Goal: Task Accomplishment & Management: Complete application form

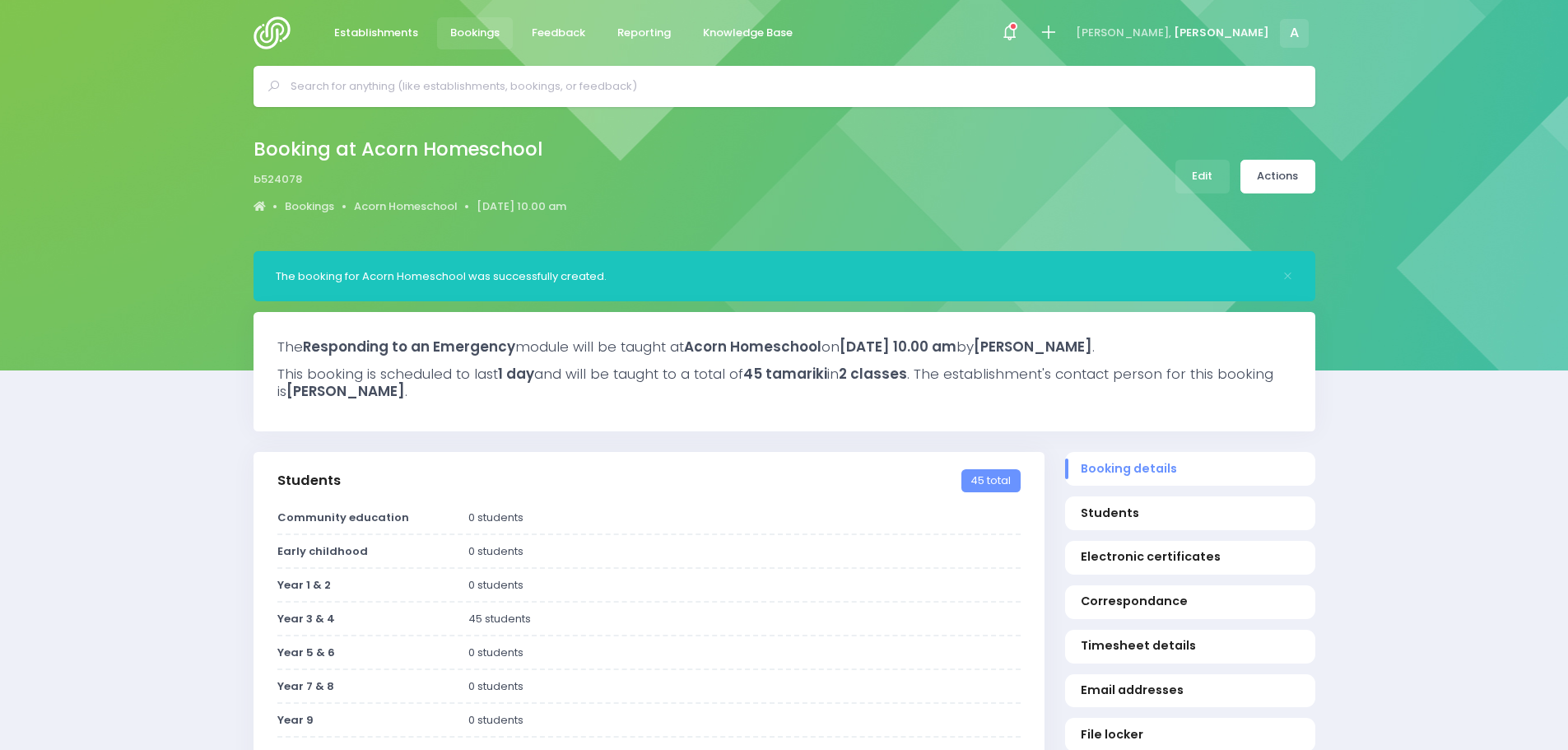
select select "5"
drag, startPoint x: 0, startPoint y: 0, endPoint x: 278, endPoint y: 24, distance: 279.0
click at [278, 24] on img at bounding box center [277, 33] width 47 height 33
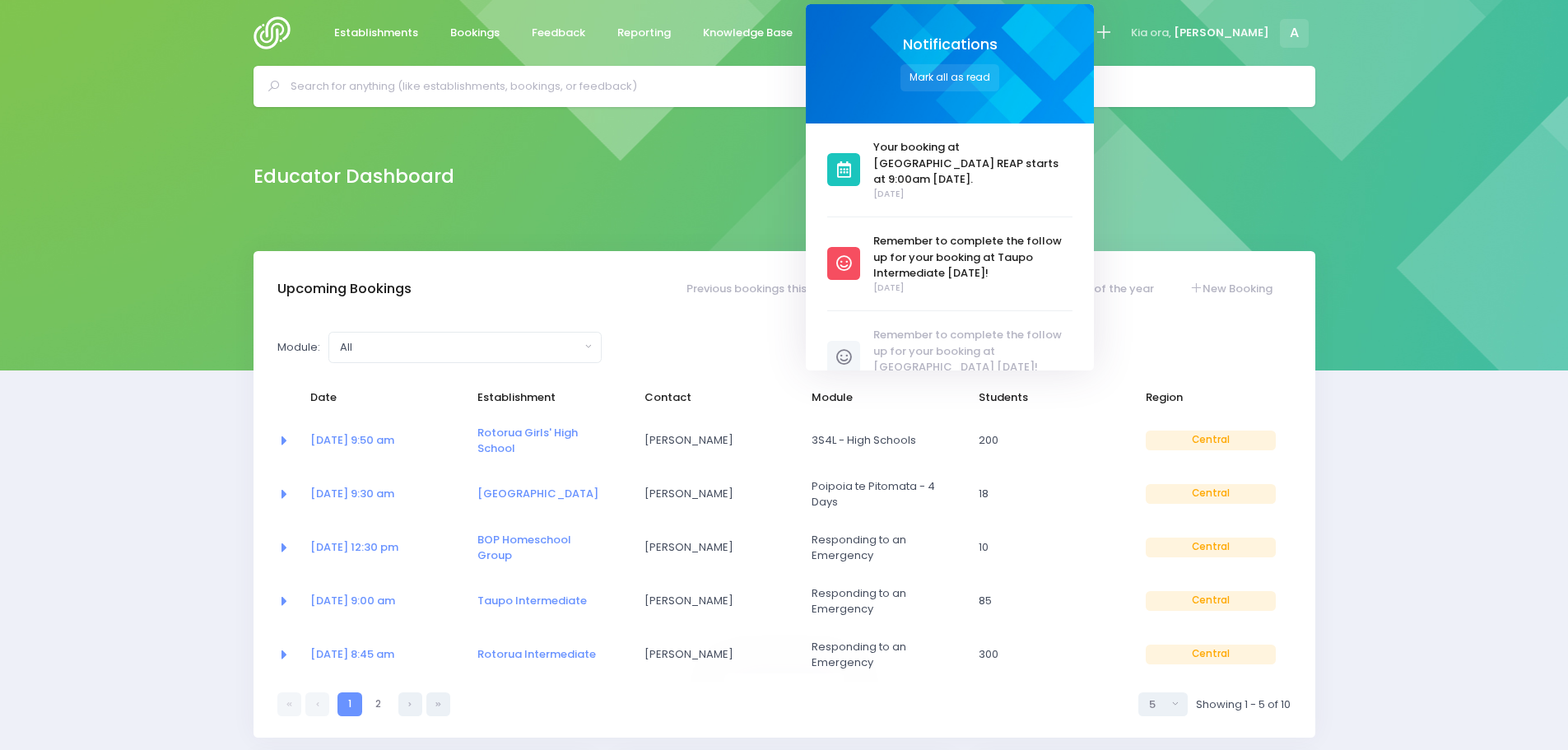
select select "5"
click at [403, 34] on span "Establishments" at bounding box center [376, 33] width 84 height 16
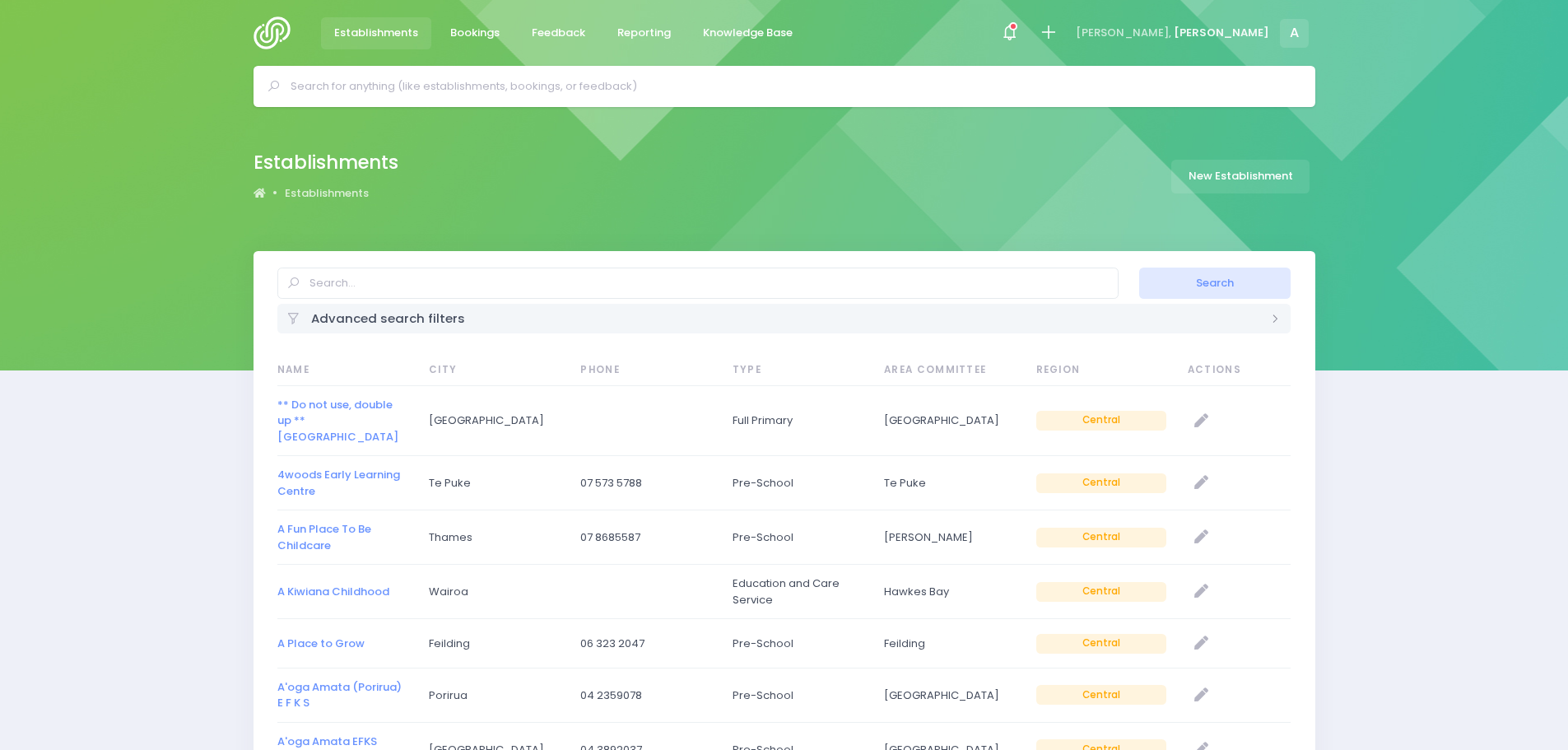
select select "20"
click at [381, 288] on input "text" at bounding box center [698, 283] width 841 height 32
type input "te puke"
click at [1139, 268] on button "Search" at bounding box center [1215, 283] width 151 height 32
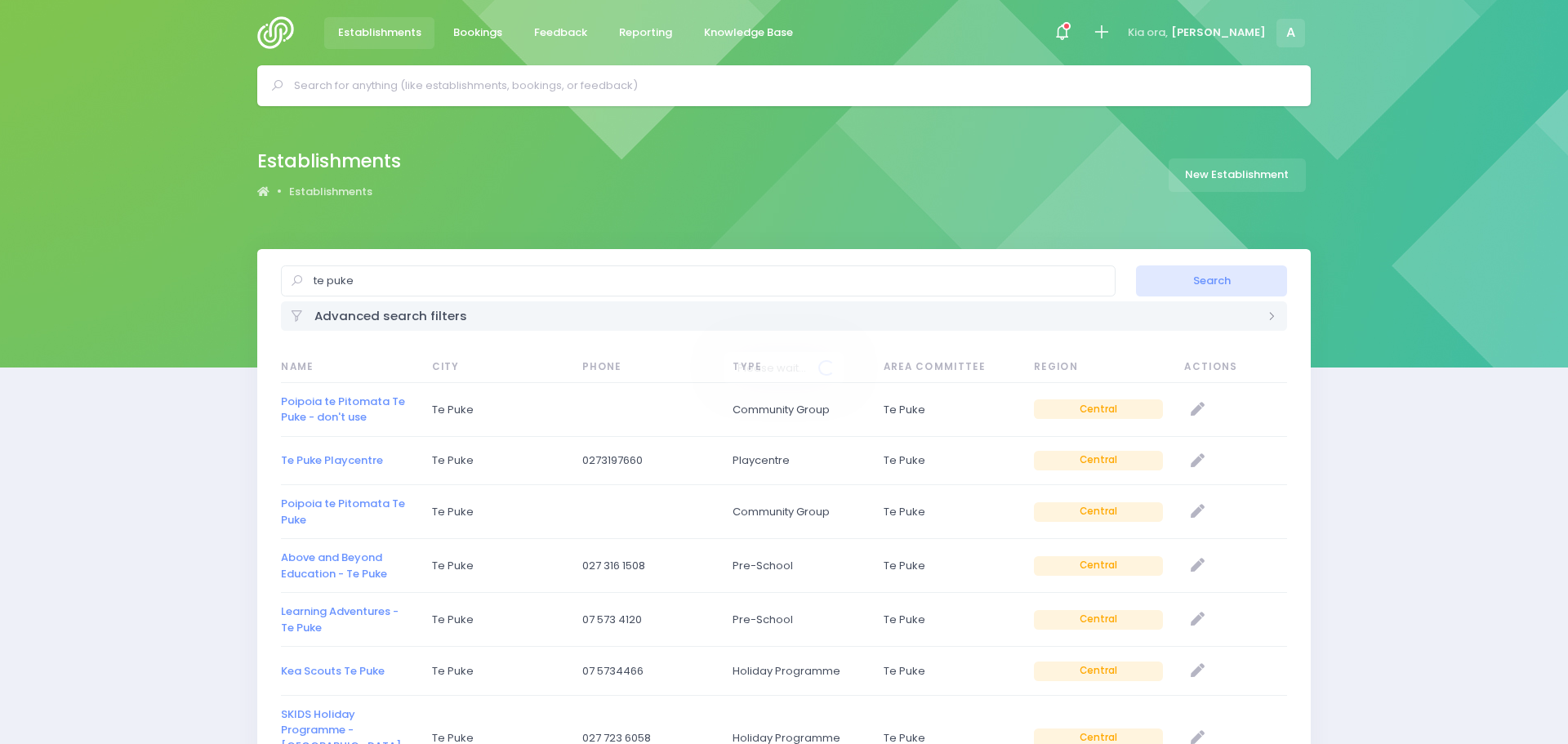
select select "20"
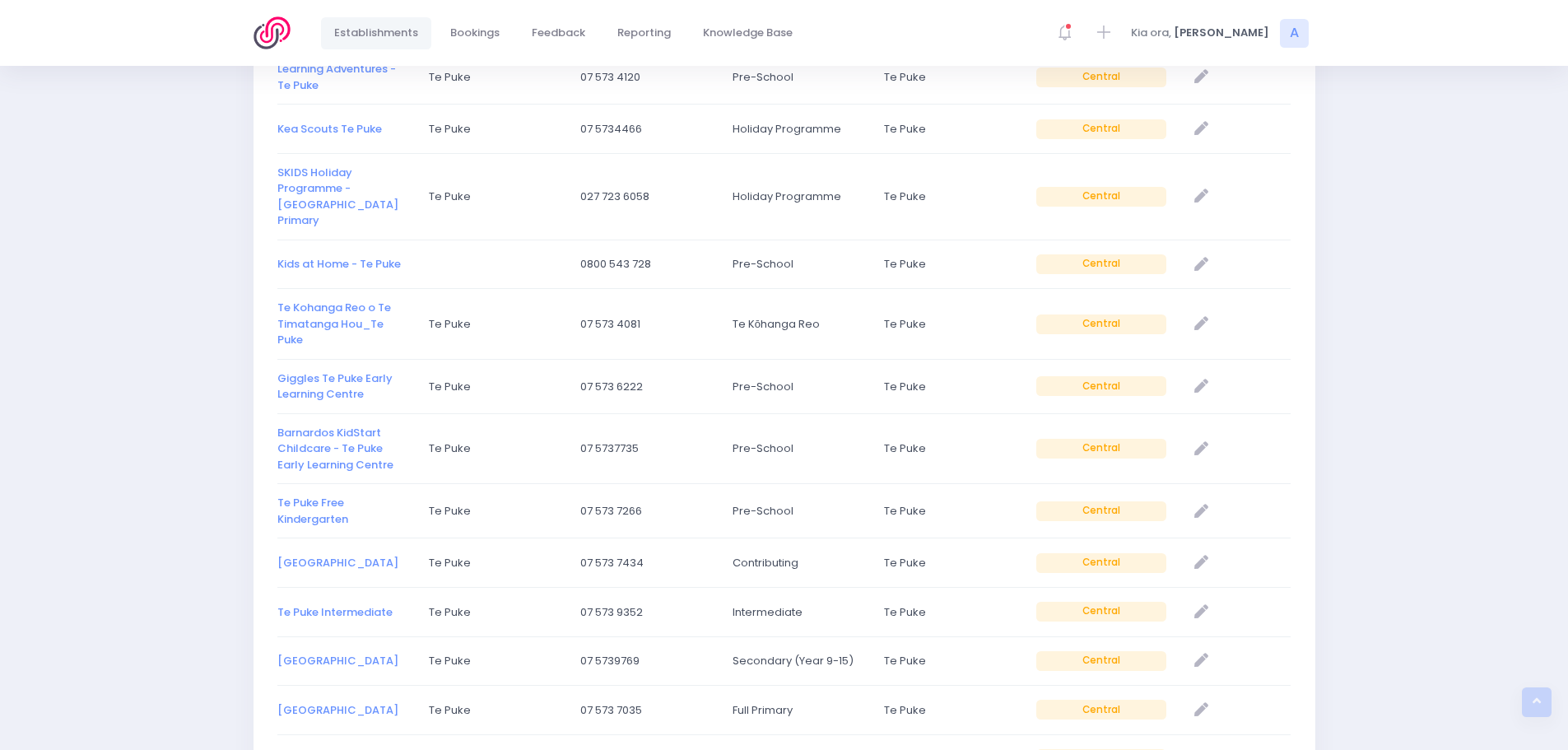
scroll to position [577, 0]
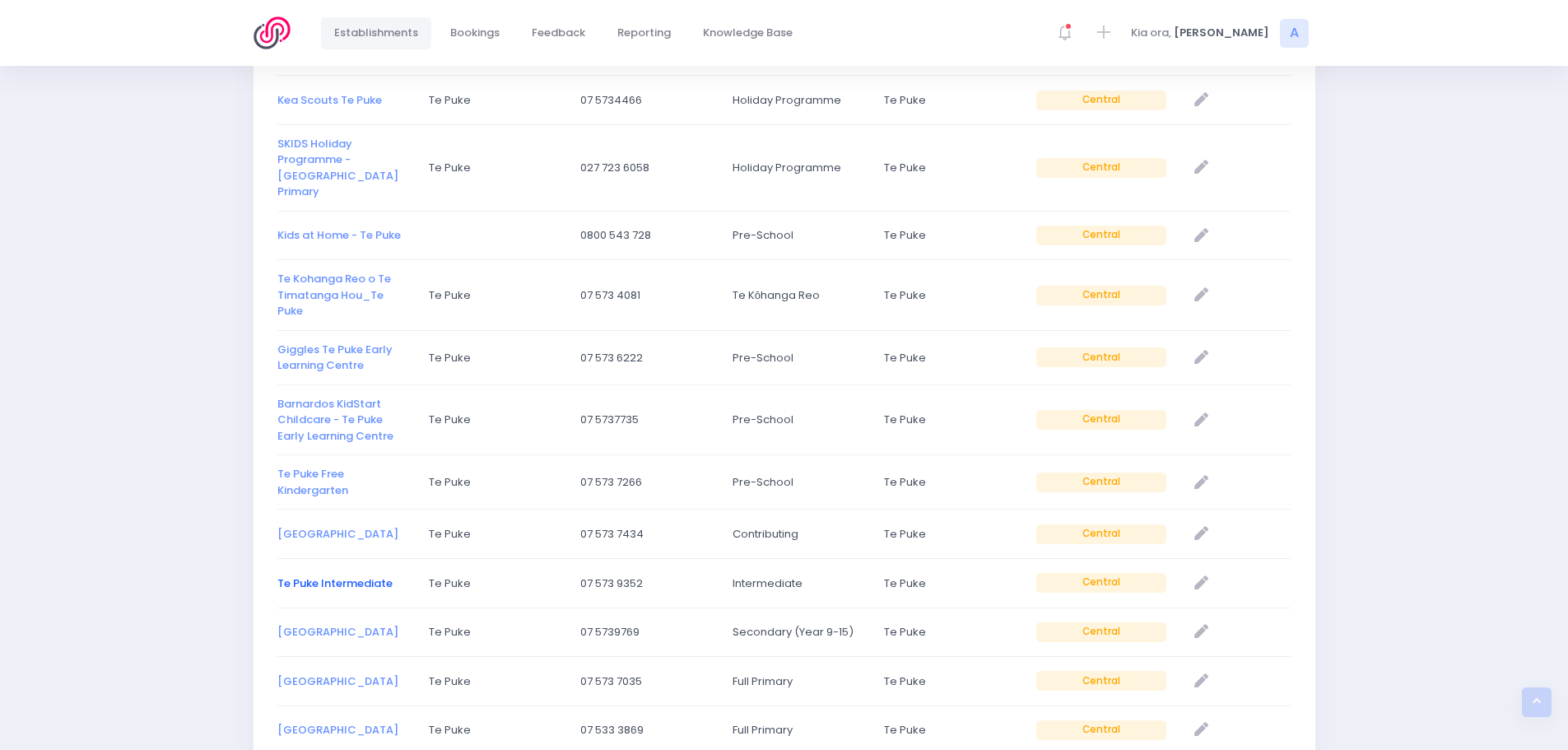
click at [339, 576] on link "Te Puke Intermediate" at bounding box center [334, 583] width 115 height 15
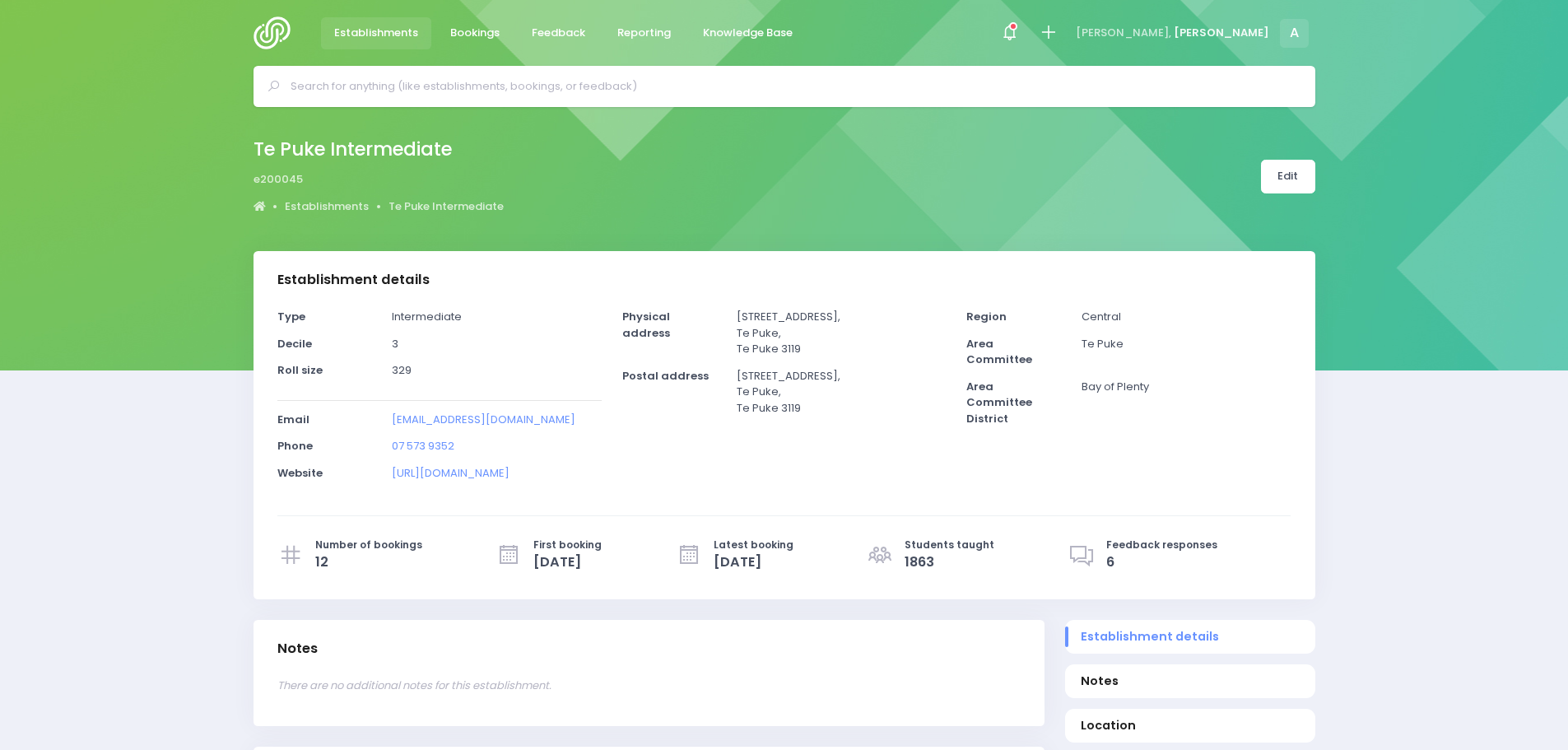
select select "5"
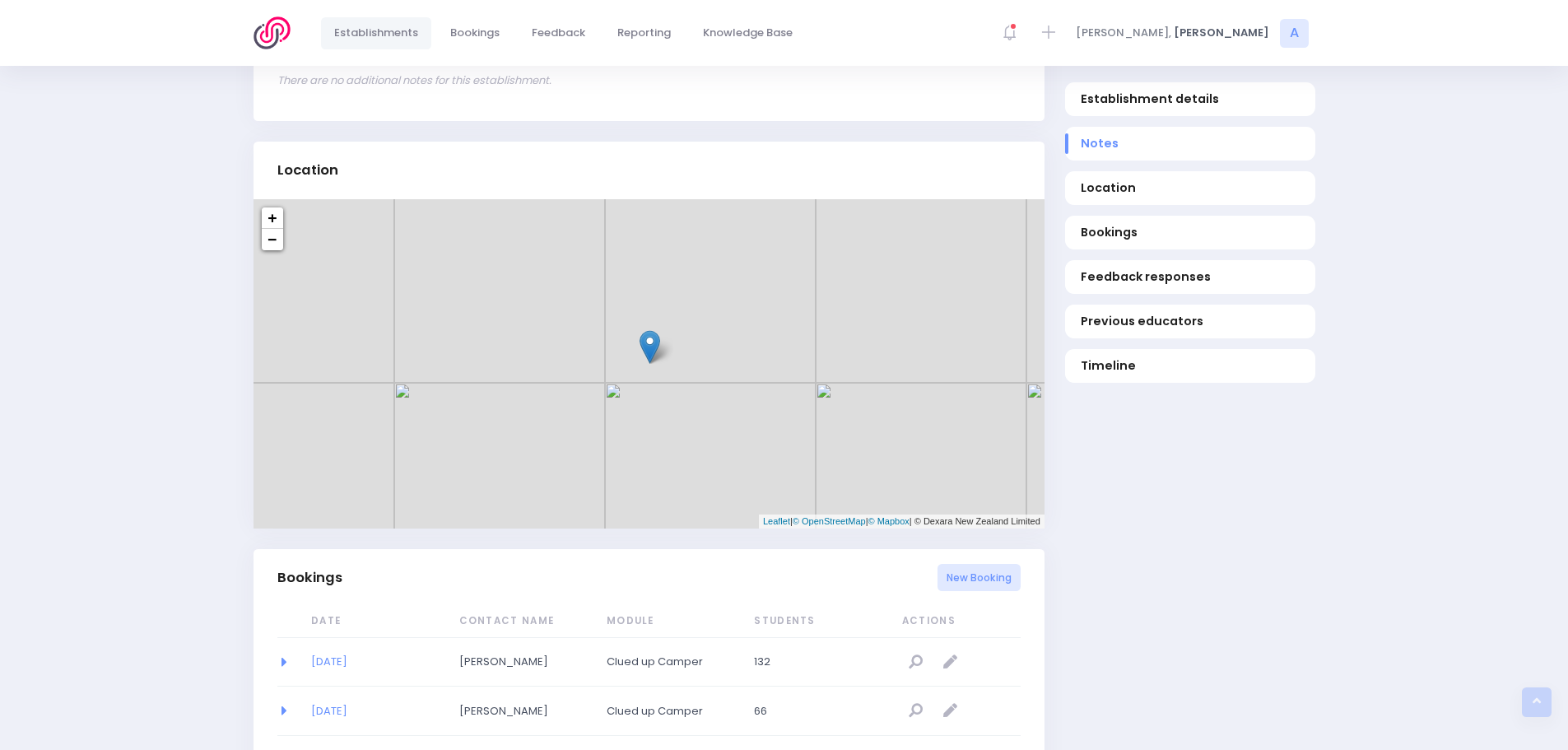
scroll to position [658, 0]
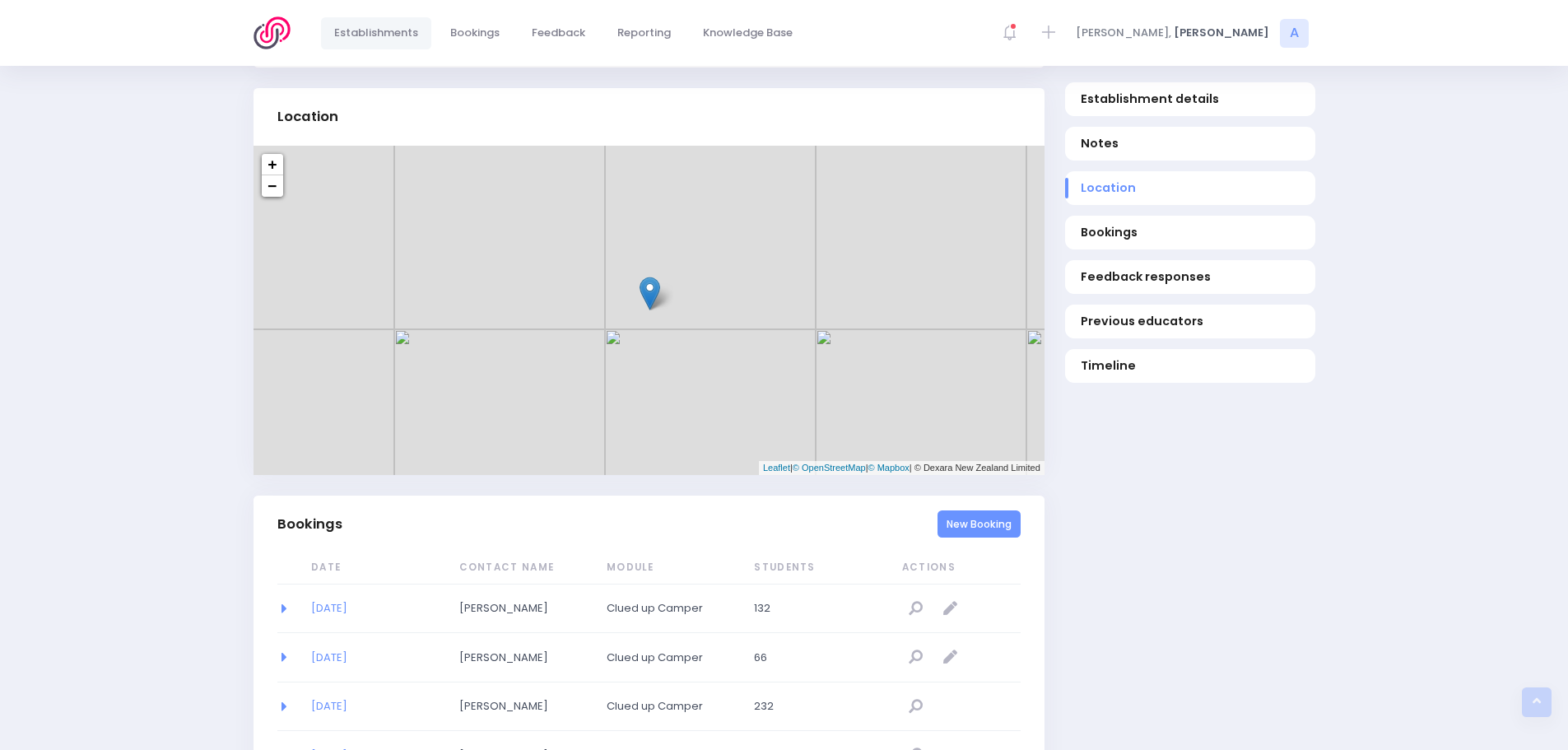
click at [944, 525] on link "New Booking" at bounding box center [979, 524] width 83 height 27
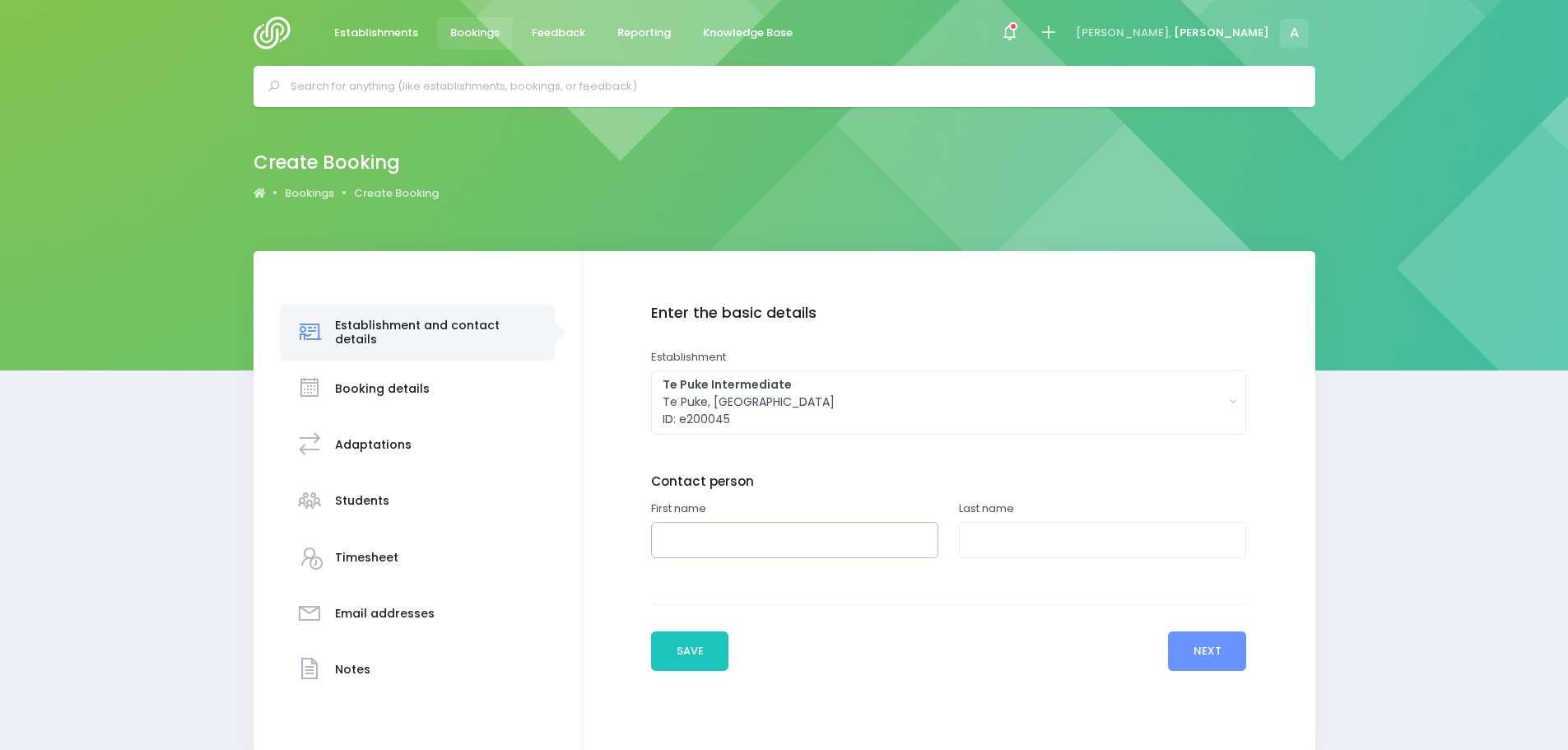
click at [760, 550] on input "text" at bounding box center [794, 541] width 287 height 37
type input "Stephen"
click at [1025, 549] on input "text" at bounding box center [1102, 541] width 287 height 37
type input "Knightly"
click at [1220, 645] on button "Next" at bounding box center [1207, 652] width 78 height 40
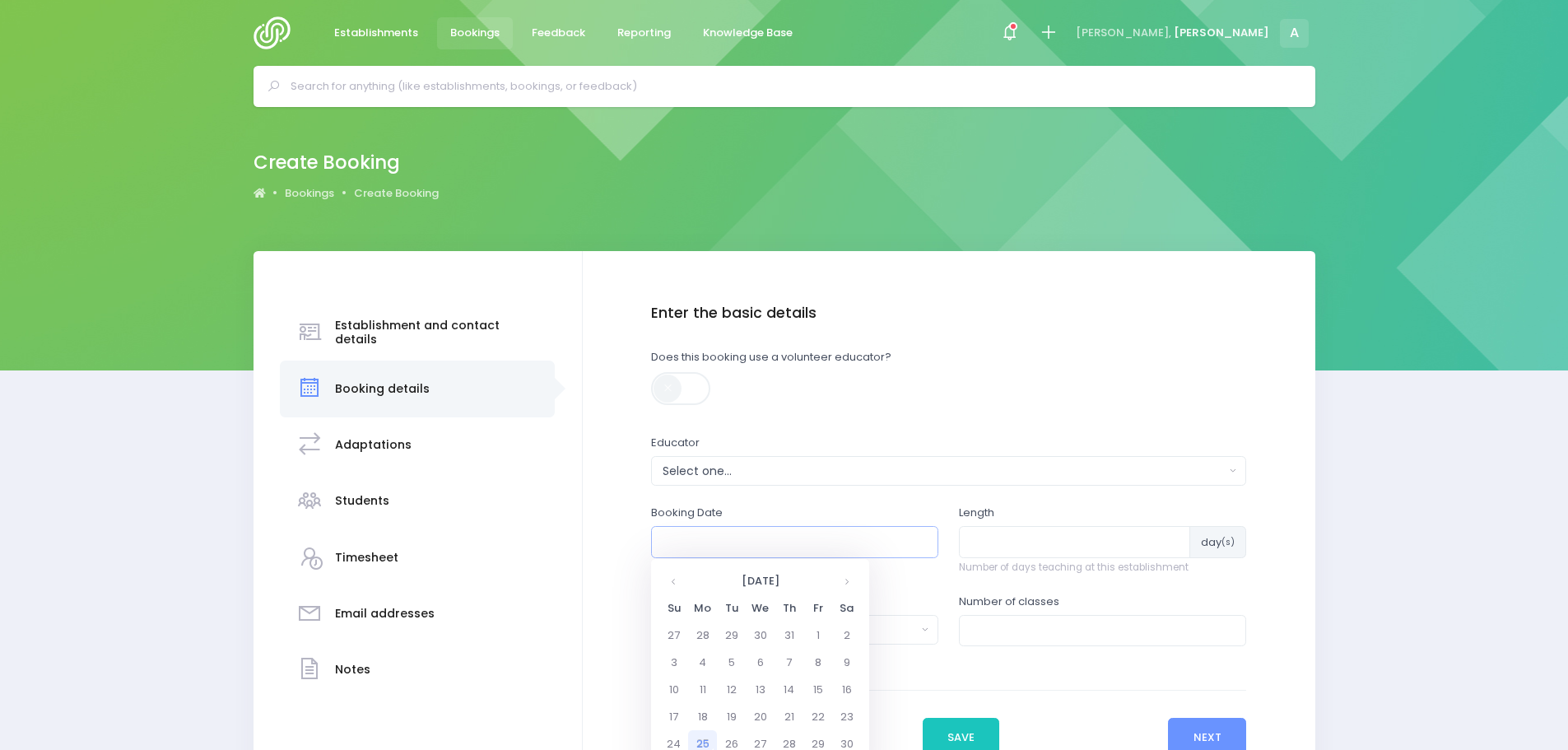
click at [744, 542] on input "text" at bounding box center [794, 541] width 287 height 32
click at [848, 583] on th at bounding box center [847, 581] width 29 height 27
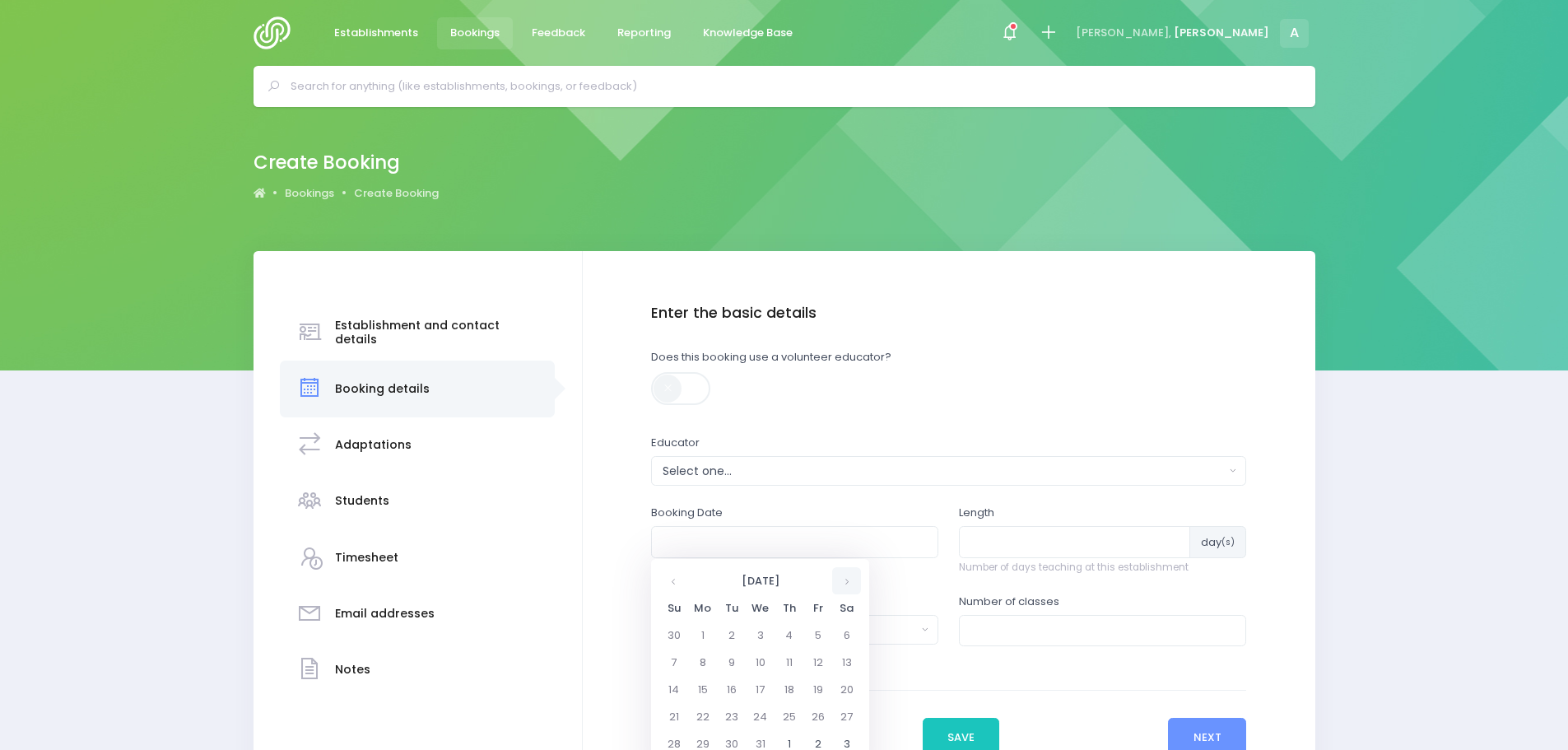
click at [848, 583] on th at bounding box center [847, 581] width 29 height 27
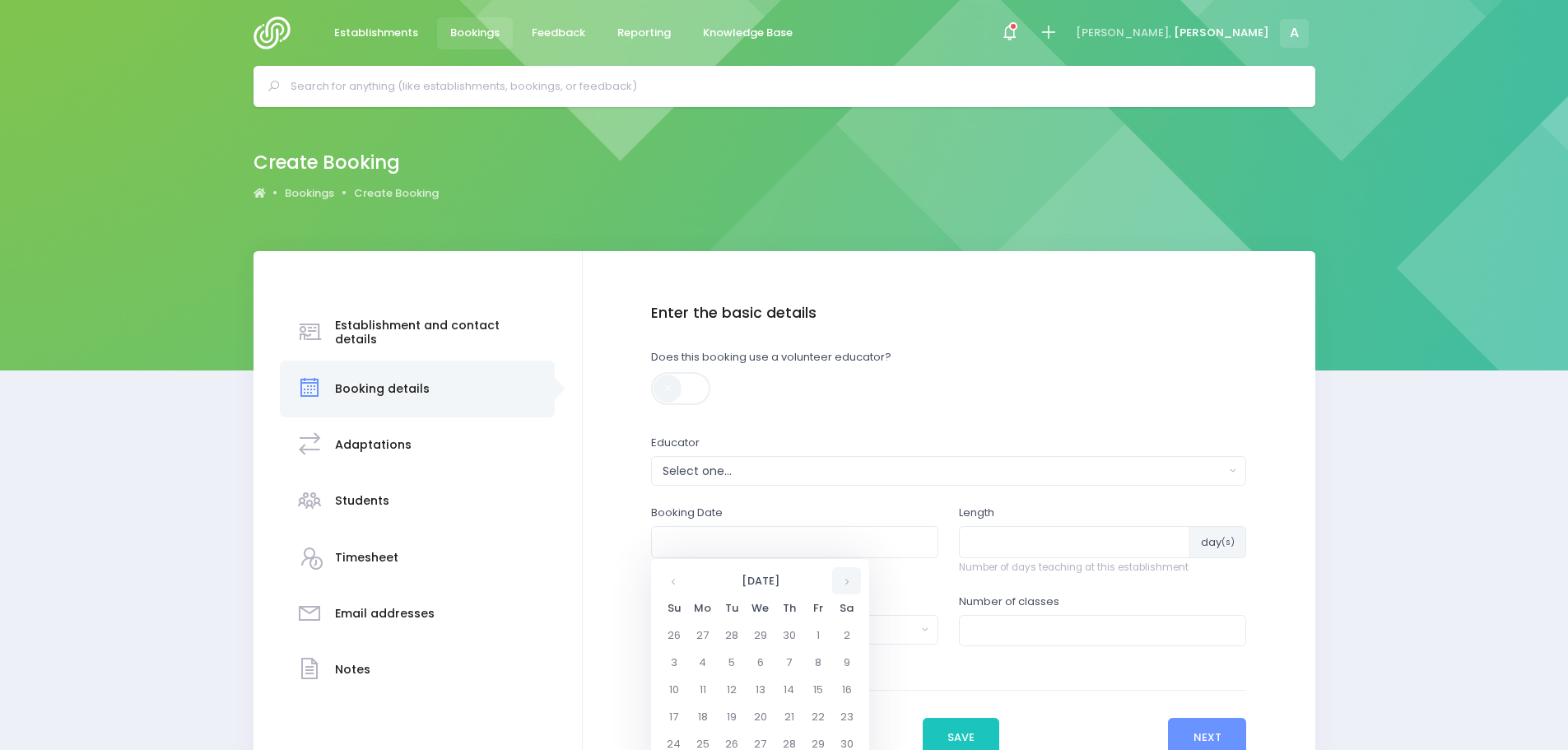
click at [848, 583] on th at bounding box center [847, 581] width 29 height 27
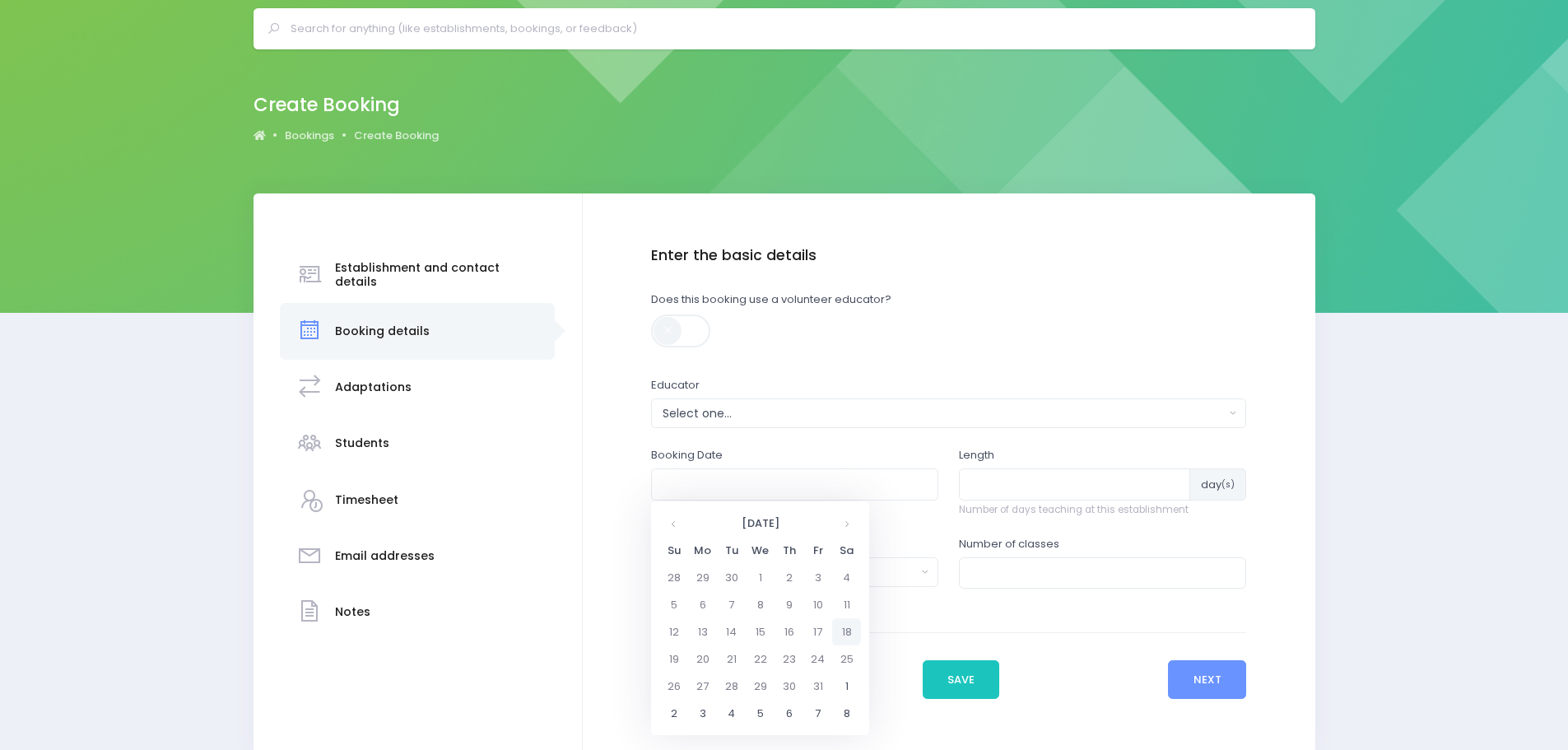
scroll to position [134, 0]
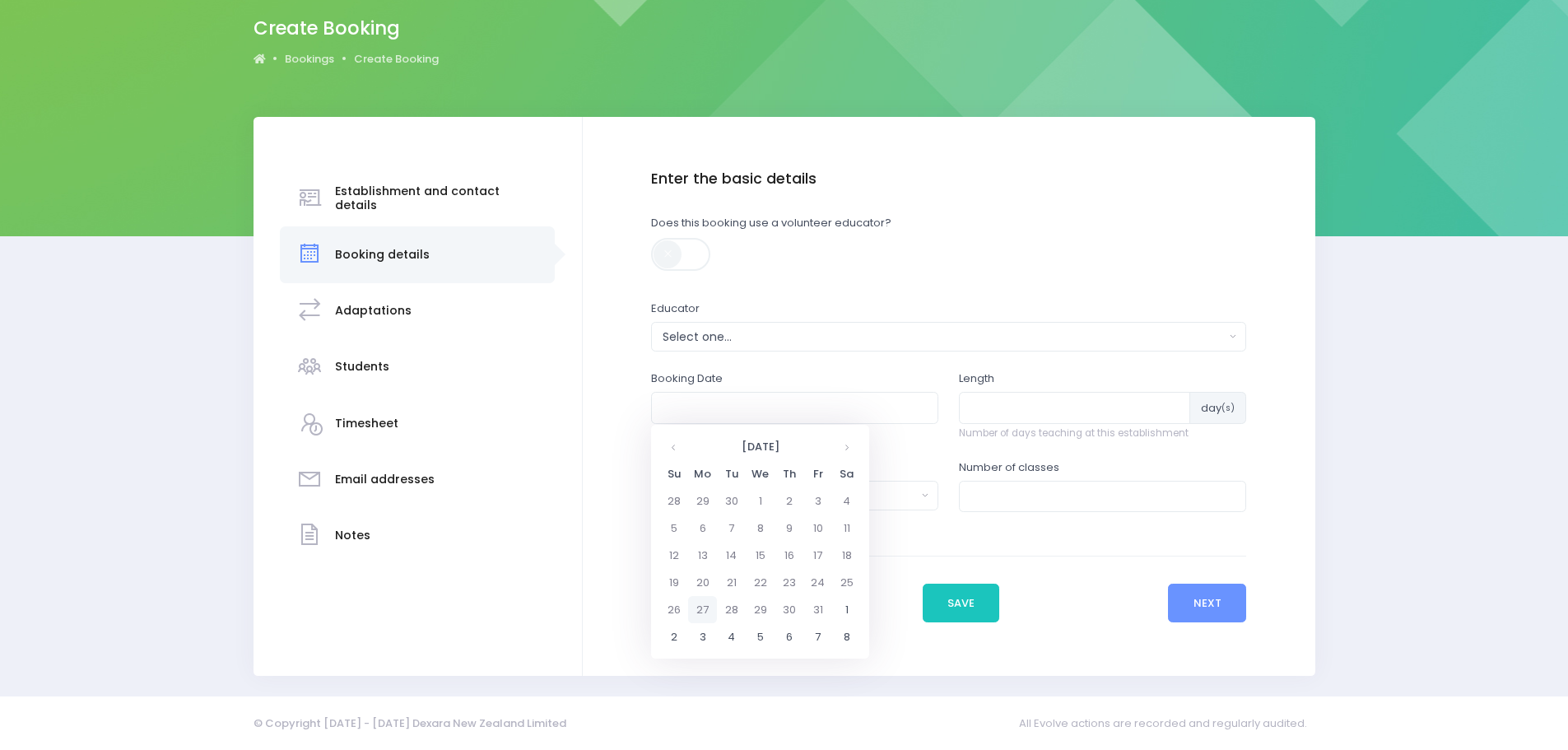
click at [704, 610] on td "27" at bounding box center [702, 609] width 29 height 27
click at [783, 522] on span "9" at bounding box center [777, 524] width 29 height 22
click at [696, 527] on span "9:20" at bounding box center [685, 524] width 46 height 22
type input "27/07/2026 09:20 AM"
click at [987, 411] on input "number" at bounding box center [1074, 407] width 231 height 32
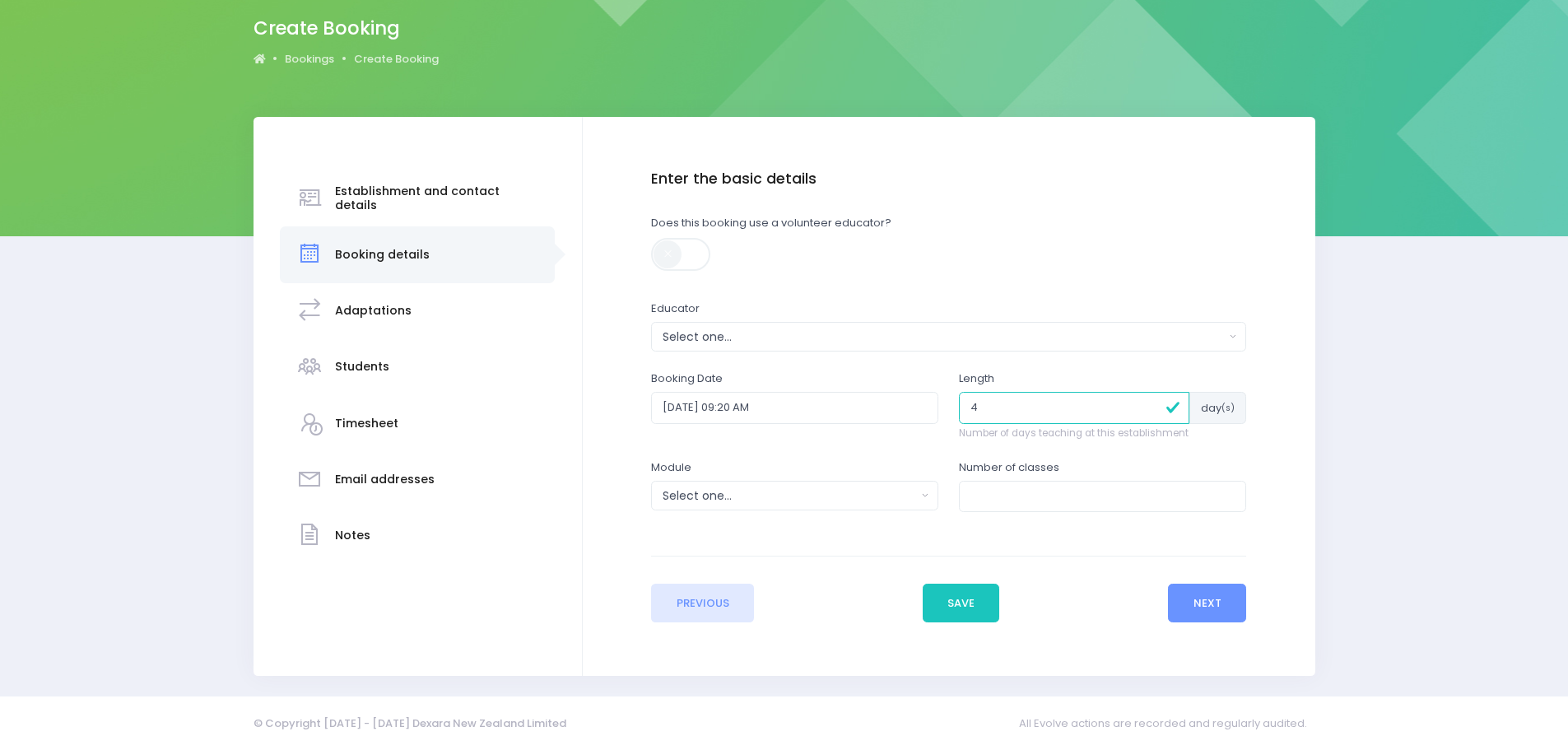
type input "4"
click at [990, 498] on input "number" at bounding box center [1102, 496] width 287 height 32
type input "16"
click at [766, 501] on div "Select one..." at bounding box center [789, 496] width 254 height 17
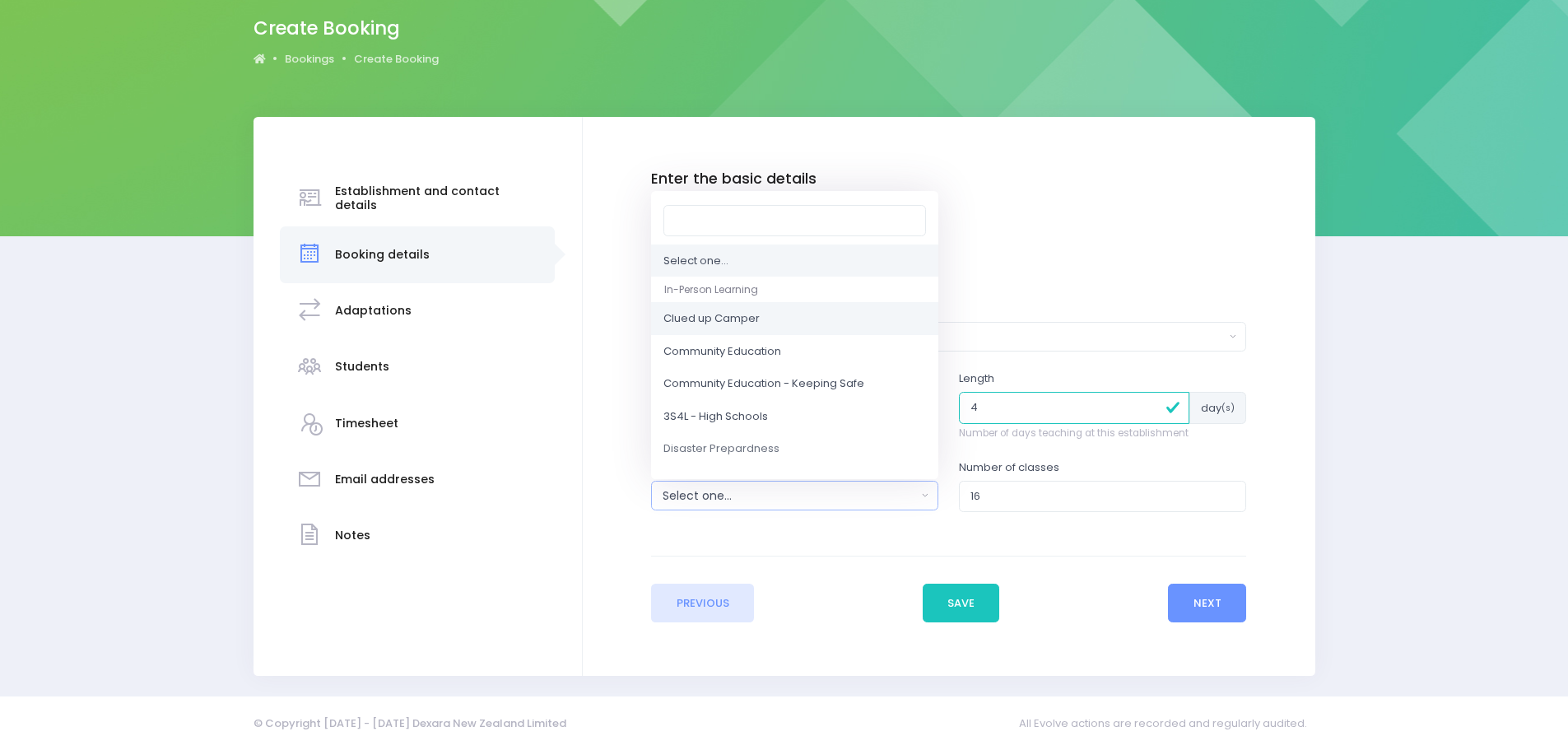
click at [706, 316] on span "Clued up Camper" at bounding box center [711, 318] width 96 height 16
select select "Clued up Camper"
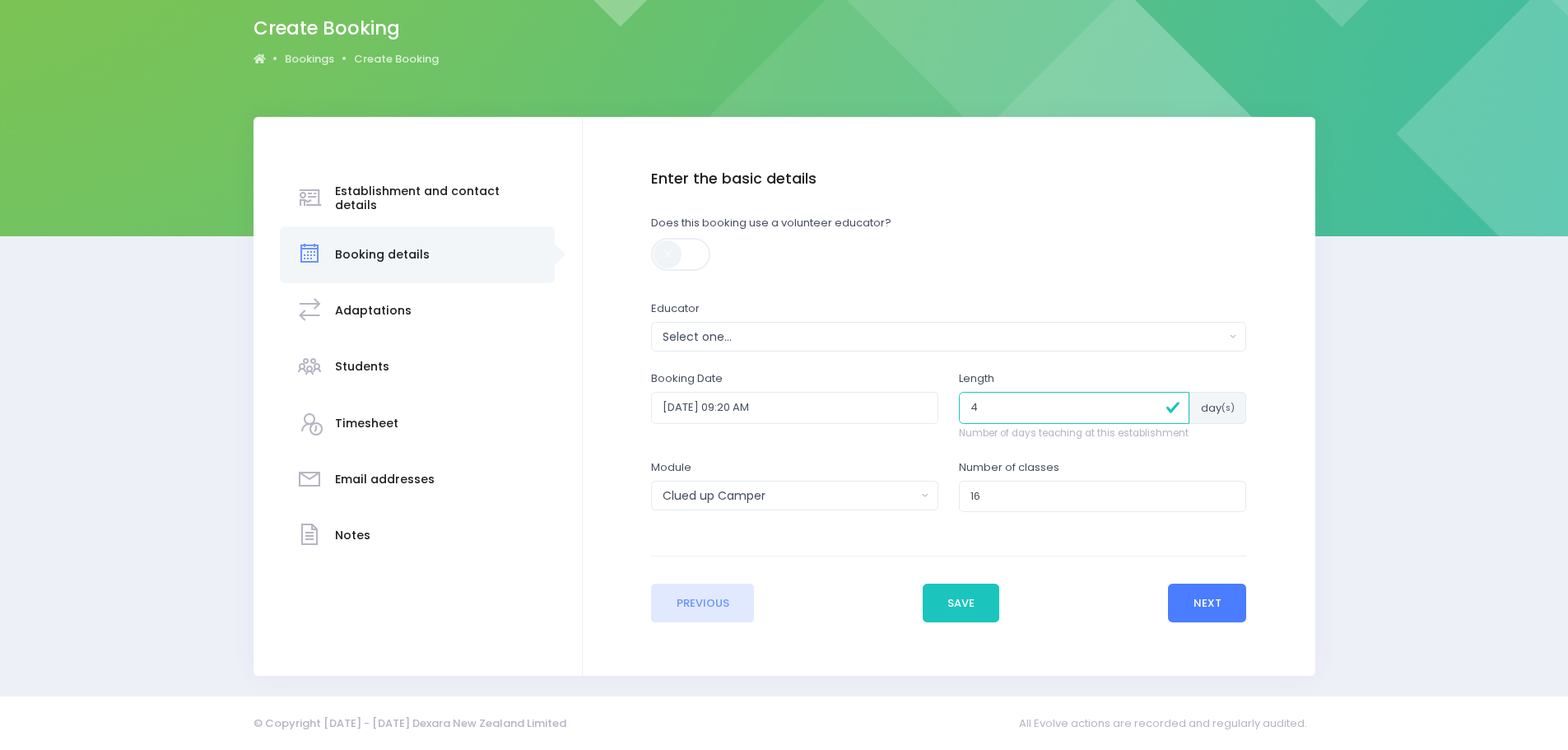
click at [1215, 603] on button "Next" at bounding box center [1207, 604] width 78 height 40
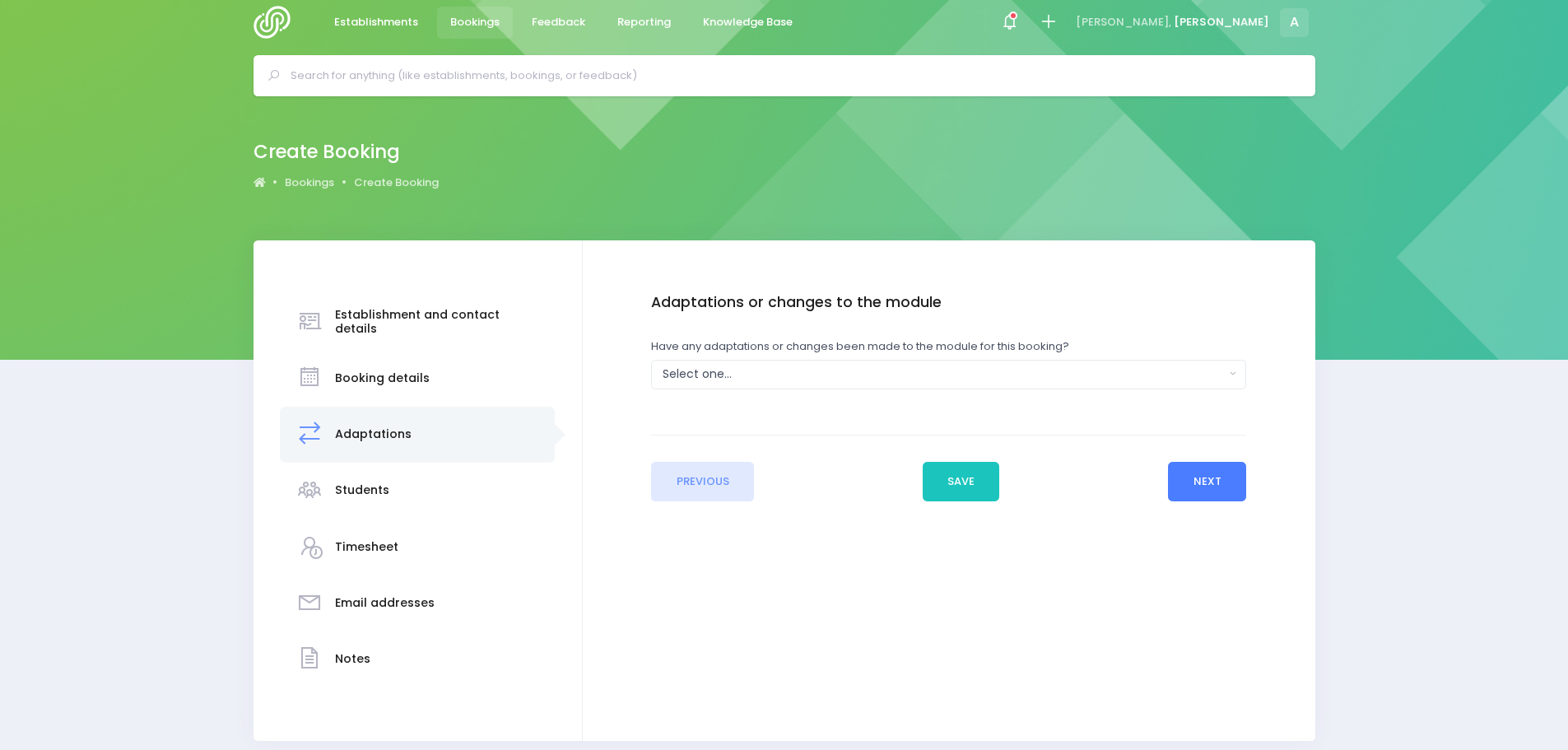
scroll to position [0, 0]
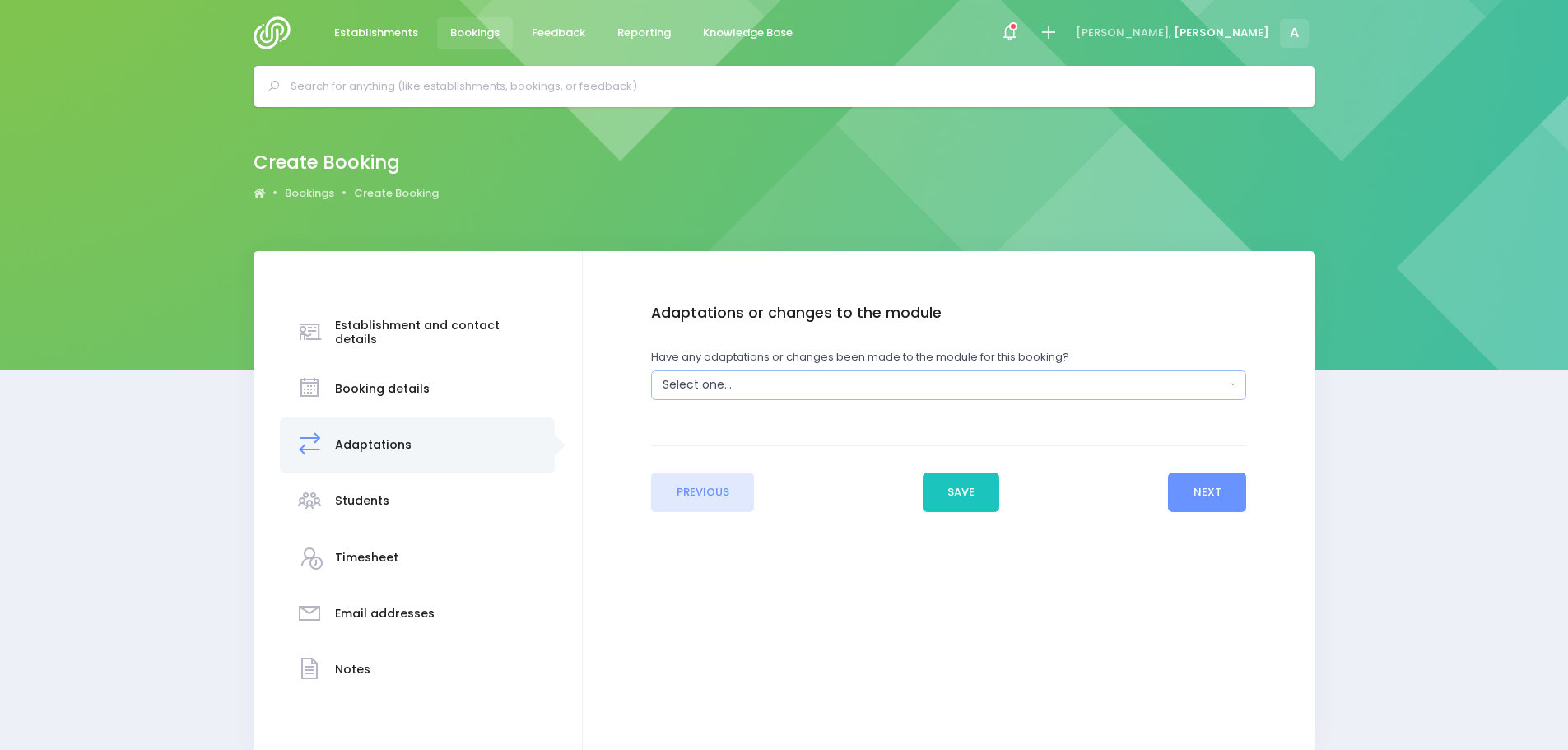
click at [704, 385] on div "Select one..." at bounding box center [943, 385] width 561 height 17
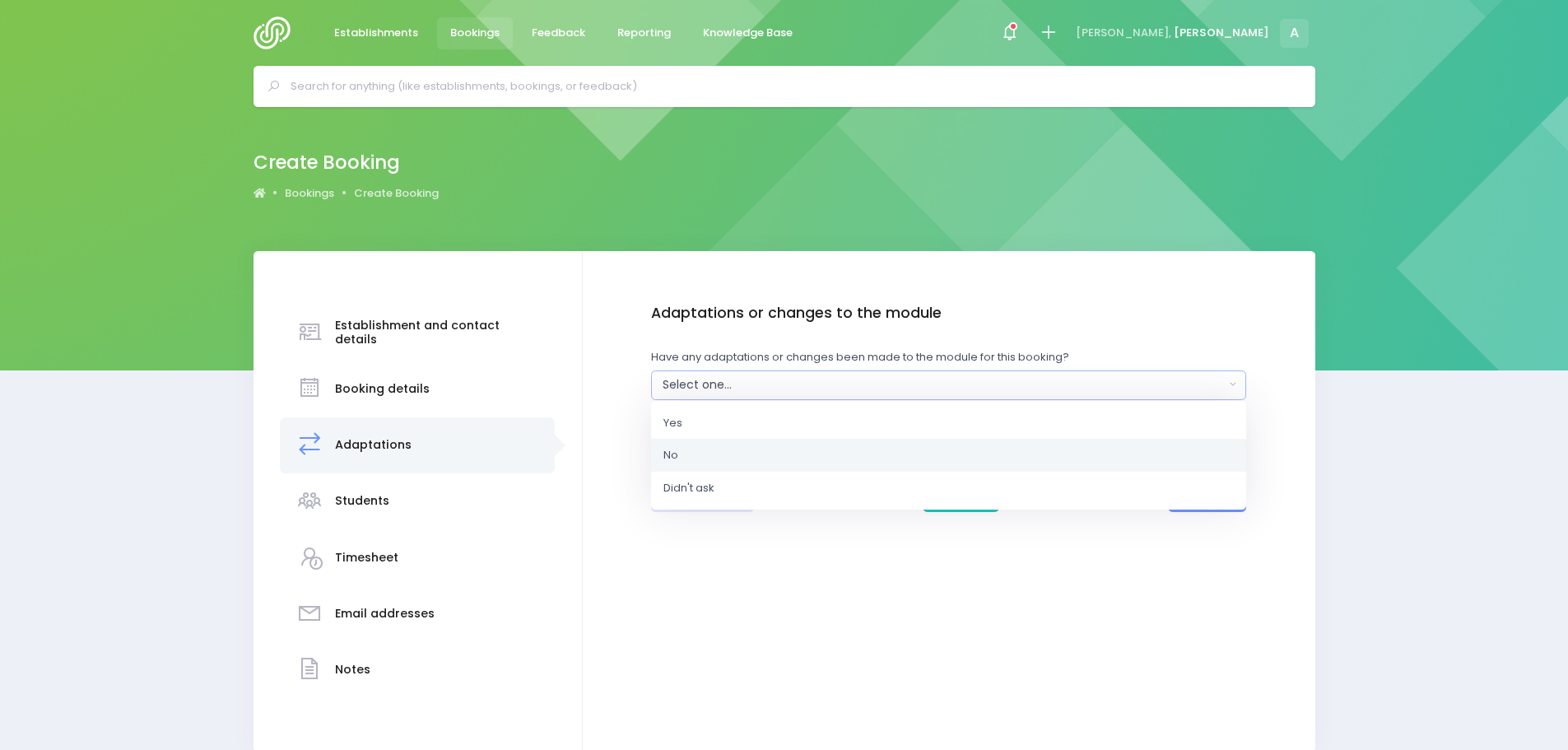
click at [670, 466] on link "No" at bounding box center [948, 455] width 595 height 33
select select "No"
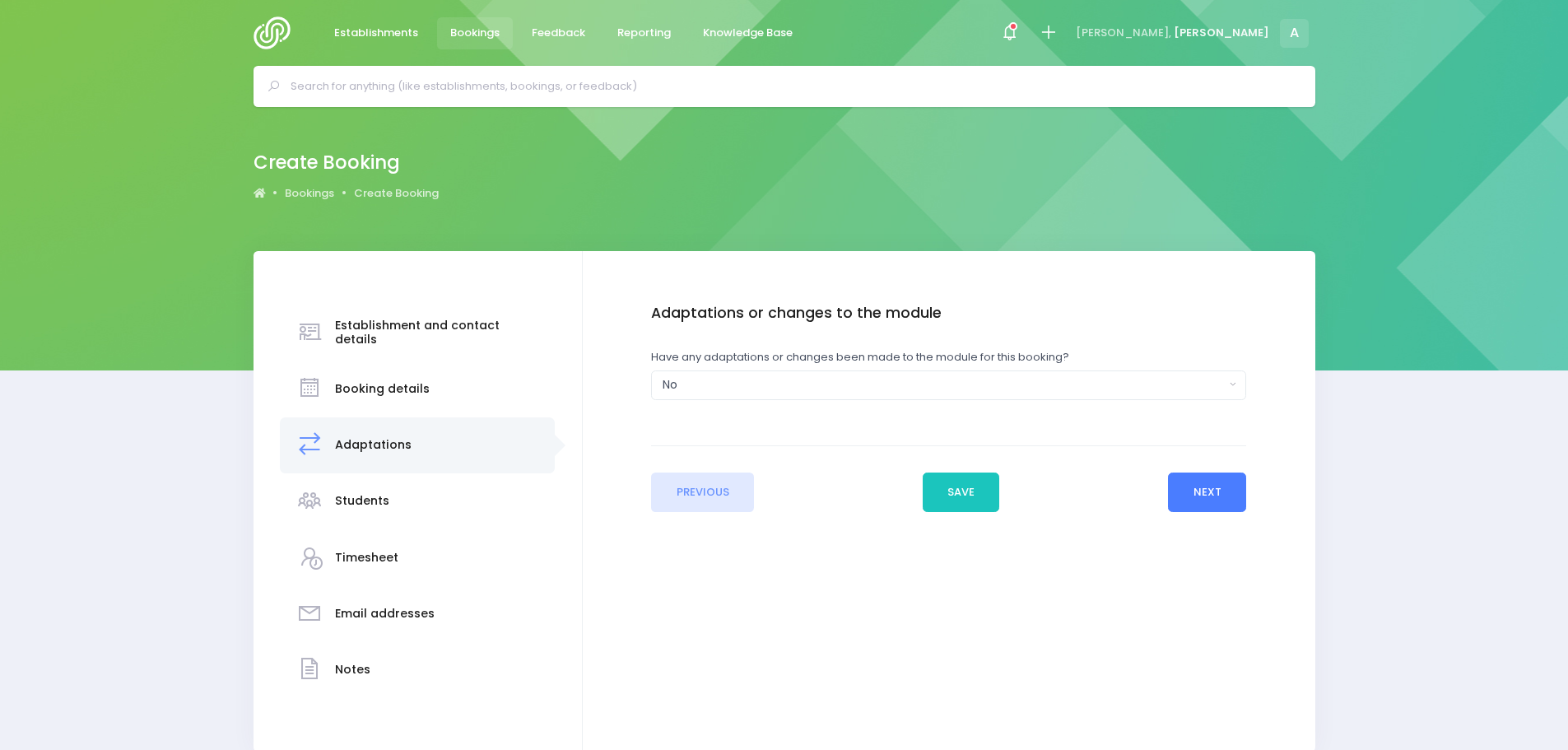
click at [1208, 493] on button "Next" at bounding box center [1207, 492] width 78 height 40
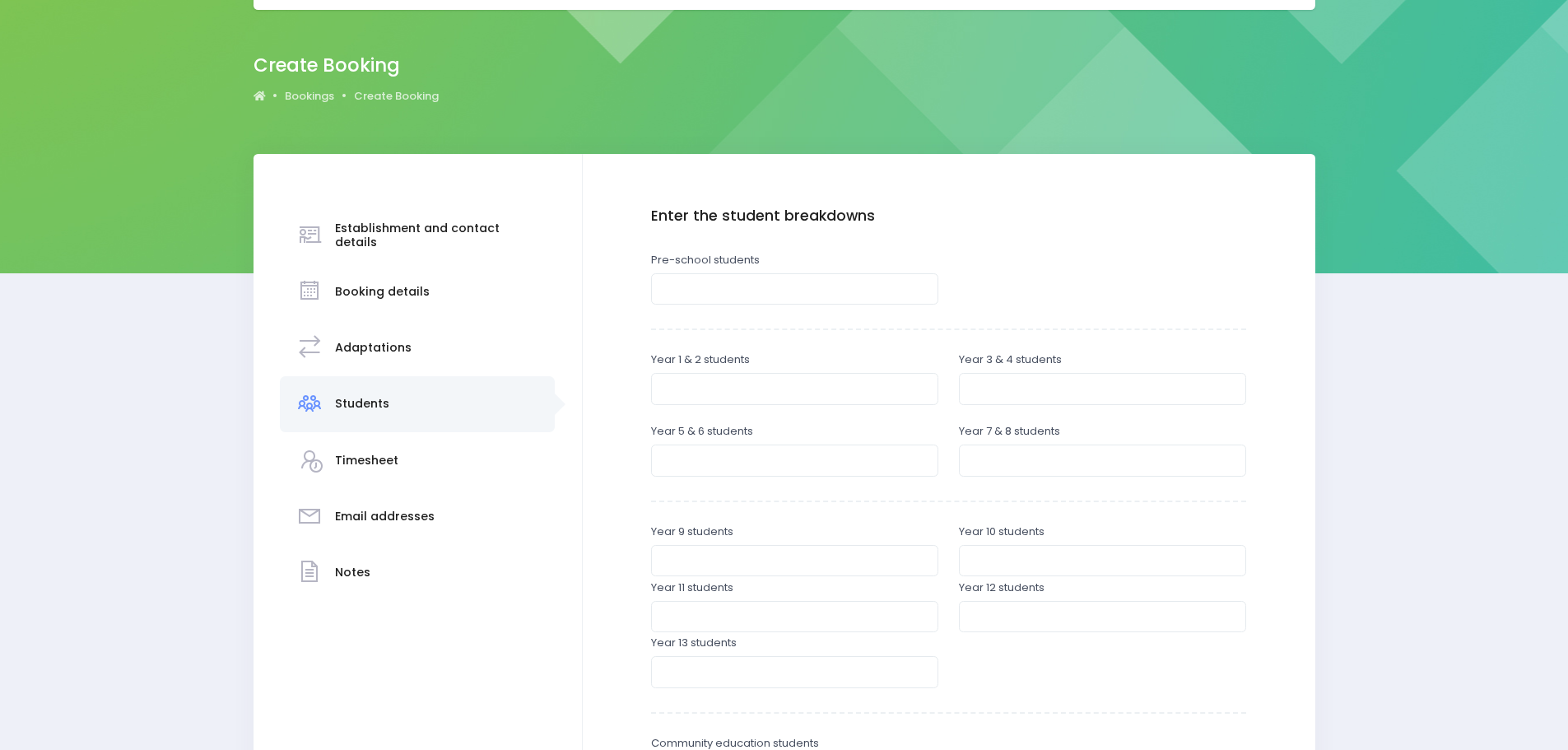
scroll to position [247, 0]
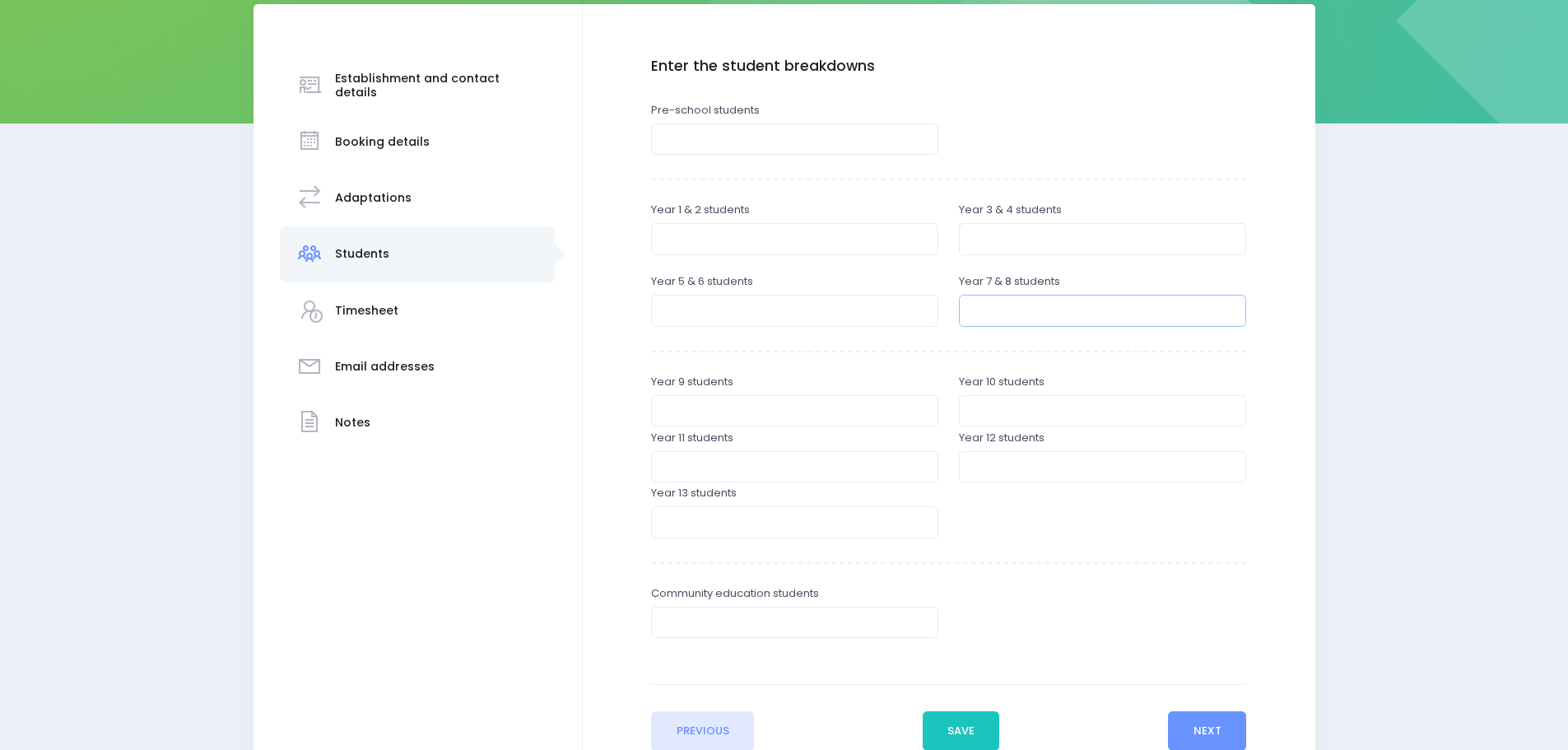
click at [1040, 318] on input "number" at bounding box center [1102, 310] width 287 height 32
type input "200"
click at [1213, 735] on button "Next" at bounding box center [1207, 732] width 78 height 40
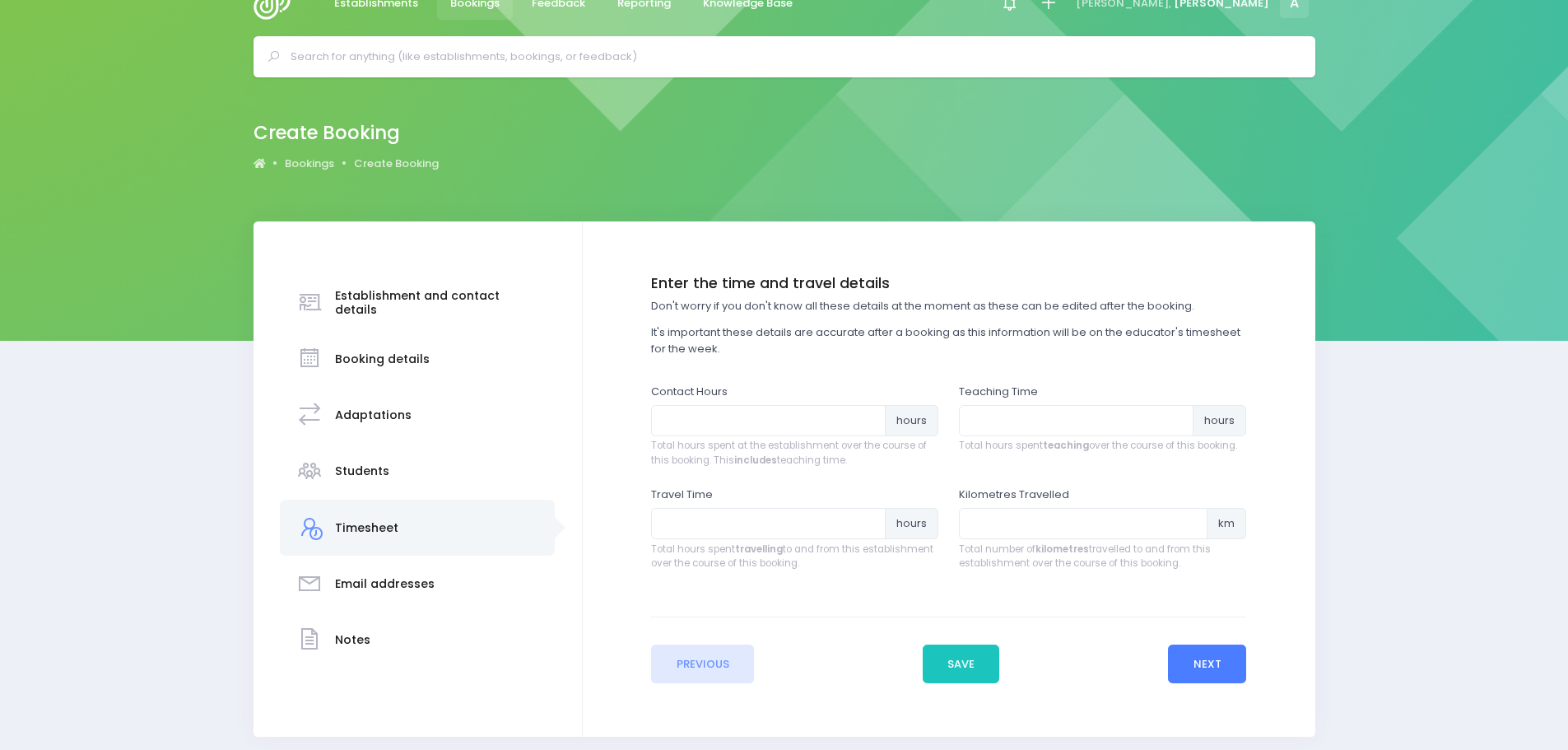
scroll to position [0, 0]
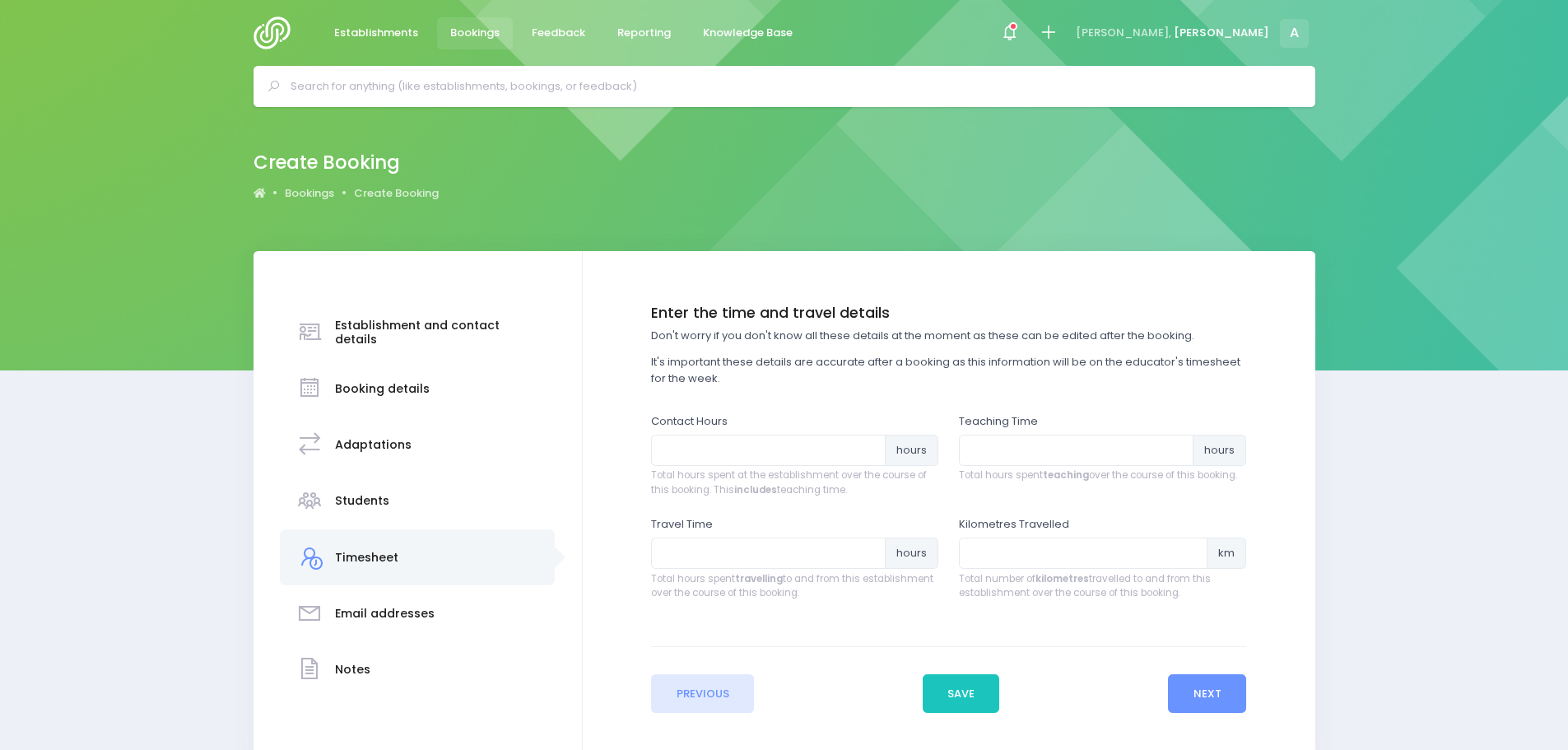
click at [884, 669] on div "Previous Save Next" at bounding box center [948, 680] width 595 height 67
click at [1007, 688] on div "Previous Save Next" at bounding box center [948, 680] width 595 height 67
click at [976, 690] on button "Save" at bounding box center [961, 695] width 77 height 40
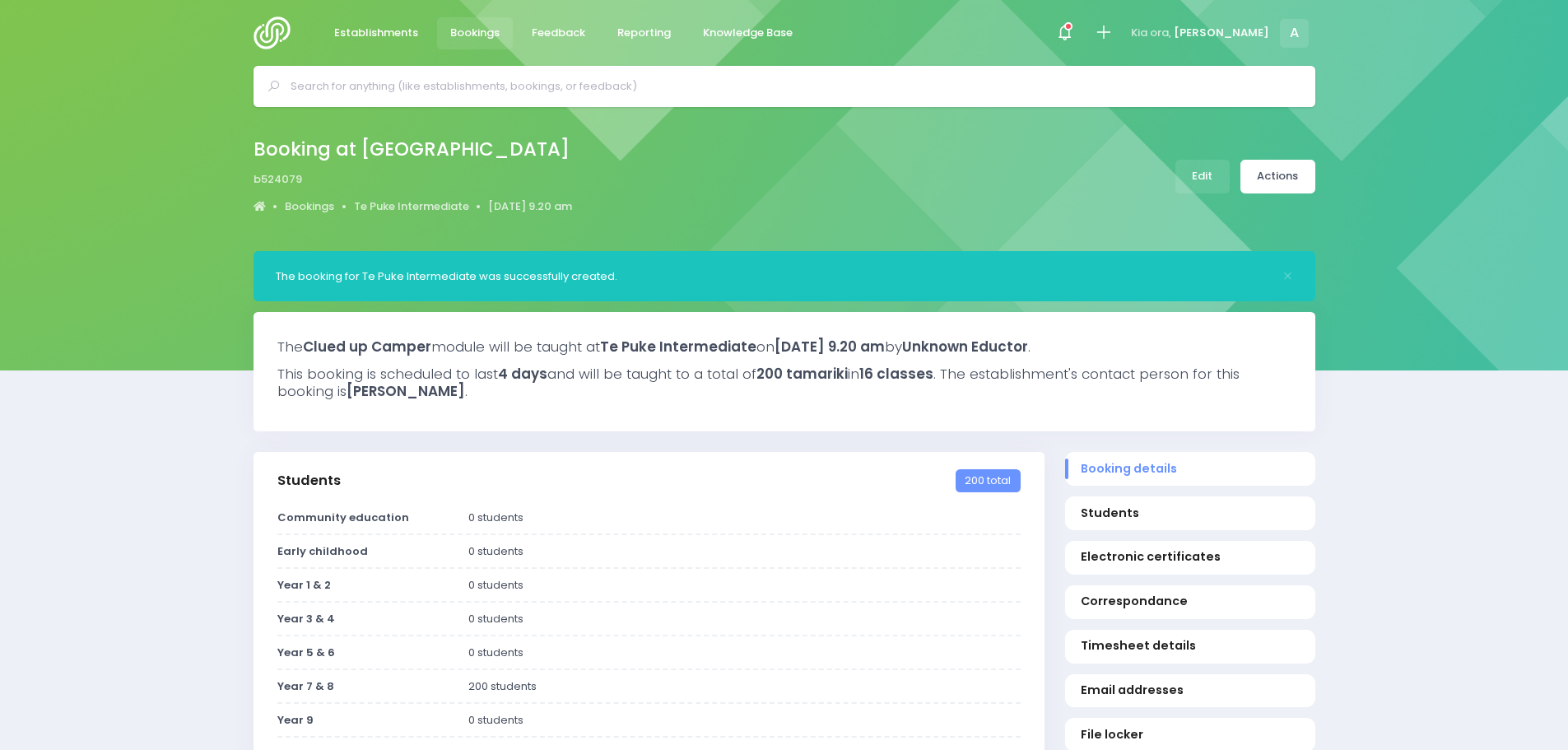
select select "5"
click at [1282, 170] on link "Actions" at bounding box center [1277, 176] width 75 height 34
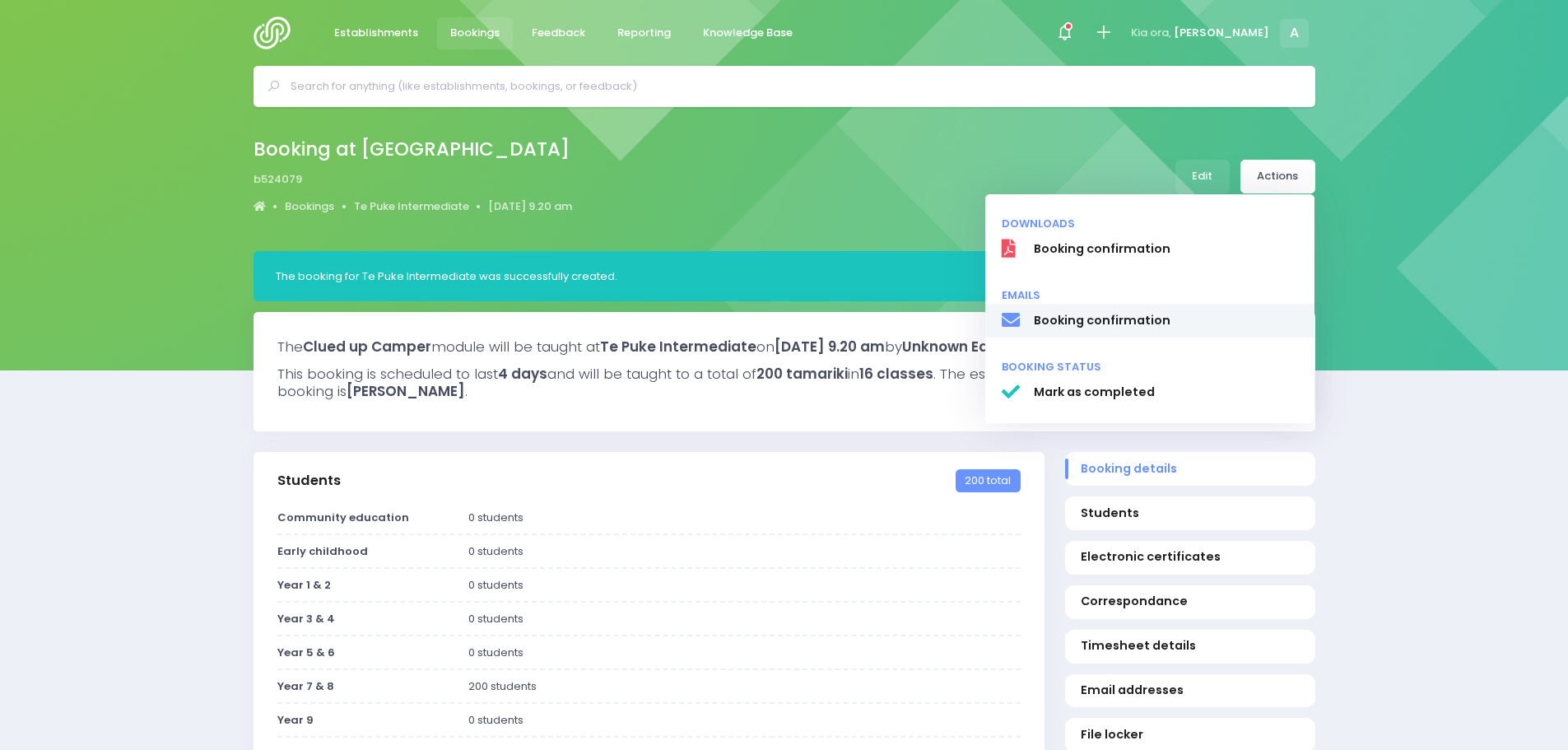
click at [1104, 318] on span "Booking confirmation" at bounding box center [1166, 320] width 265 height 17
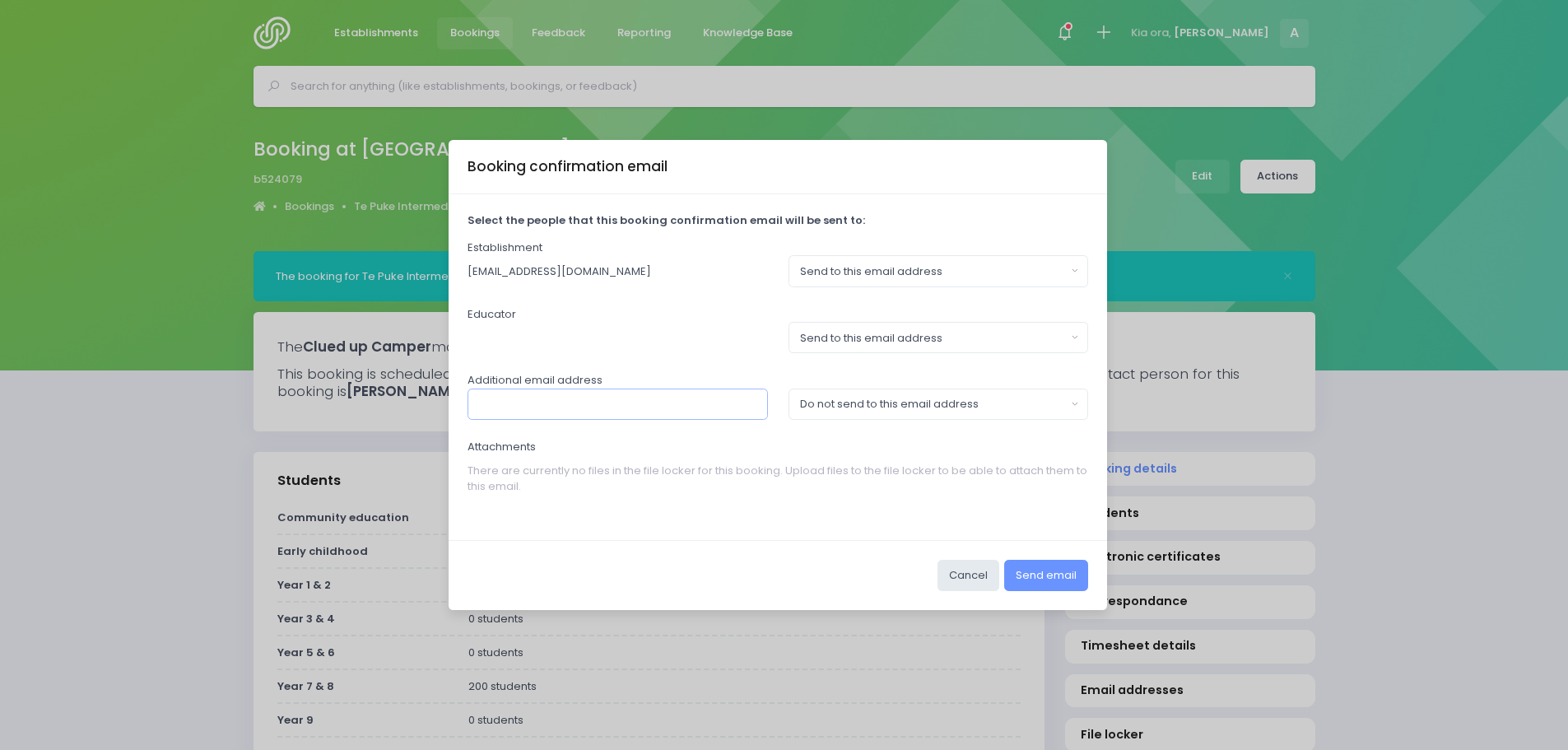
click at [532, 395] on input "text" at bounding box center [617, 404] width 300 height 32
paste input "stephen.knightly@tepukeint.school.nz"
type input "stephen.knightly@tepukeint.school.nz"
click at [936, 408] on div "Do not send to this email address" at bounding box center [934, 404] width 266 height 16
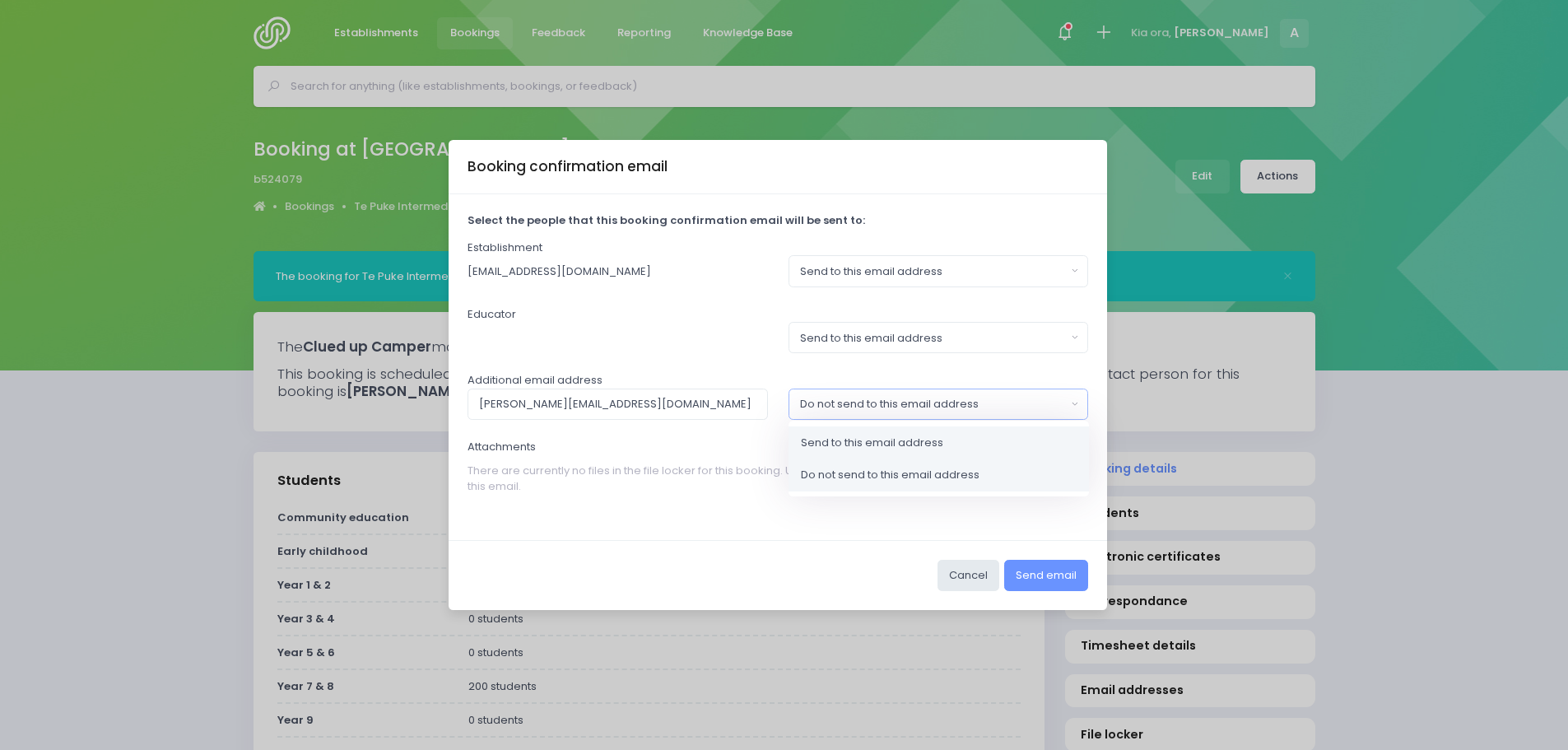
click at [873, 439] on span "Send to this email address" at bounding box center [872, 443] width 142 height 16
select select "send"
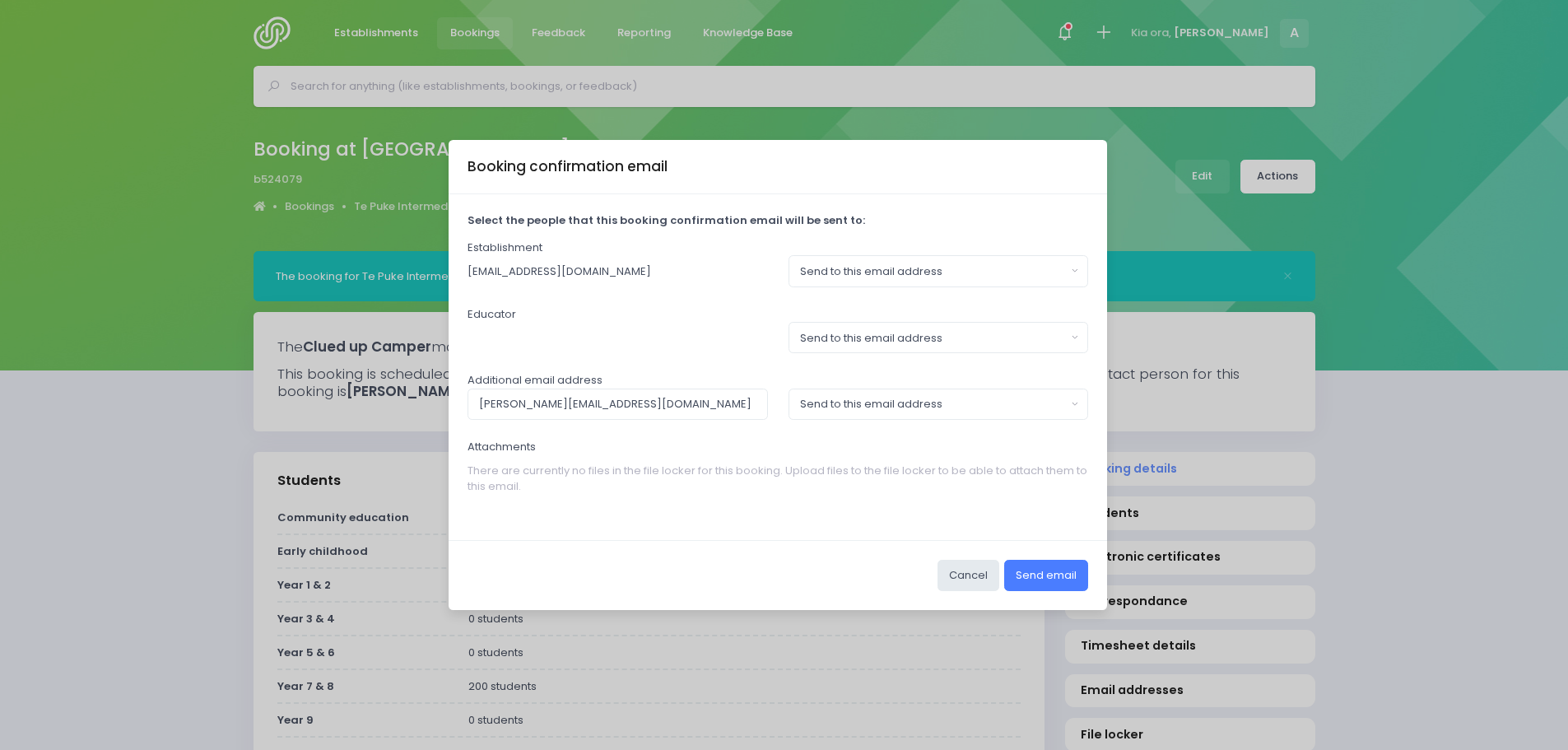
click at [1054, 579] on button "Send email" at bounding box center [1046, 575] width 84 height 32
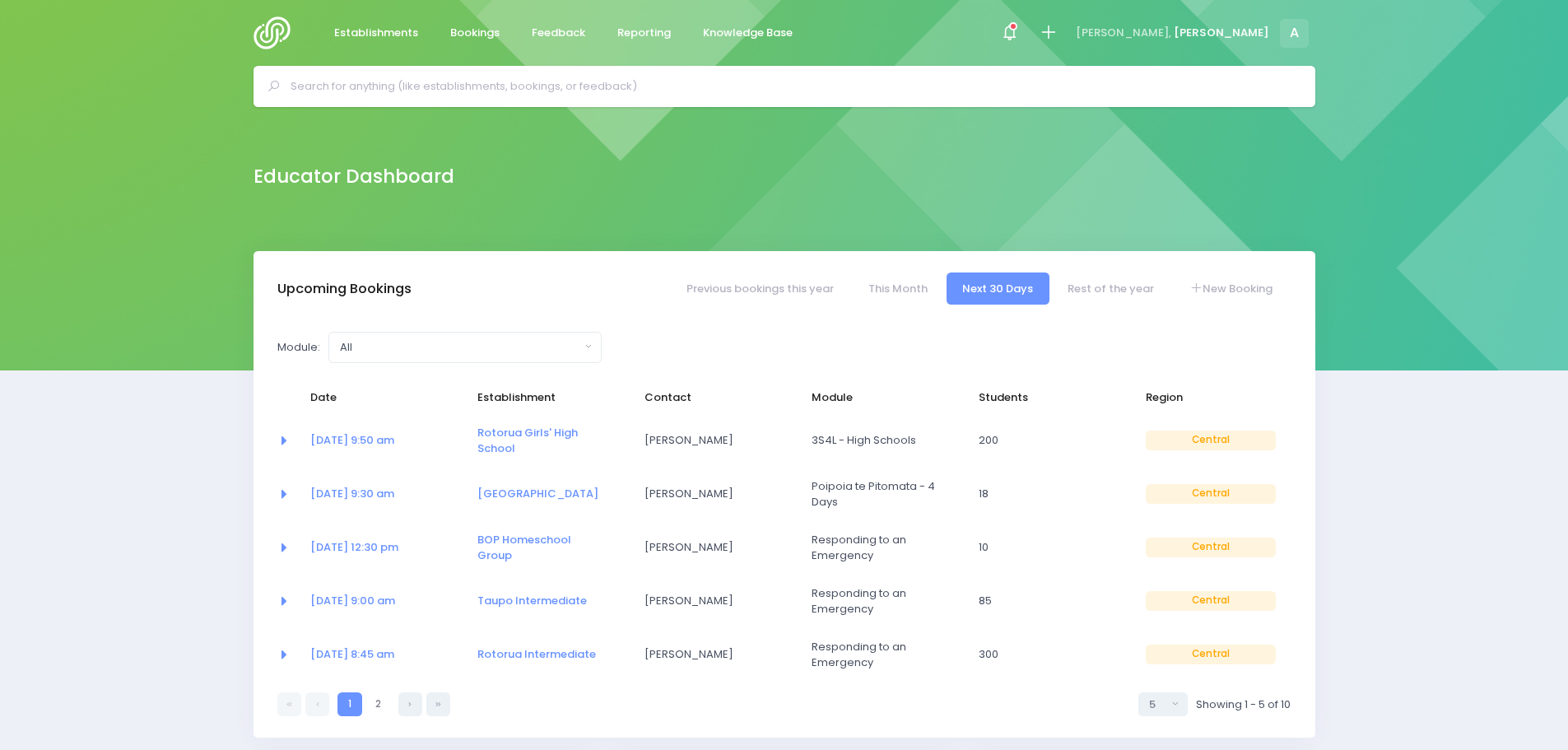
select select "5"
click at [392, 39] on span "Establishments" at bounding box center [376, 33] width 84 height 16
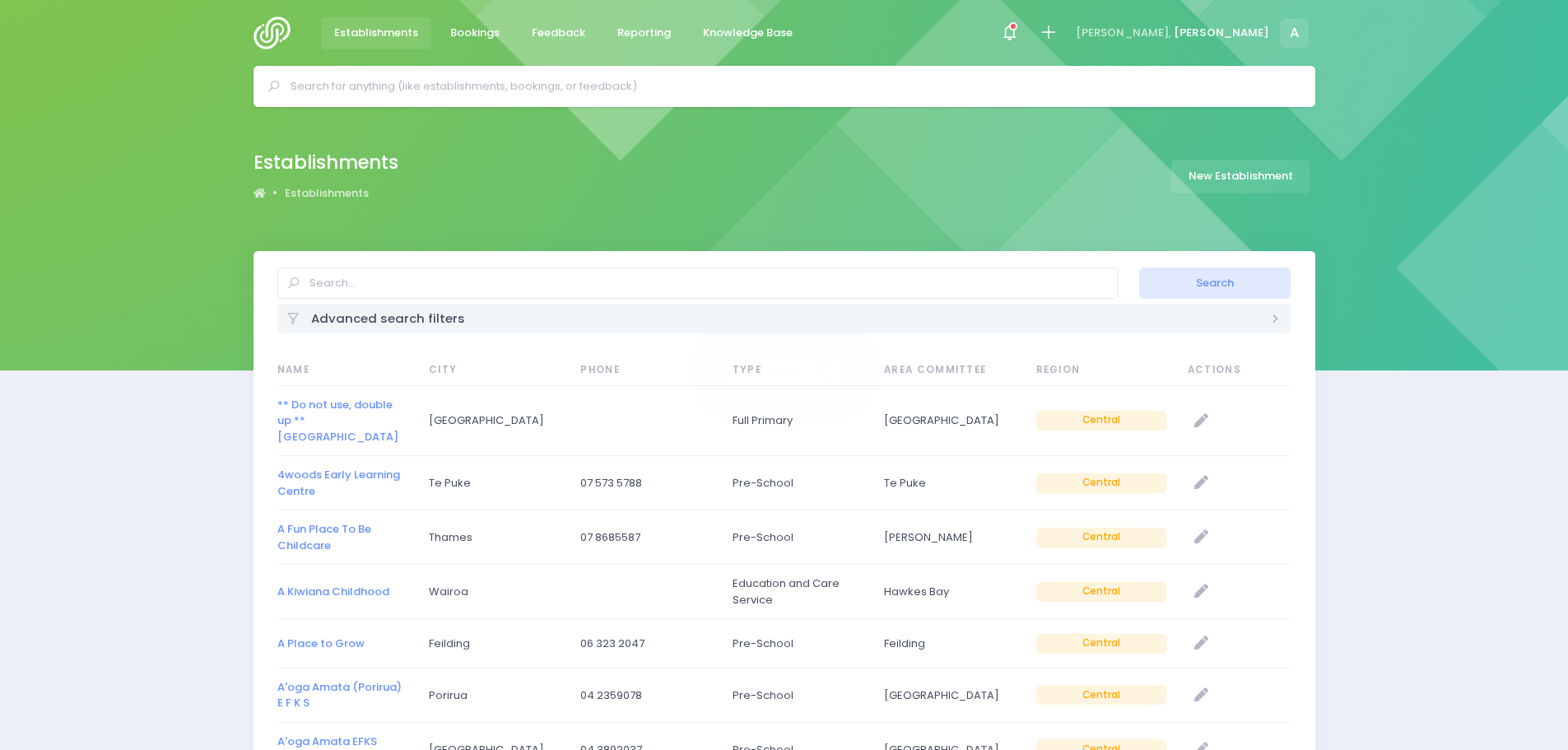
select select "20"
click at [425, 288] on input "text" at bounding box center [698, 283] width 841 height 32
type input "te puke intermediate"
click at [1201, 280] on button "Search" at bounding box center [1215, 283] width 151 height 32
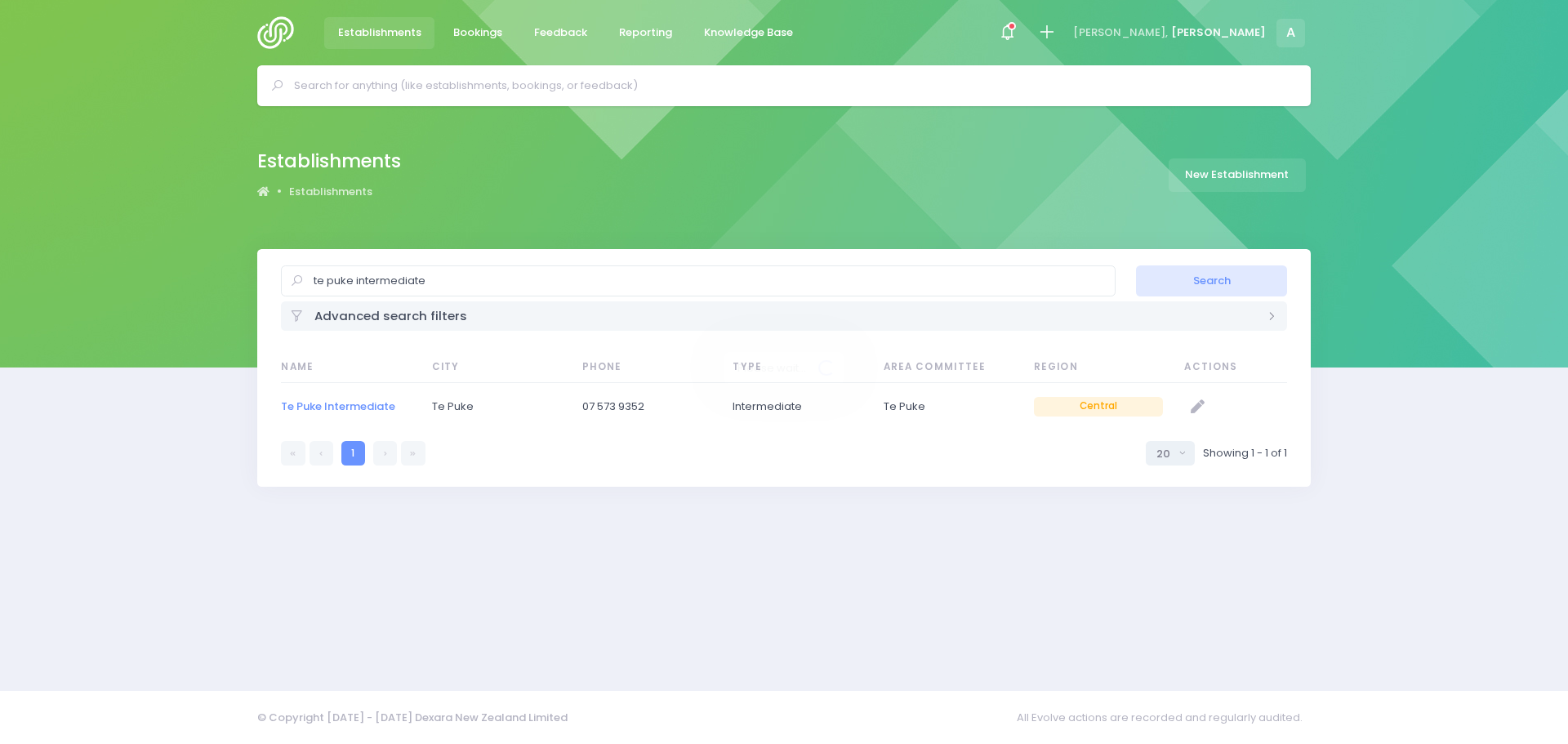
select select "20"
click at [373, 409] on link "Te Puke Intermediate" at bounding box center [337, 406] width 114 height 15
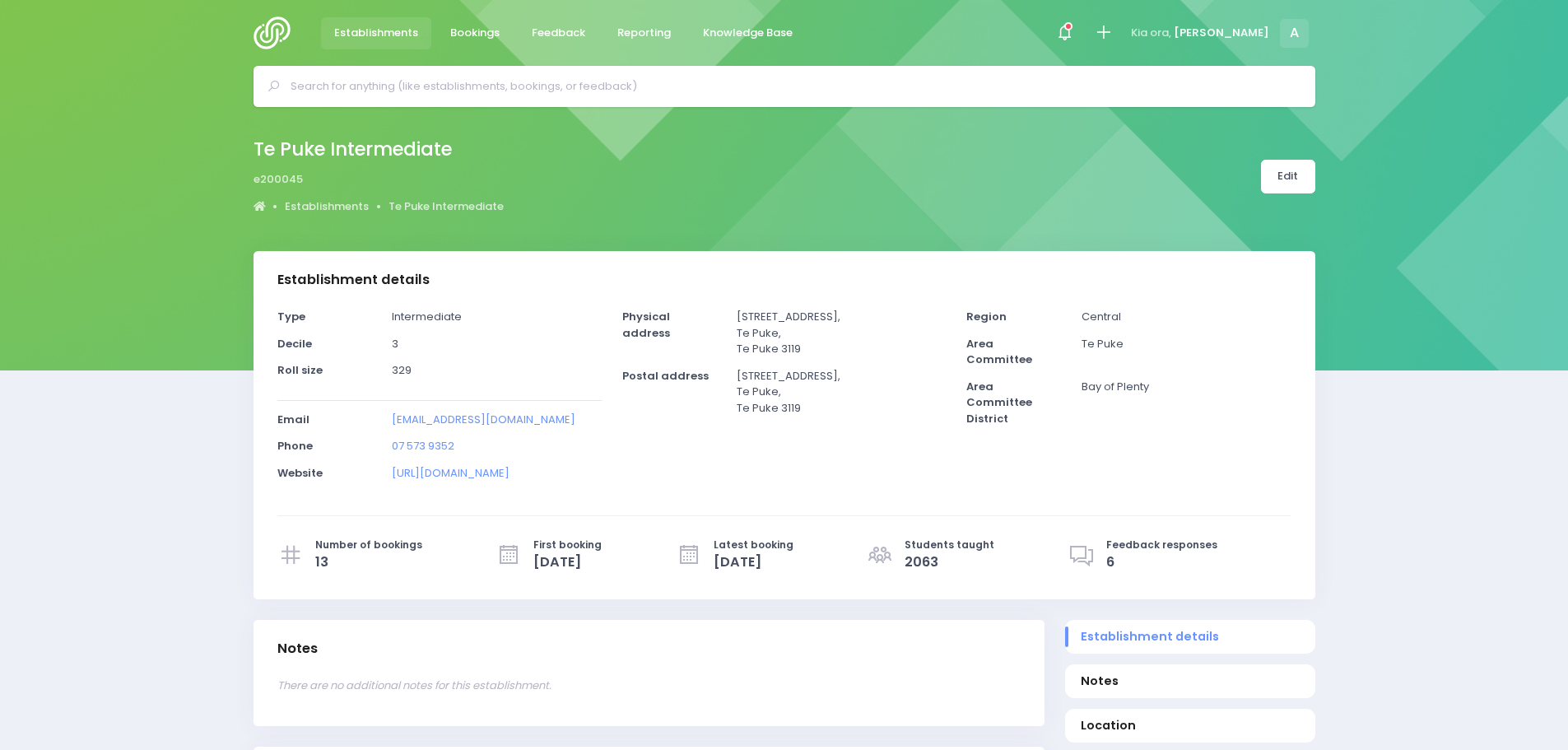
select select "5"
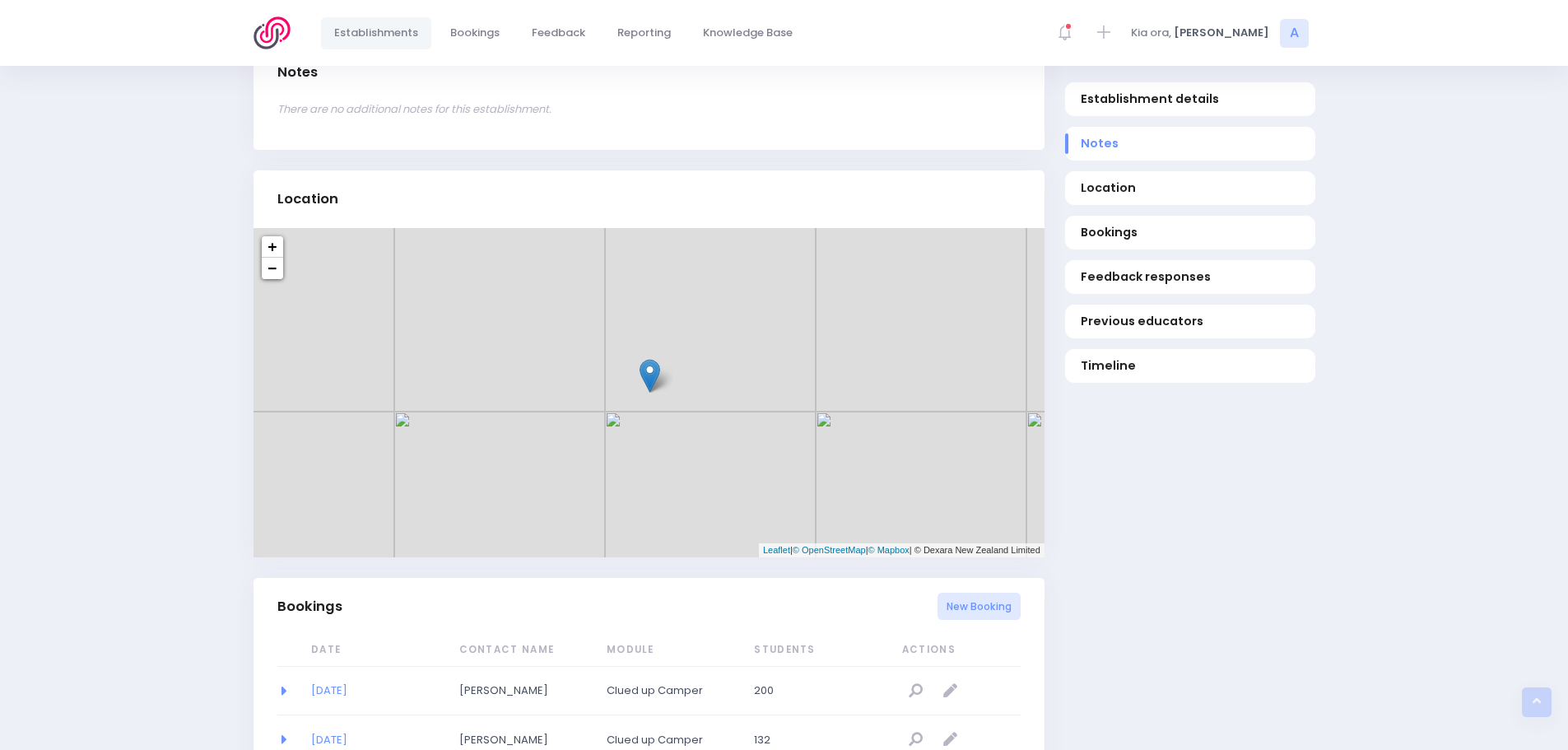
scroll to position [906, 0]
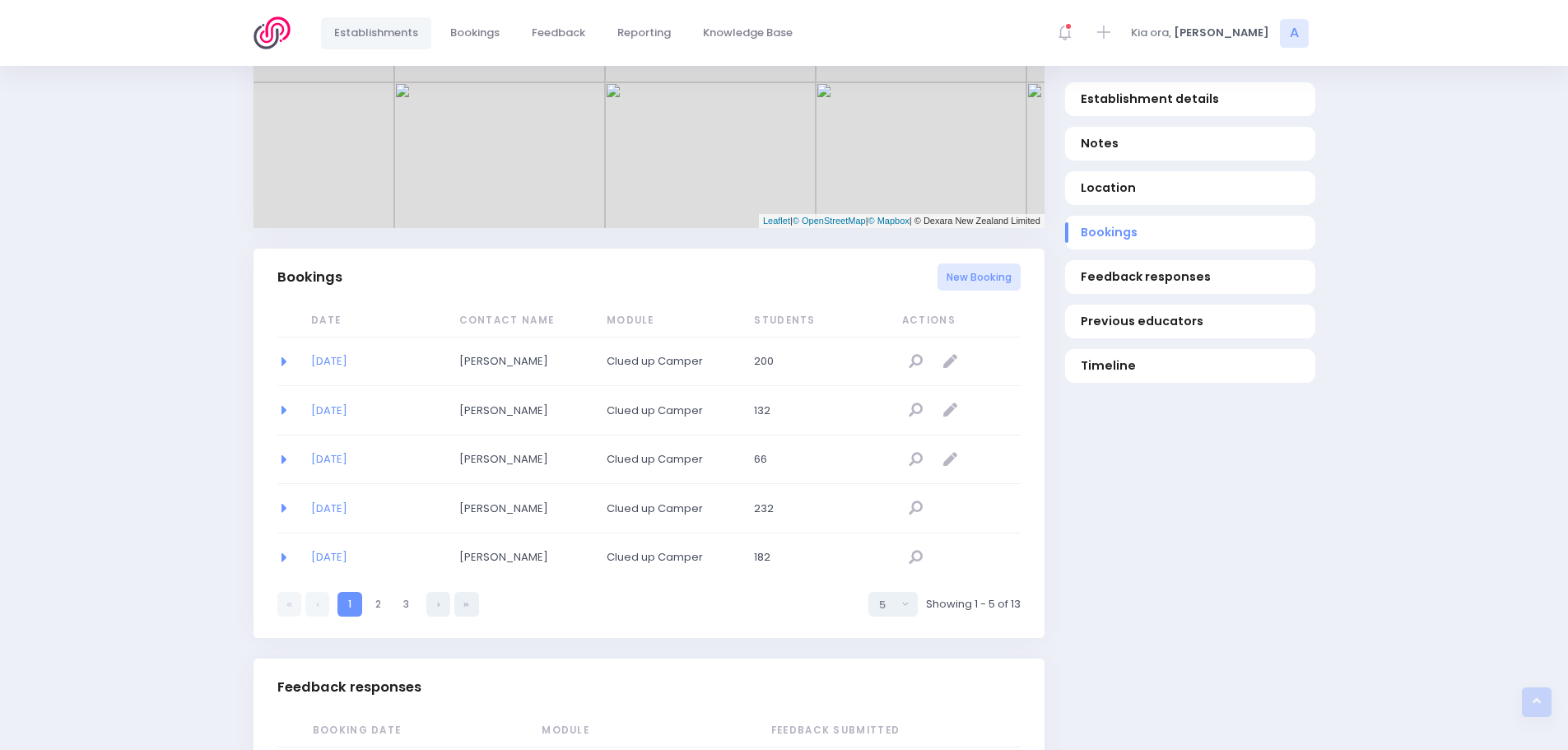
click at [358, 349] on td "27/07/2026" at bounding box center [373, 362] width 148 height 49
click at [347, 355] on link "27/07/2026" at bounding box center [329, 361] width 36 height 15
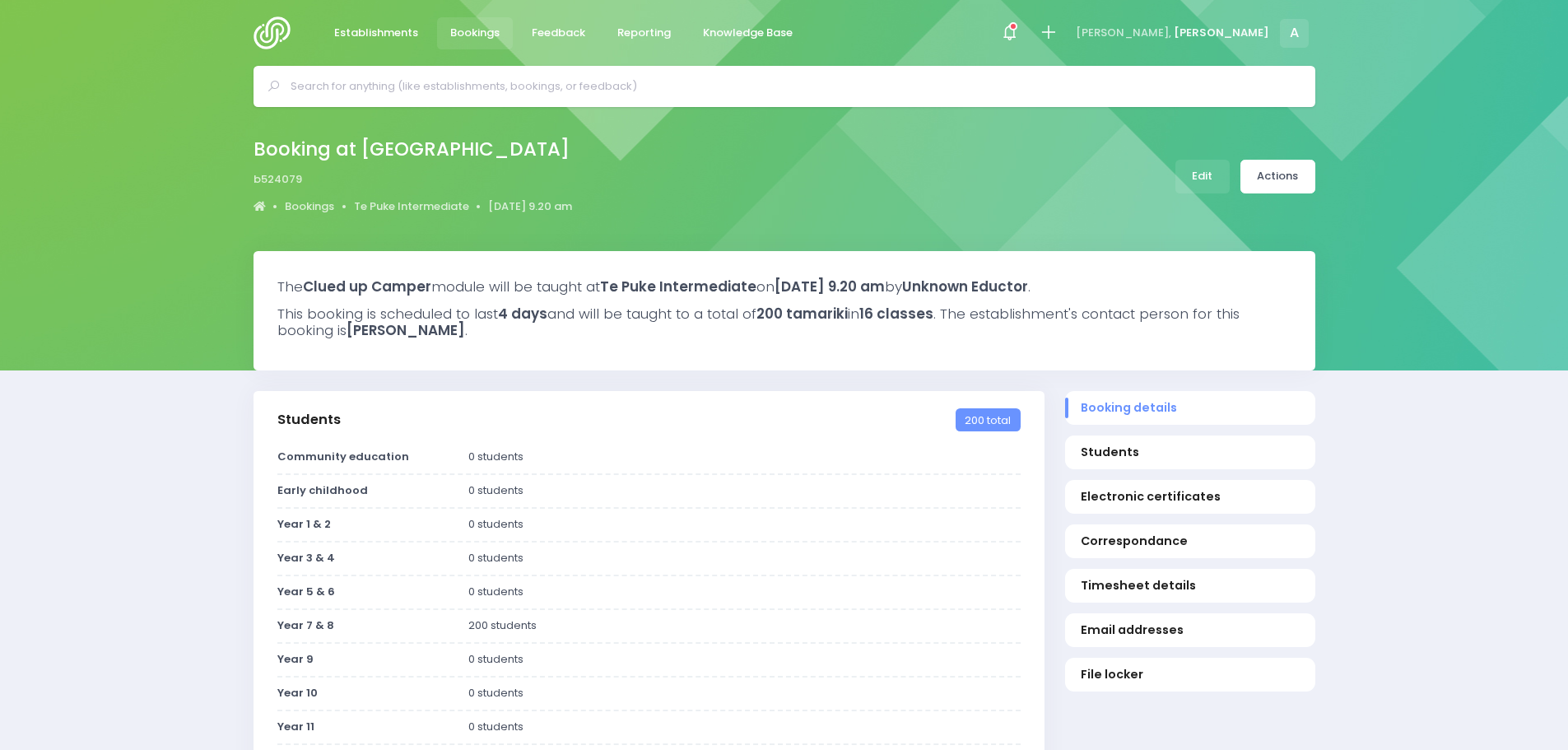
select select "5"
click at [1290, 175] on link "Actions" at bounding box center [1277, 176] width 75 height 34
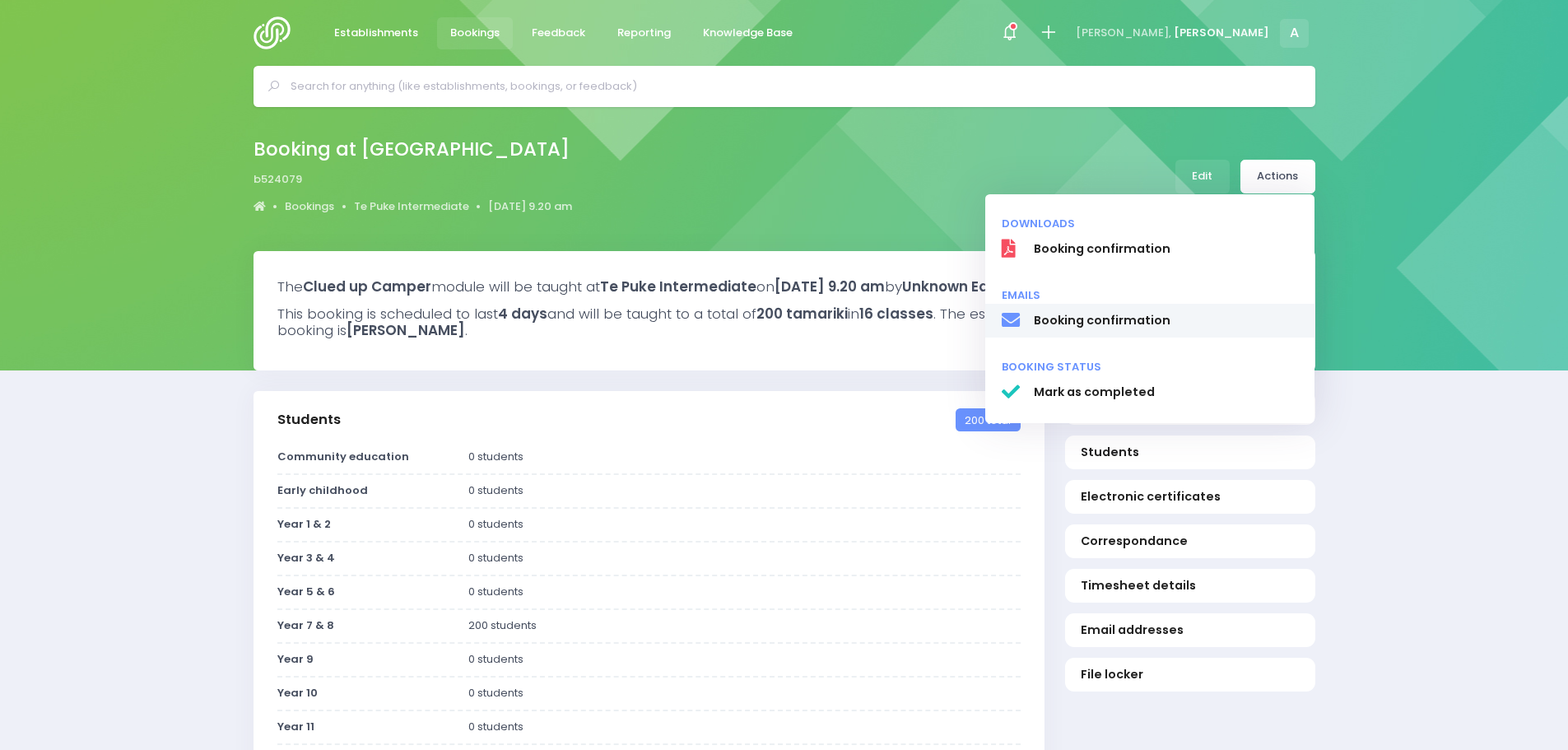
click at [1105, 318] on span "Booking confirmation" at bounding box center [1166, 320] width 265 height 17
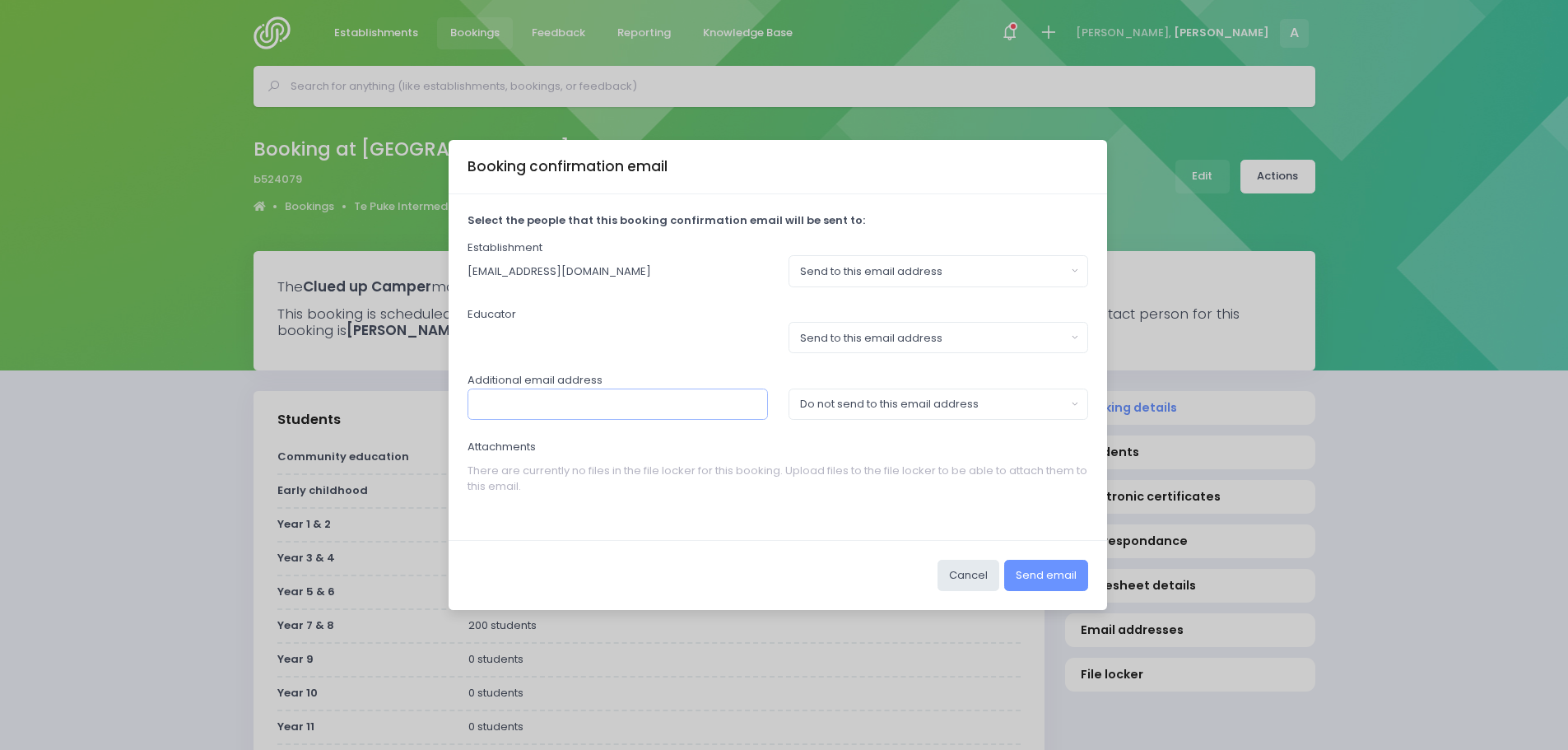
click at [576, 405] on input "text" at bounding box center [617, 404] width 300 height 32
type input "stephen.knightly@tepukeint.school.nz"
click at [825, 410] on div "Do not send to this email address" at bounding box center [934, 404] width 266 height 16
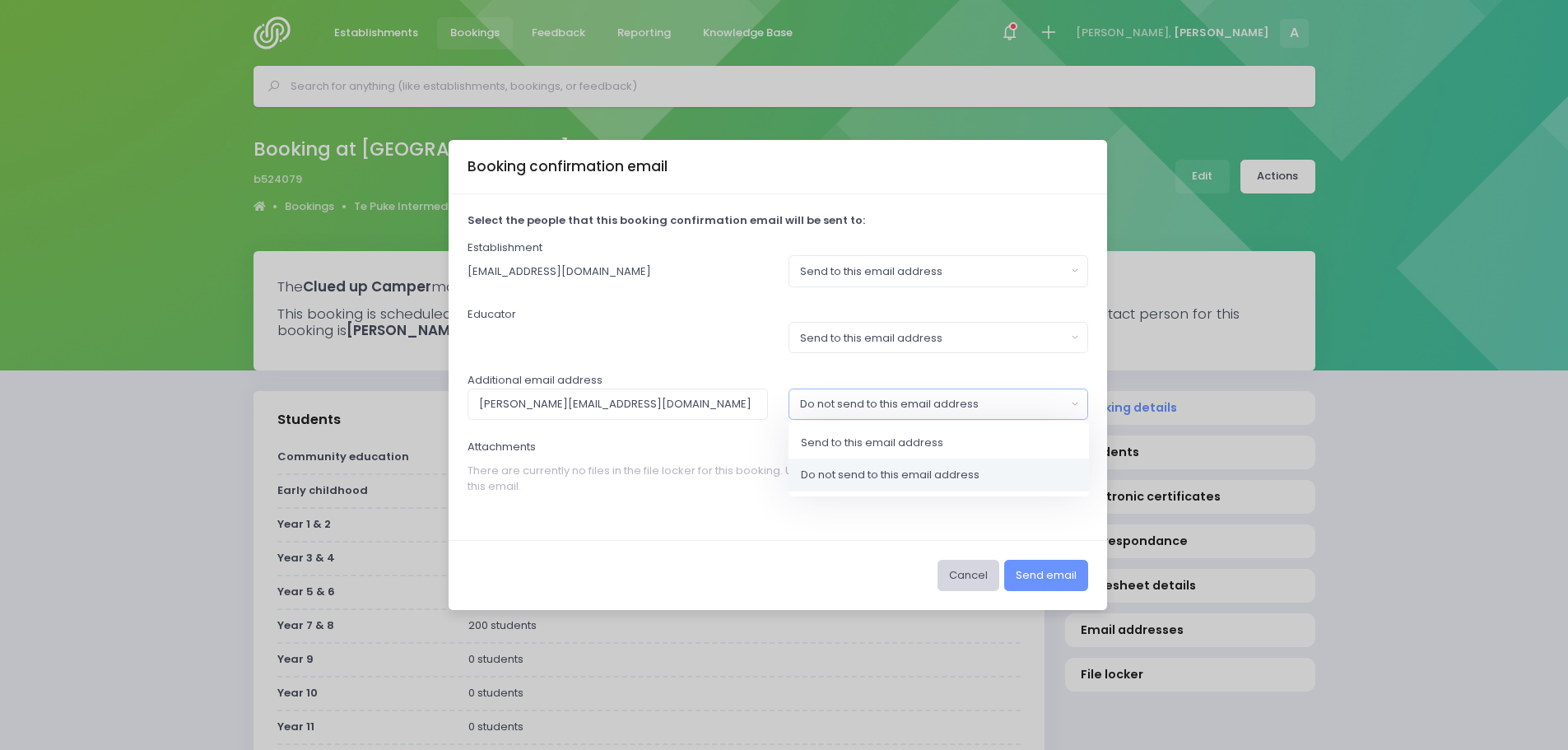
click at [976, 569] on button "Cancel" at bounding box center [968, 575] width 62 height 32
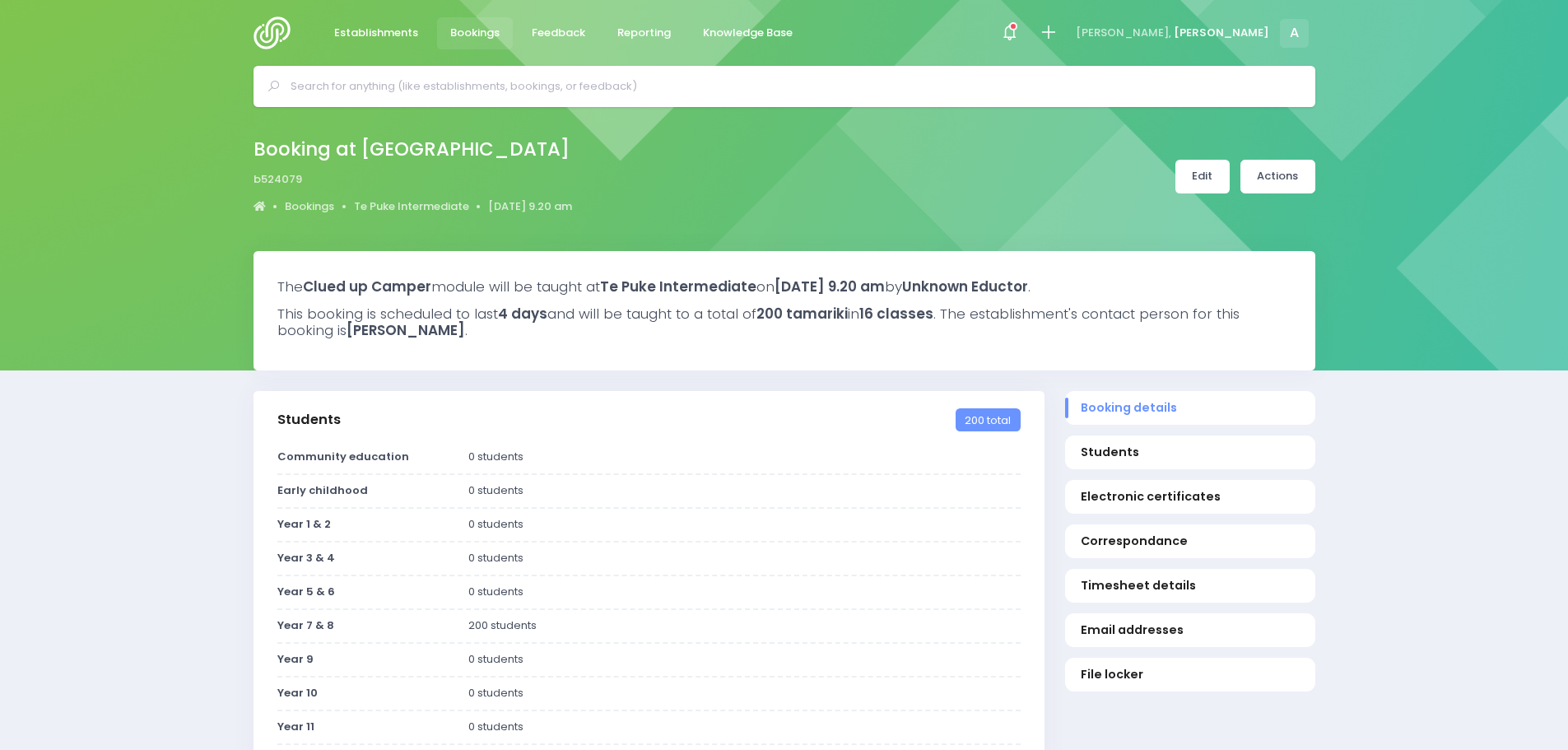
click at [1205, 180] on link "Edit" at bounding box center [1203, 176] width 54 height 34
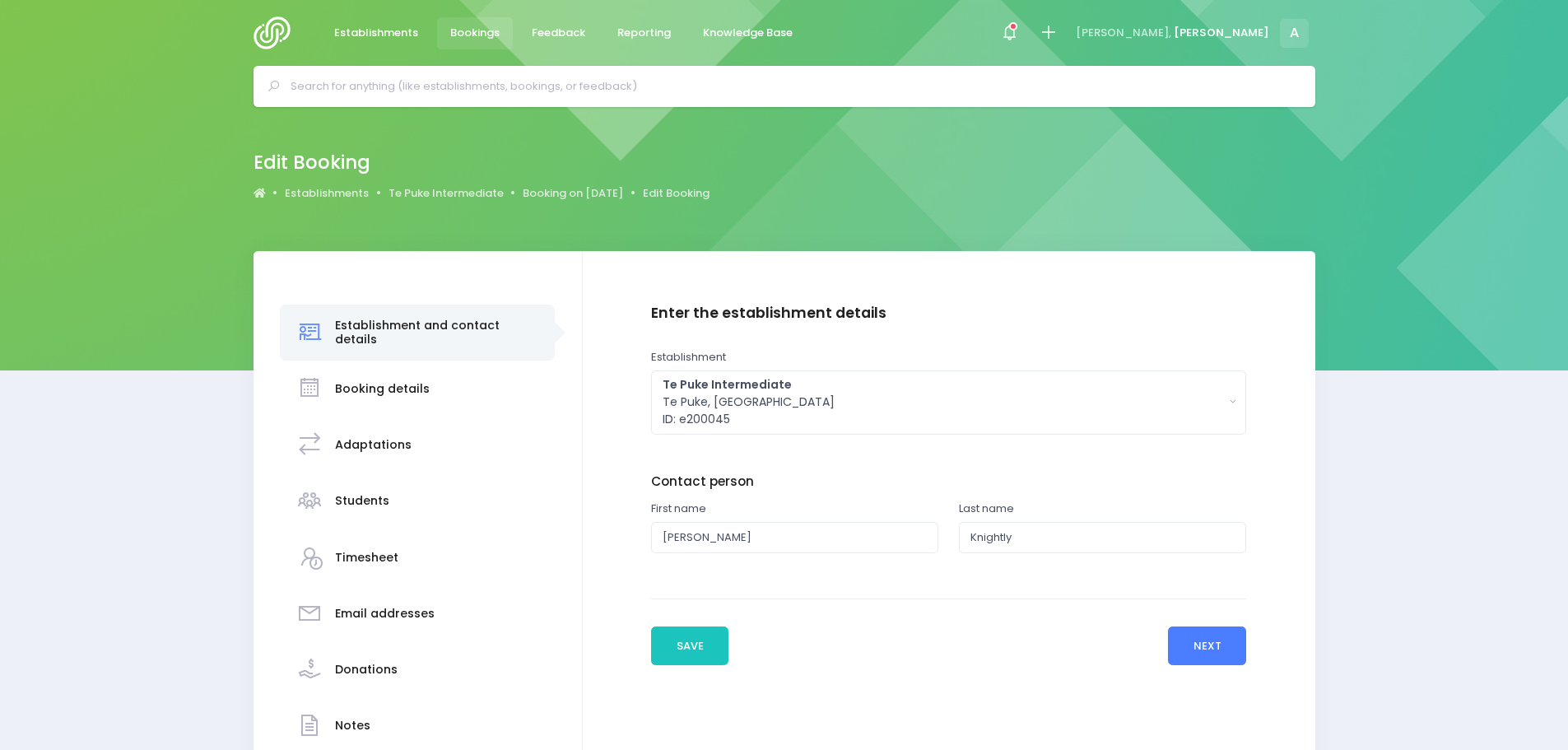
click at [1195, 642] on button "Next" at bounding box center [1207, 647] width 78 height 40
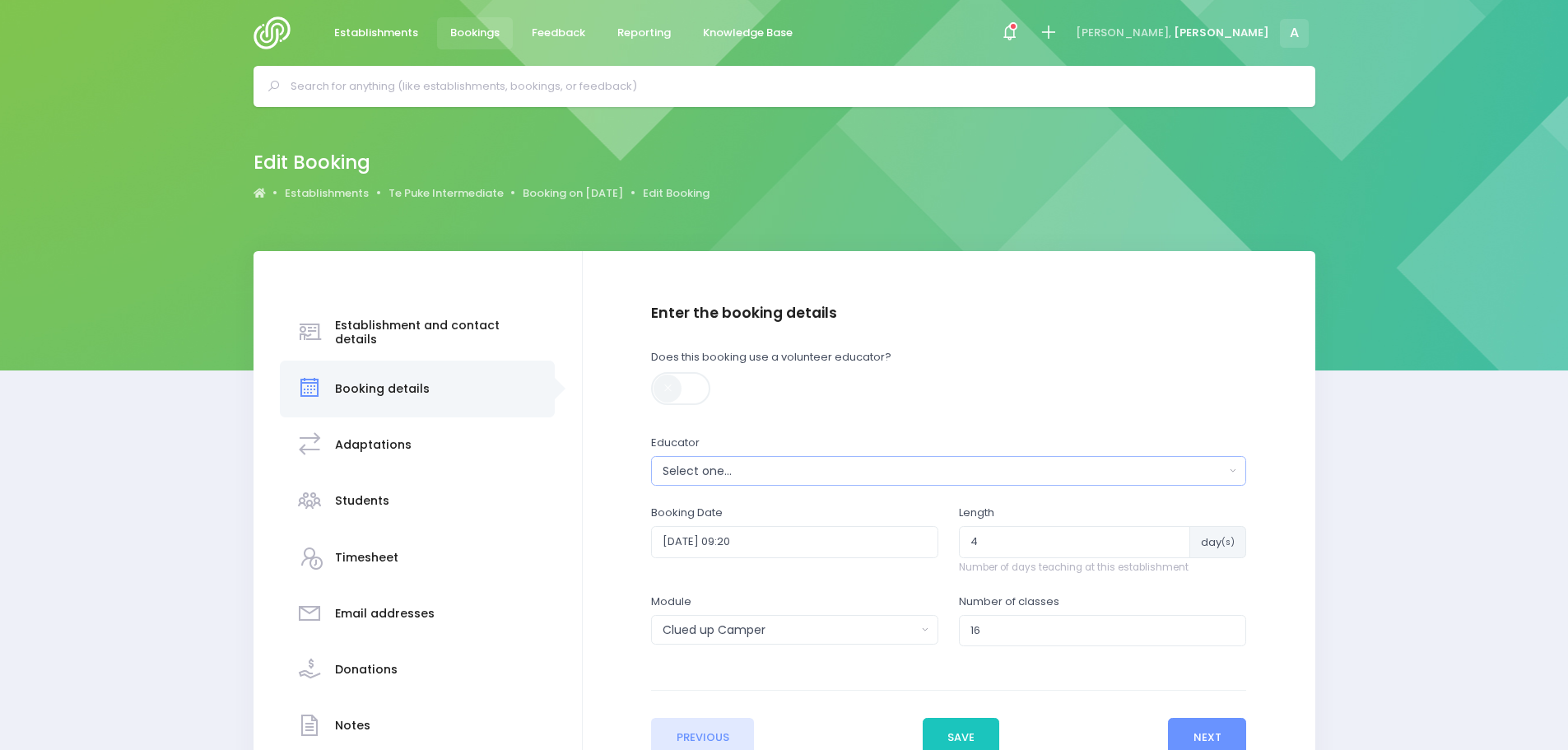
click at [745, 479] on div "Select one..." at bounding box center [943, 471] width 561 height 17
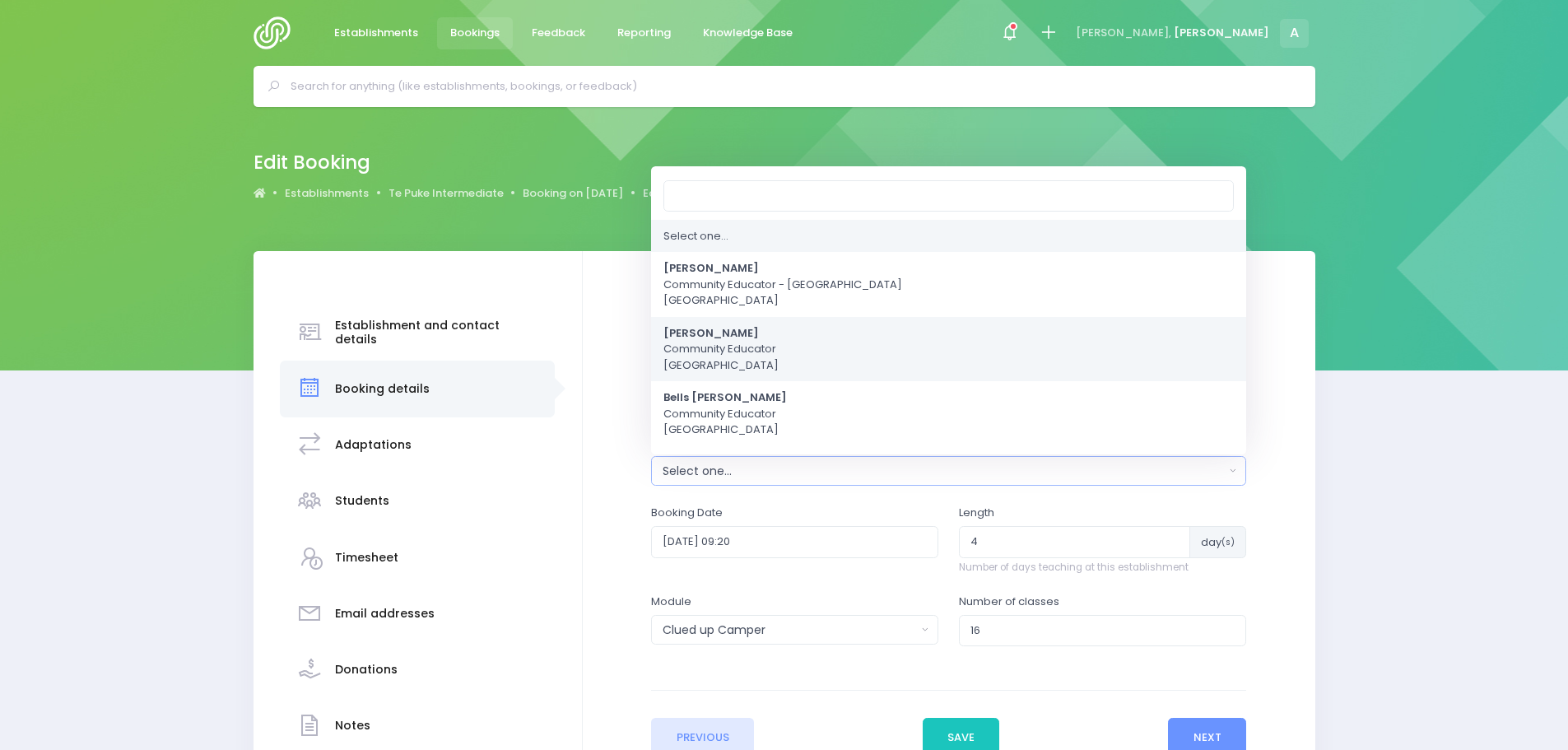
click at [708, 338] on strong "[PERSON_NAME]" at bounding box center [711, 333] width 95 height 15
select select "202878"
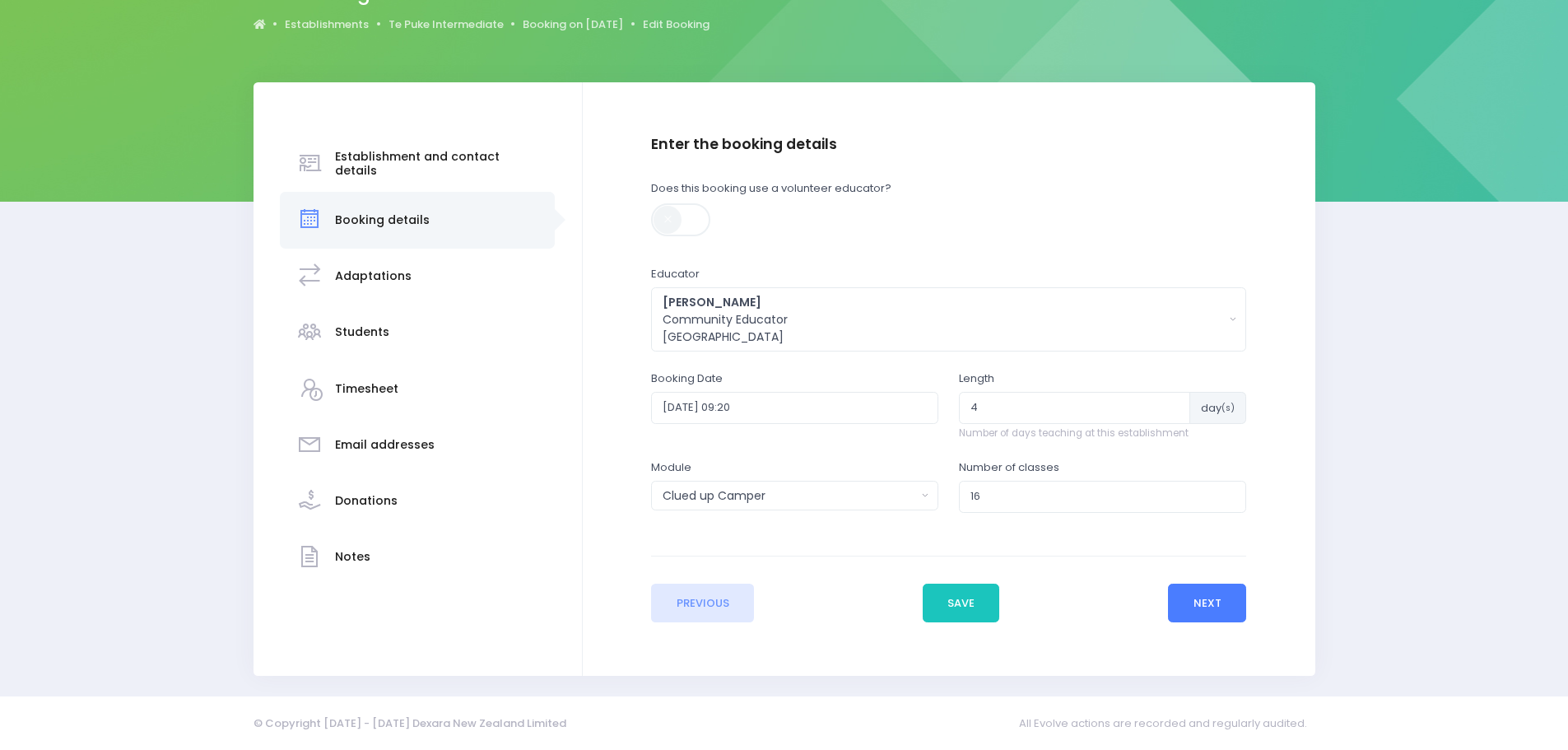
click at [1214, 609] on button "Next" at bounding box center [1207, 604] width 78 height 40
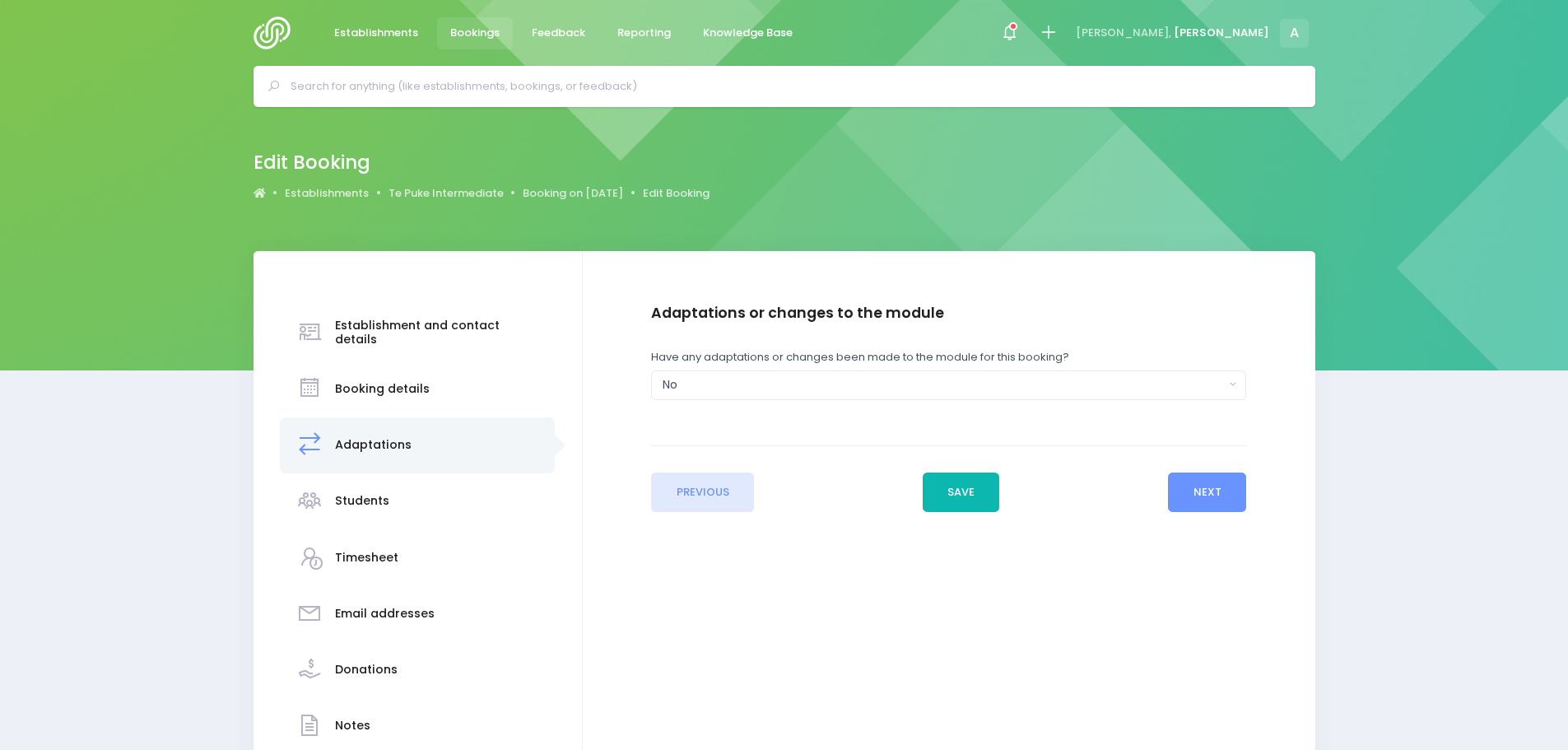
click at [956, 509] on button "Save" at bounding box center [961, 492] width 77 height 40
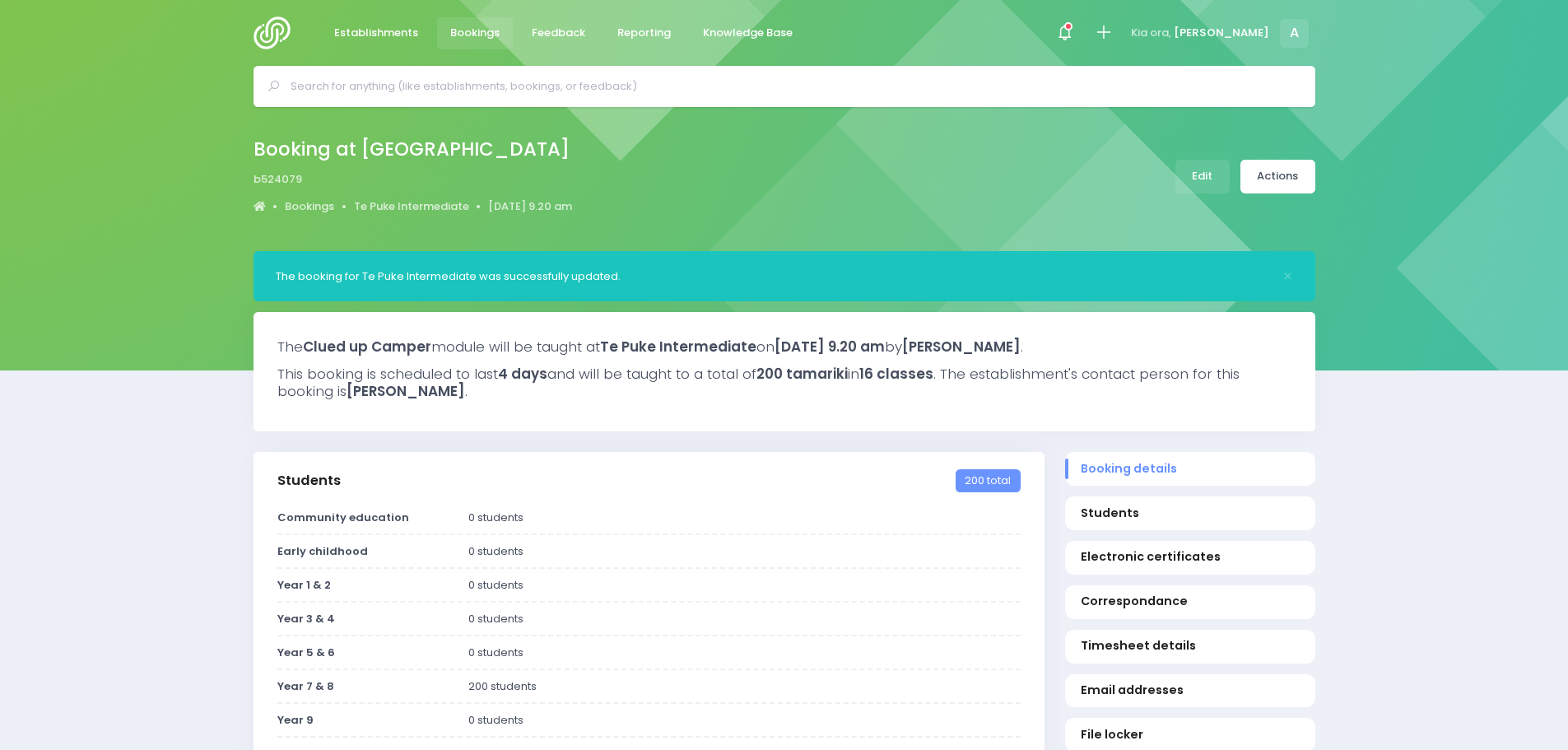
select select "5"
click at [1257, 183] on link "Actions" at bounding box center [1277, 176] width 75 height 34
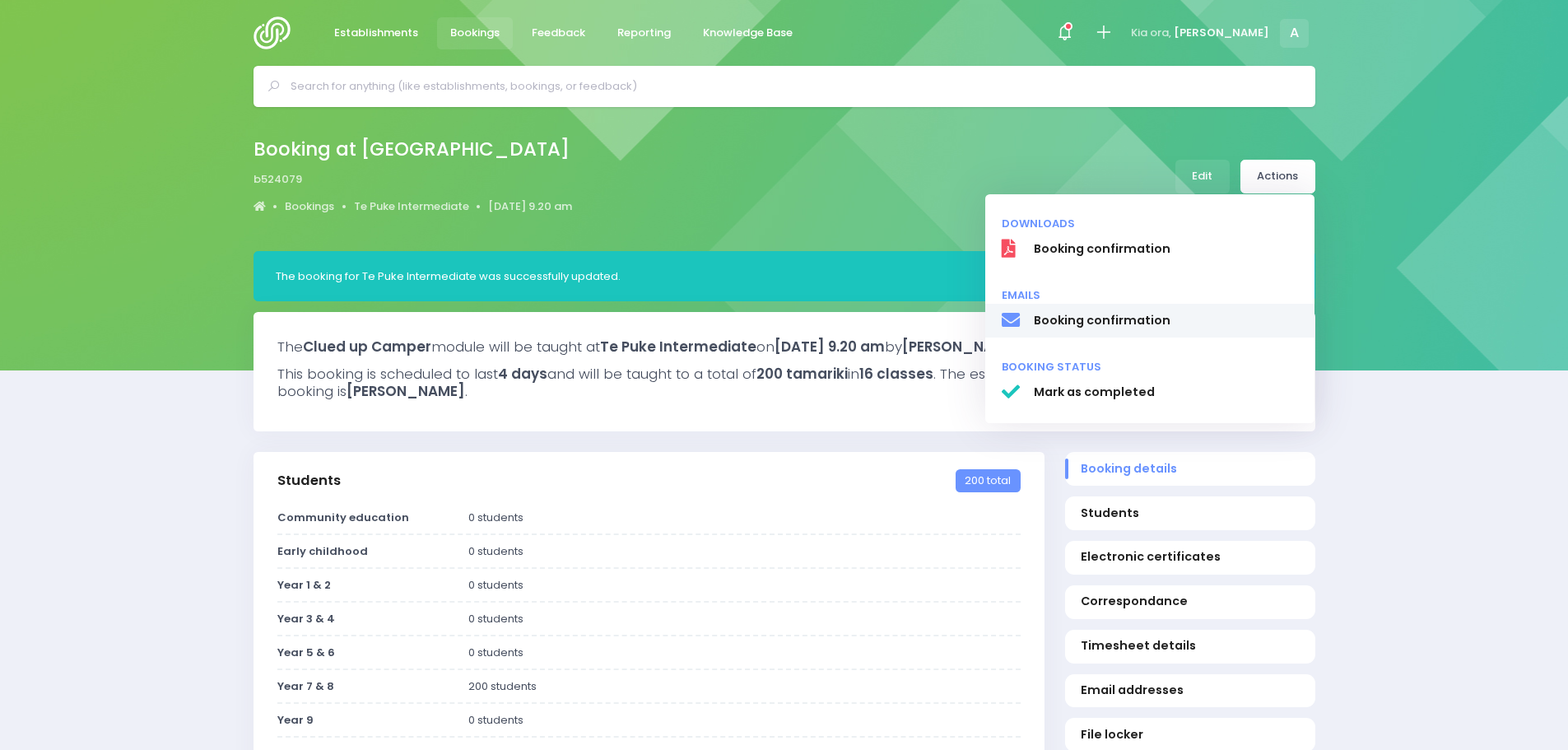
click at [1077, 320] on span "Booking confirmation" at bounding box center [1166, 320] width 265 height 17
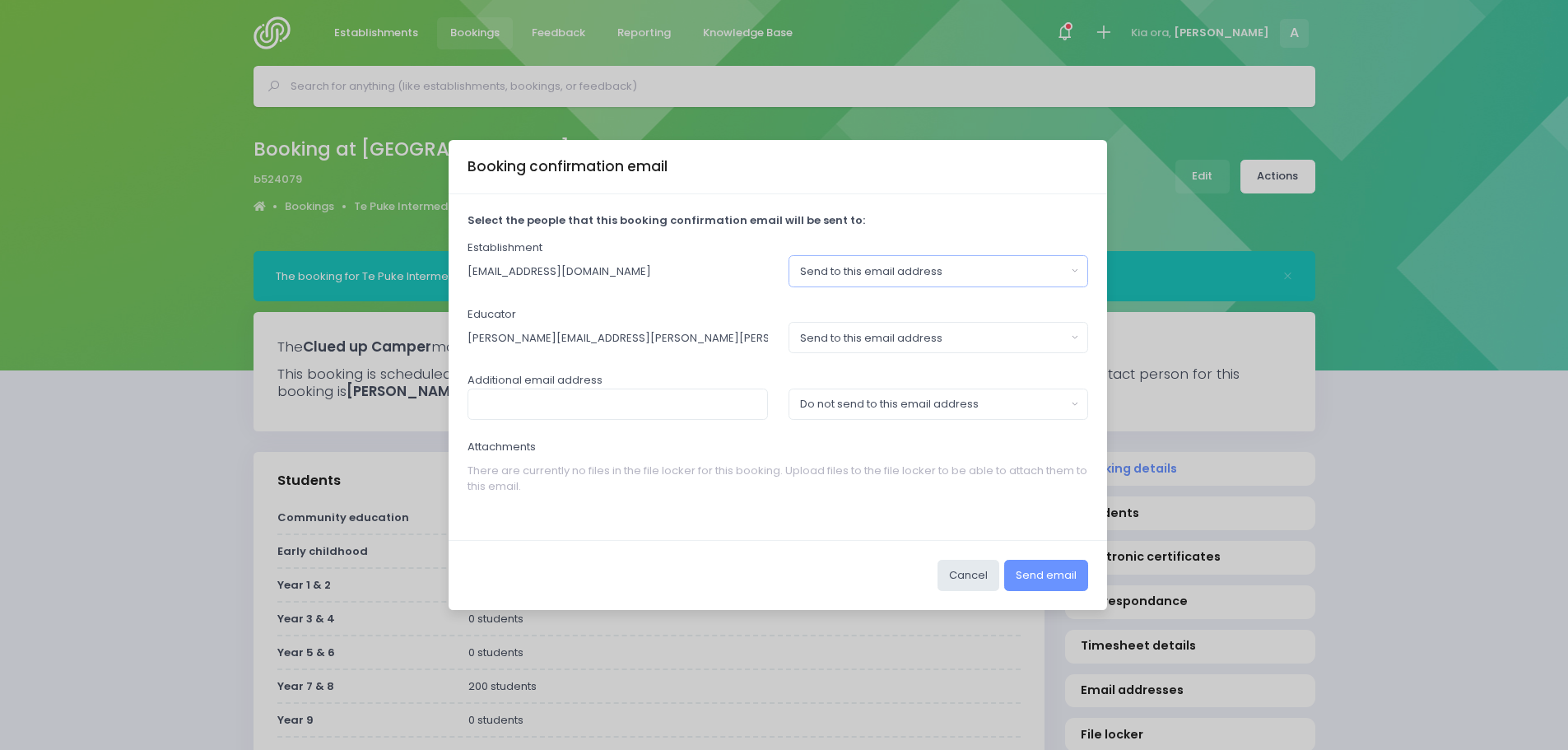
click at [987, 265] on div "Send to this email address" at bounding box center [934, 272] width 266 height 16
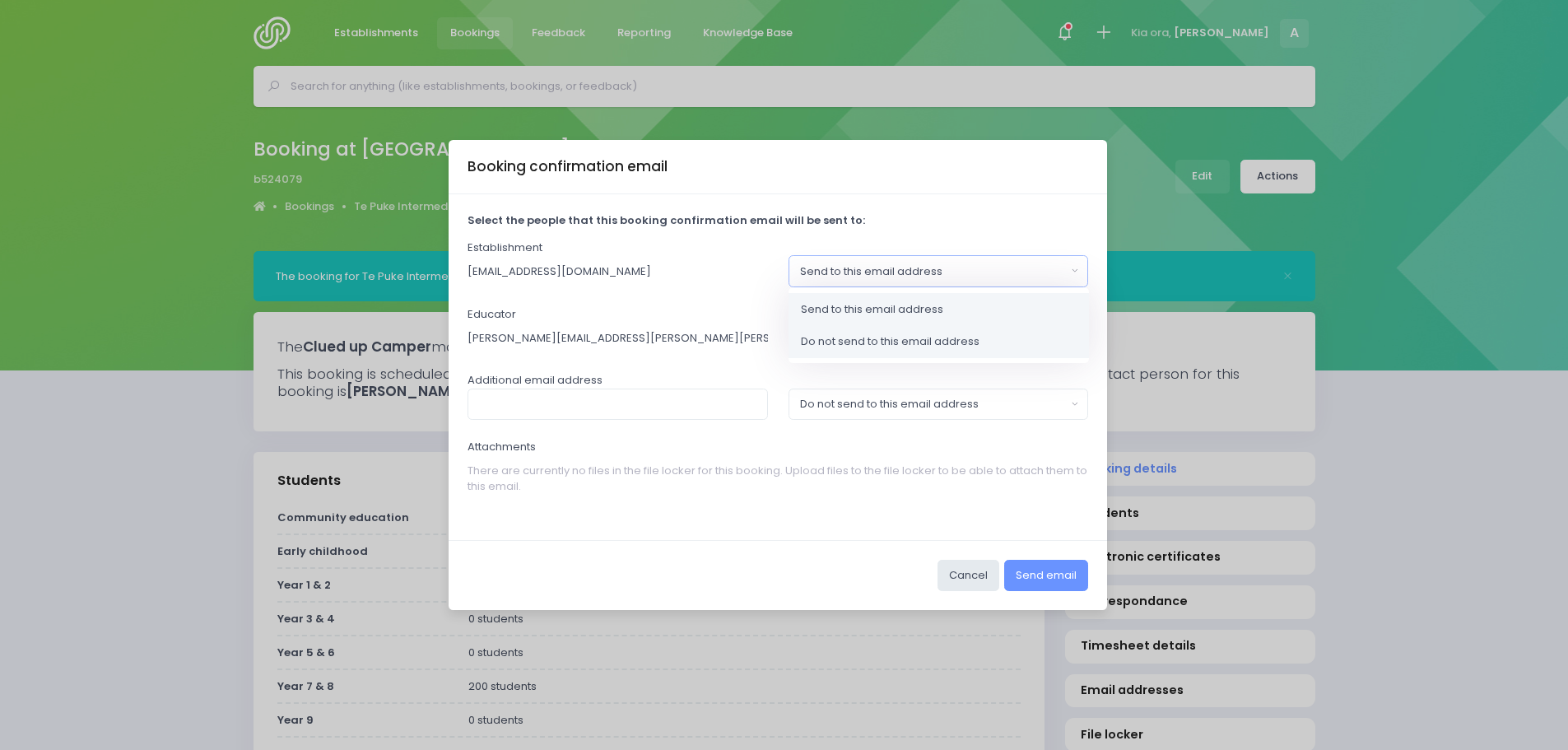
click at [916, 339] on span "Do not send to this email address" at bounding box center [890, 342] width 179 height 16
select select "no_email"
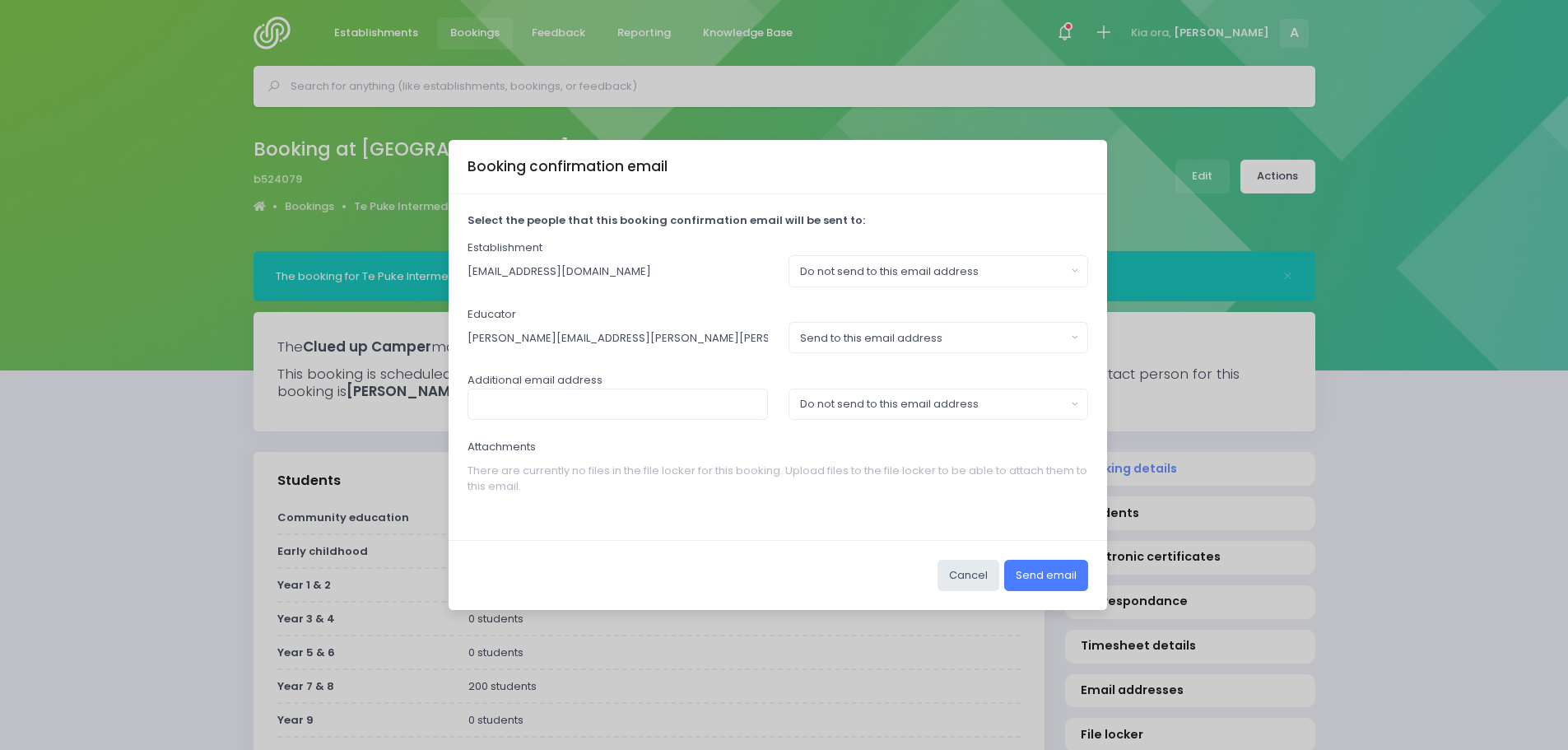
click at [1034, 586] on button "Send email" at bounding box center [1046, 575] width 84 height 32
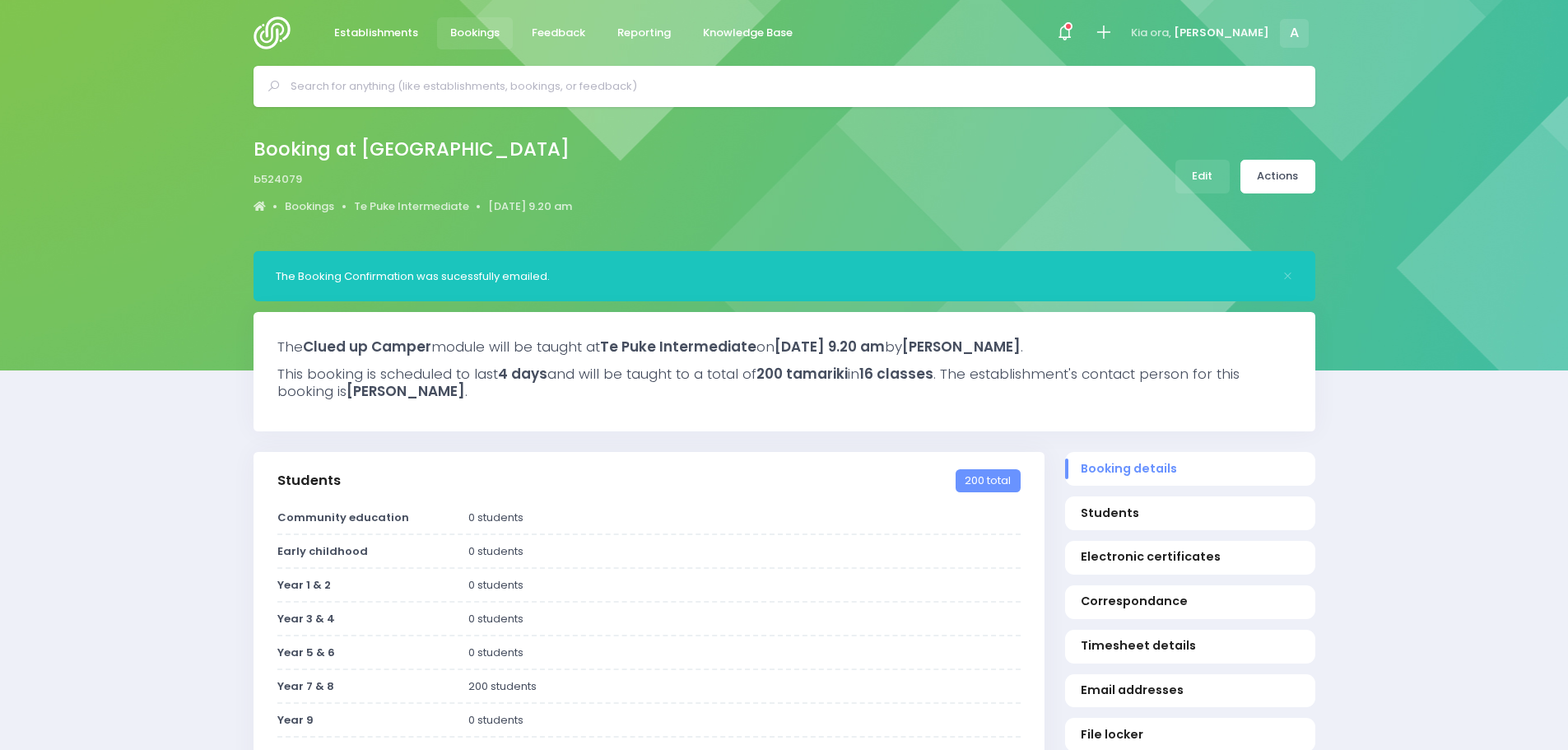
select select "5"
click at [274, 36] on img at bounding box center [277, 33] width 47 height 33
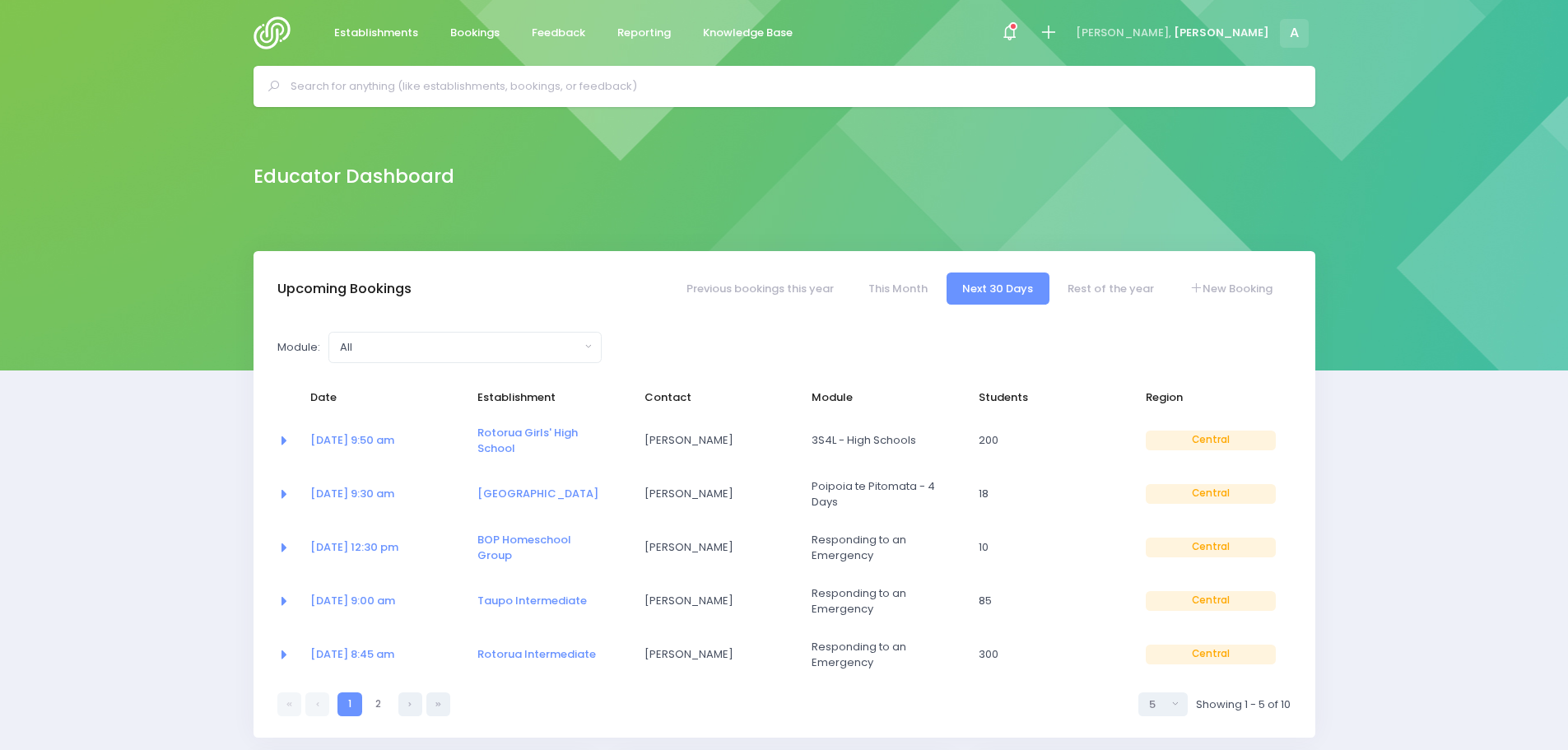
select select "5"
click at [370, 31] on span "Establishments" at bounding box center [376, 33] width 84 height 16
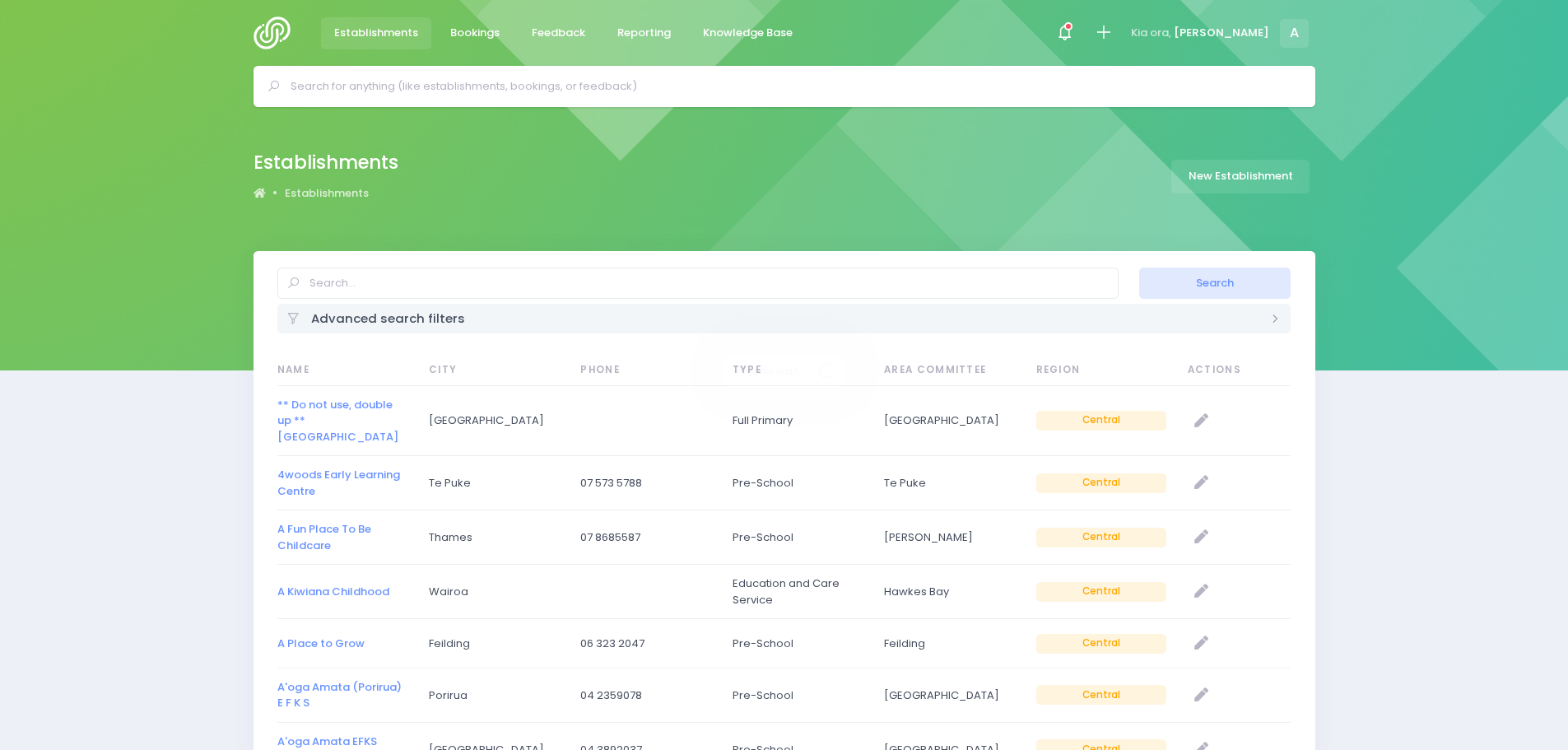
select select "20"
drag, startPoint x: 0, startPoint y: 0, endPoint x: 420, endPoint y: 287, distance: 508.7
click at [420, 287] on input "text" at bounding box center [698, 283] width 841 height 32
type input "te puke intermediate"
click at [1200, 273] on button "Search" at bounding box center [1215, 283] width 151 height 32
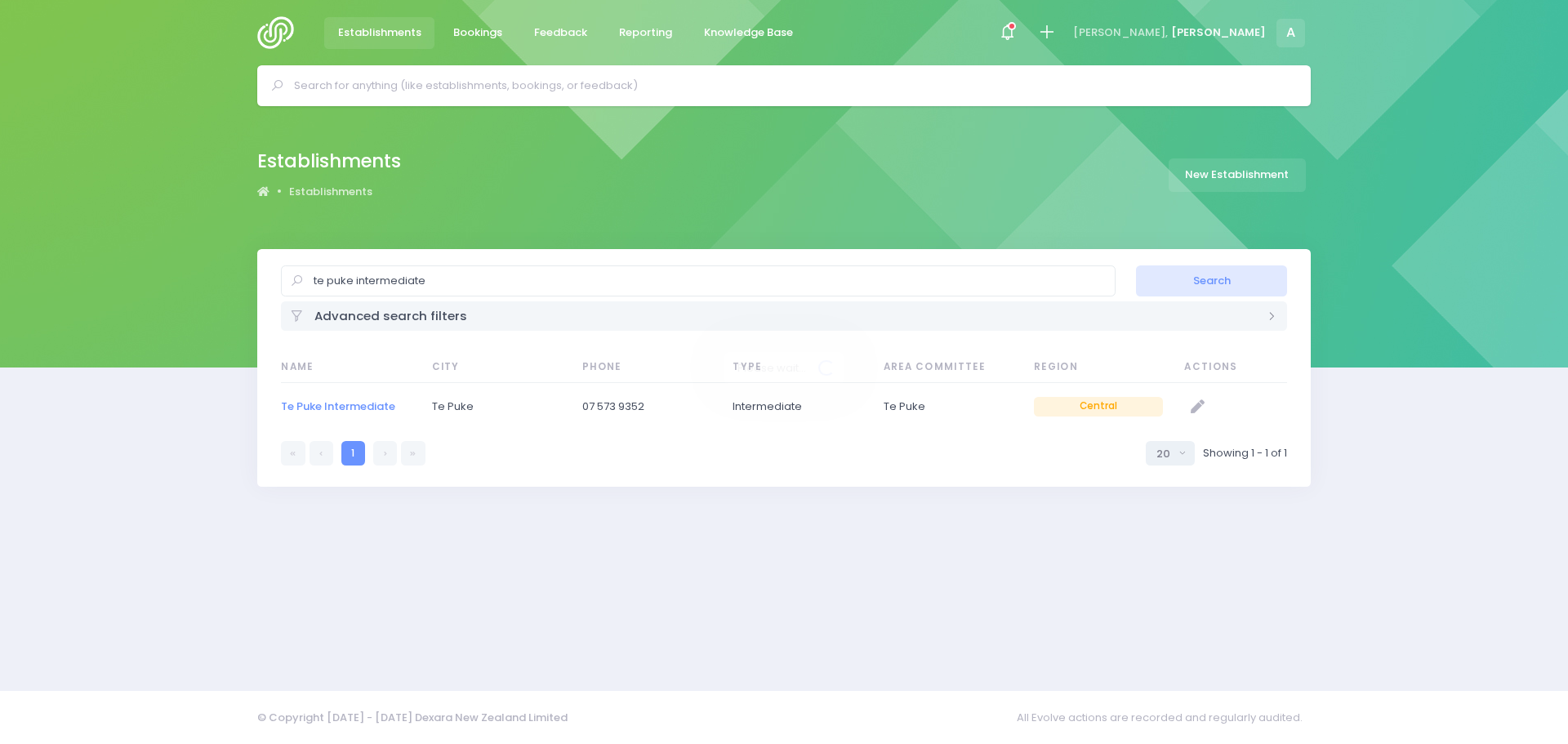
select select "20"
click at [361, 396] on td "Te Puke Intermediate" at bounding box center [350, 408] width 139 height 49
click at [361, 403] on link "Te Puke Intermediate" at bounding box center [337, 406] width 114 height 15
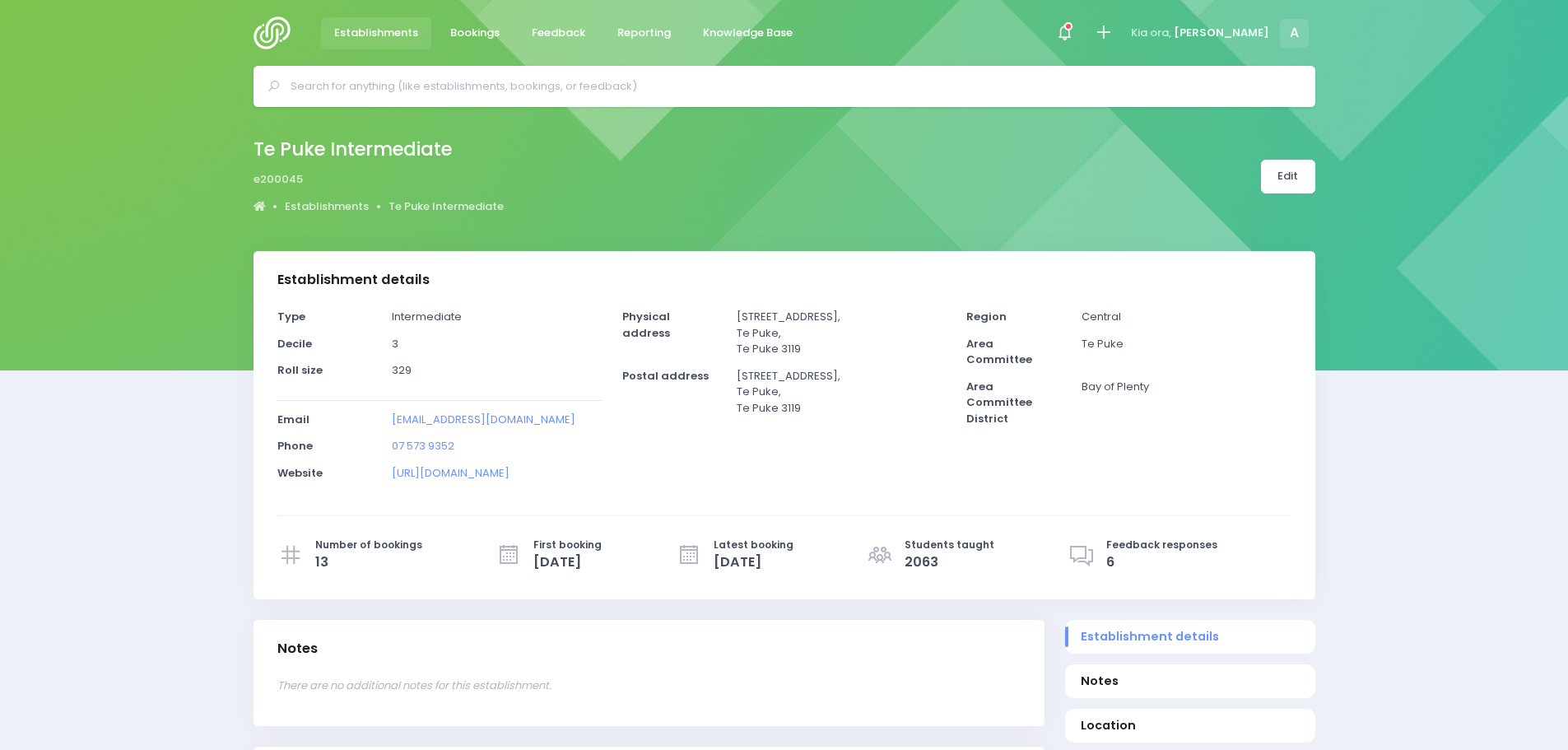
select select "5"
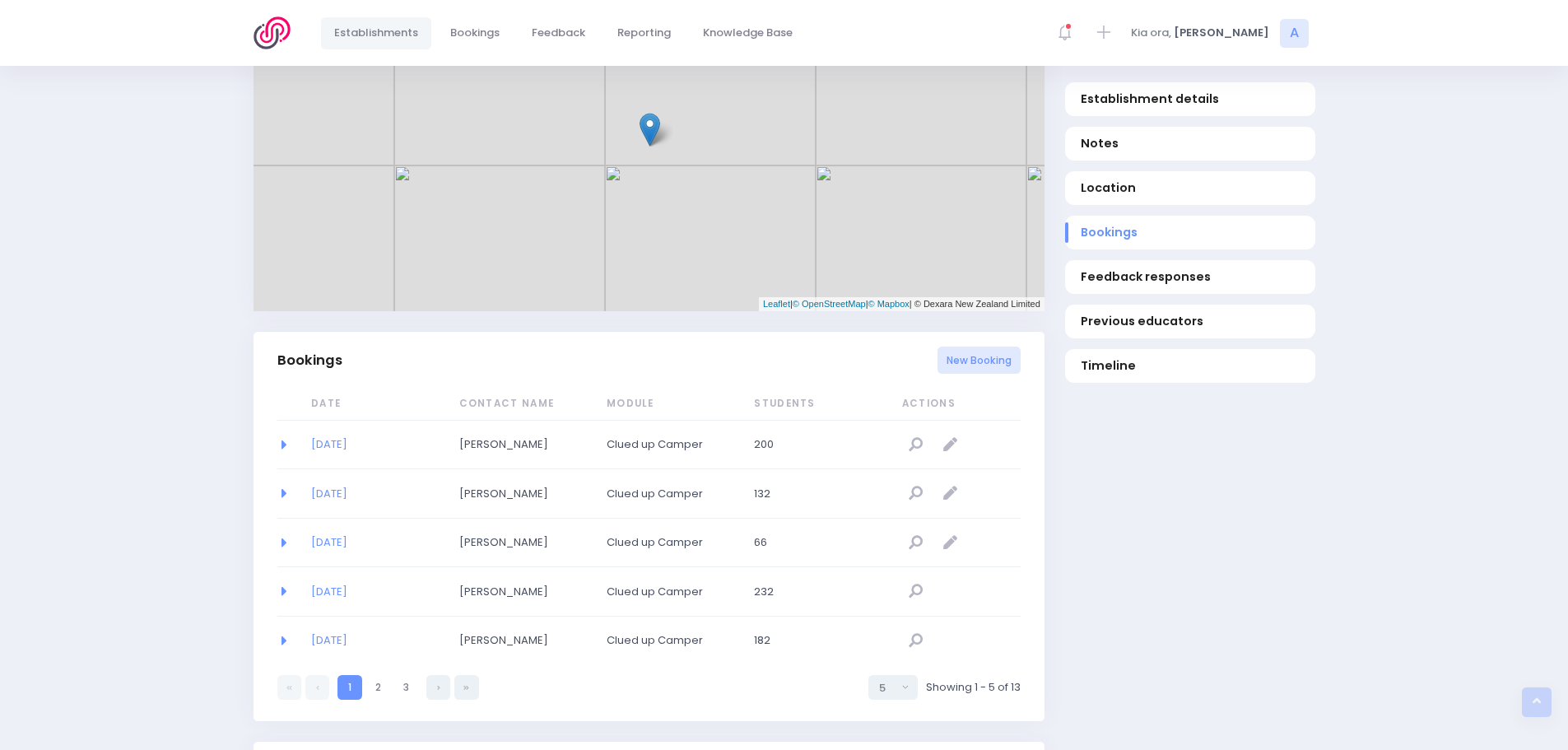
scroll to position [823, 0]
click at [320, 443] on link "27/07/2026" at bounding box center [329, 443] width 36 height 15
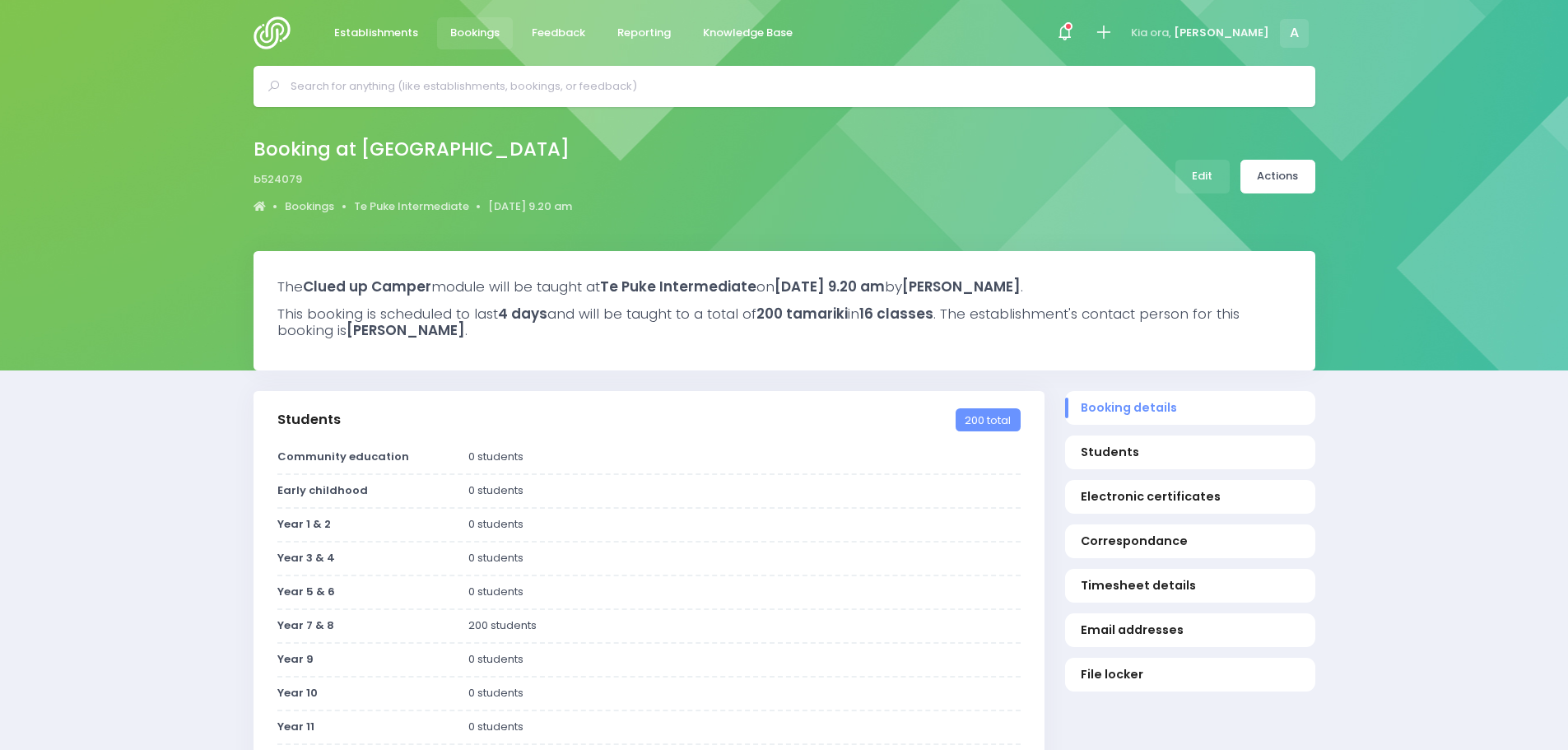
select select "5"
click at [272, 29] on img at bounding box center [277, 33] width 47 height 33
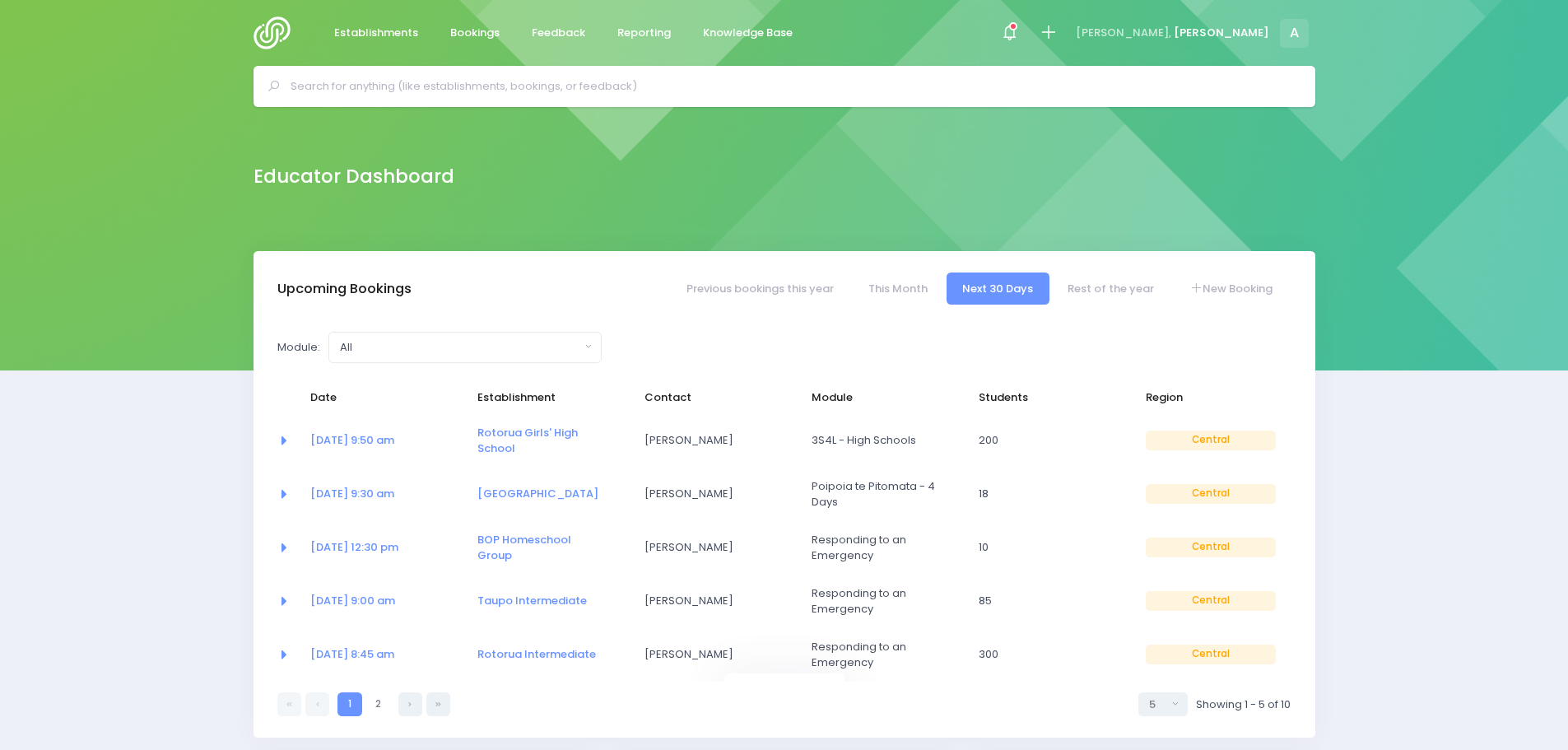
select select "5"
